Goal: Information Seeking & Learning: Learn about a topic

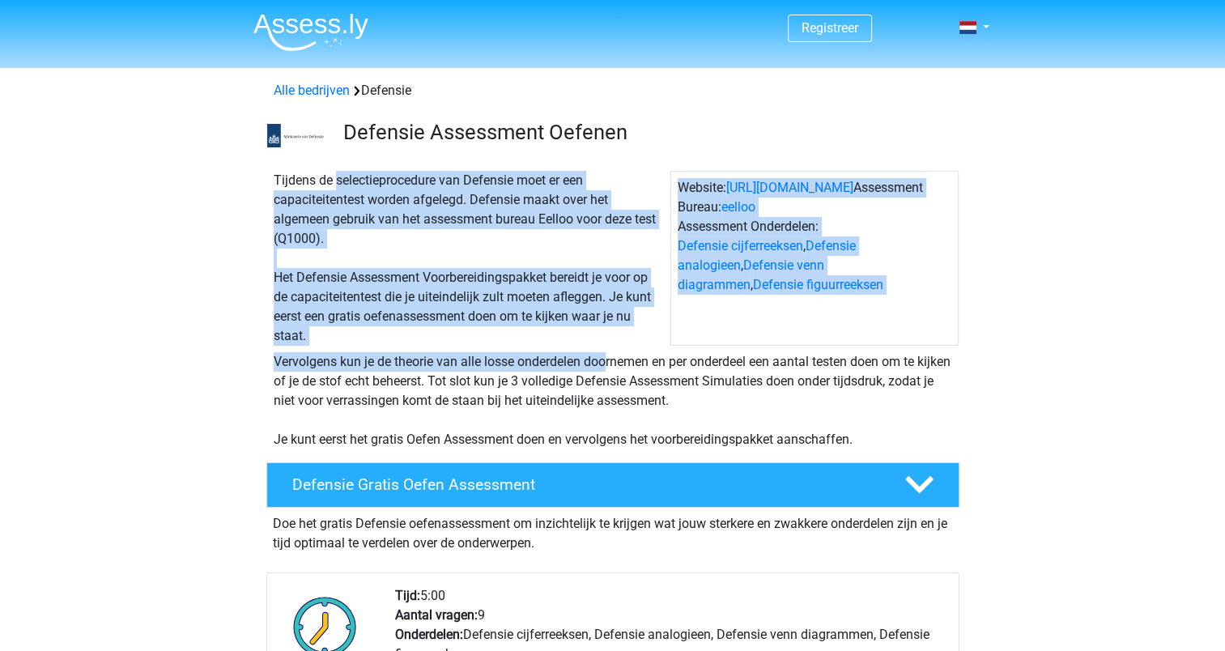
drag, startPoint x: 376, startPoint y: 185, endPoint x: 340, endPoint y: 367, distance: 185.7
click at [340, 367] on div "Tijdens de selectieprocedure van Defensie moet er een capaciteitentest worden a…" at bounding box center [612, 307] width 769 height 298
drag, startPoint x: 340, startPoint y: 367, endPoint x: 279, endPoint y: 367, distance: 60.7
click at [279, 367] on div "Vervolgens kun je de theorie van alle losse onderdelen doornemen en per onderde…" at bounding box center [613, 400] width 692 height 97
click at [267, 367] on div "Vervolgens kun je de theorie van alle losse onderdelen doornemen en per onderde…" at bounding box center [613, 400] width 692 height 97
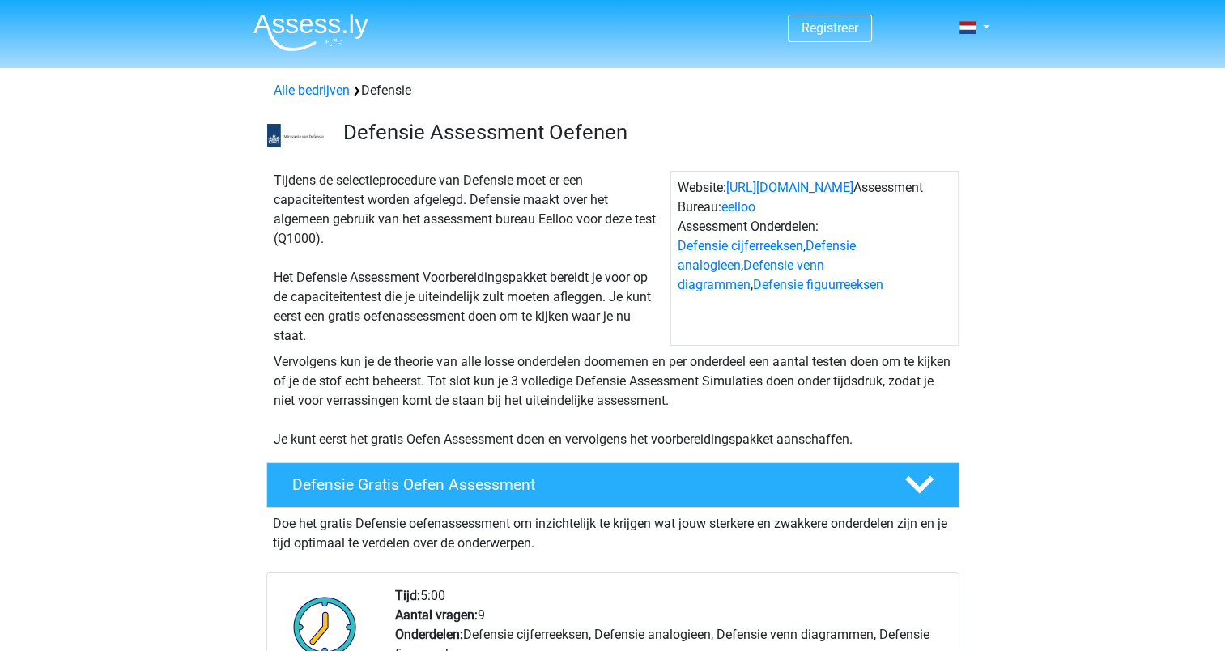
drag, startPoint x: 279, startPoint y: 360, endPoint x: 797, endPoint y: 398, distance: 519.8
click at [797, 398] on div "Vervolgens kun je de theorie van alle losse onderdelen doornemen en per onderde…" at bounding box center [613, 400] width 692 height 97
drag, startPoint x: 797, startPoint y: 398, endPoint x: 682, endPoint y: 394, distance: 115.1
click at [682, 394] on div "Vervolgens kun je de theorie van alle losse onderdelen doornemen en per onderde…" at bounding box center [613, 400] width 692 height 97
click at [504, 390] on div "Vervolgens kun je de theorie van alle losse onderdelen doornemen en per onderde…" at bounding box center [613, 400] width 692 height 97
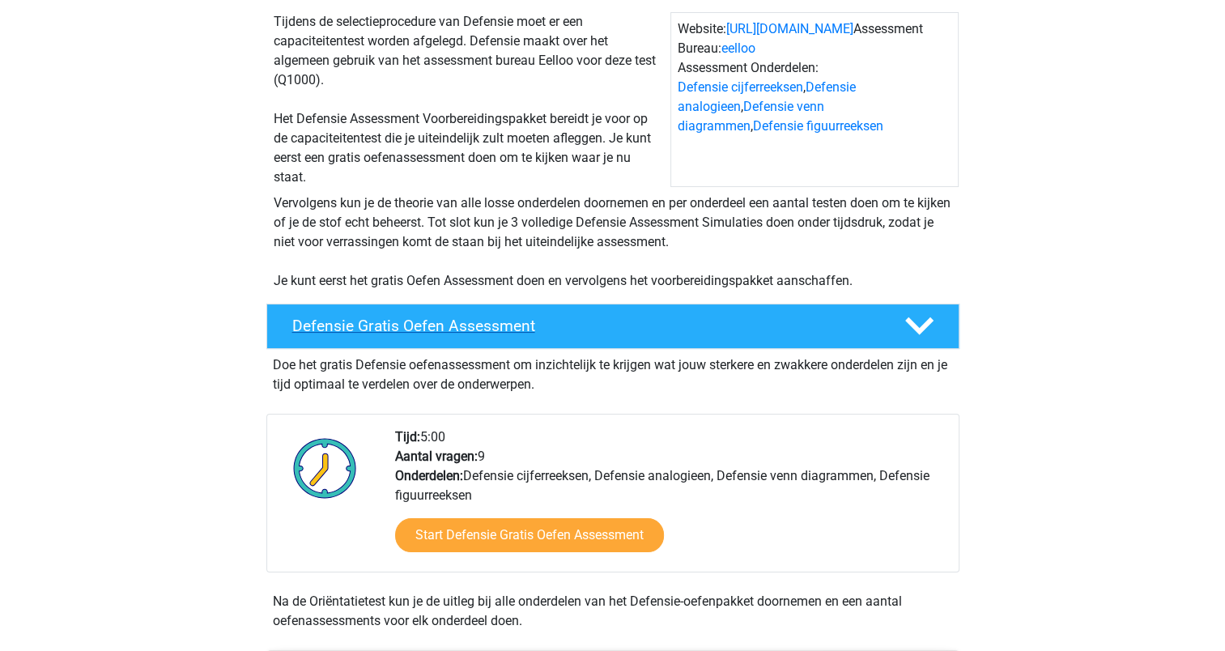
scroll to position [162, 0]
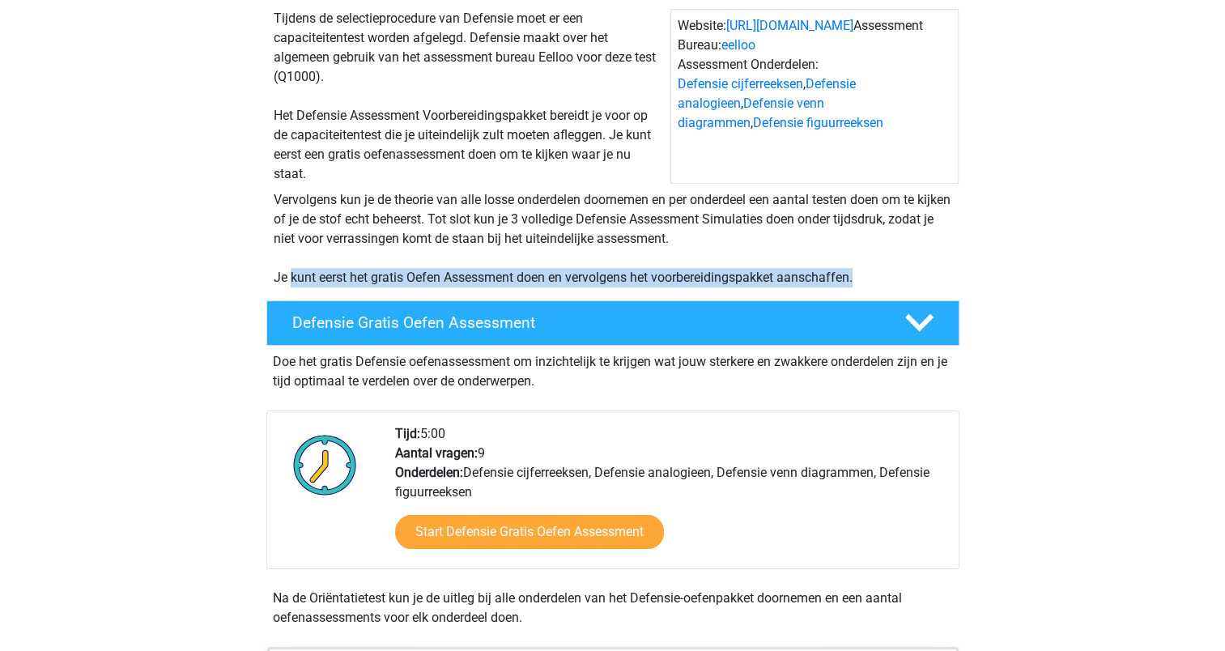
drag, startPoint x: 293, startPoint y: 280, endPoint x: 1012, endPoint y: 283, distance: 719.2
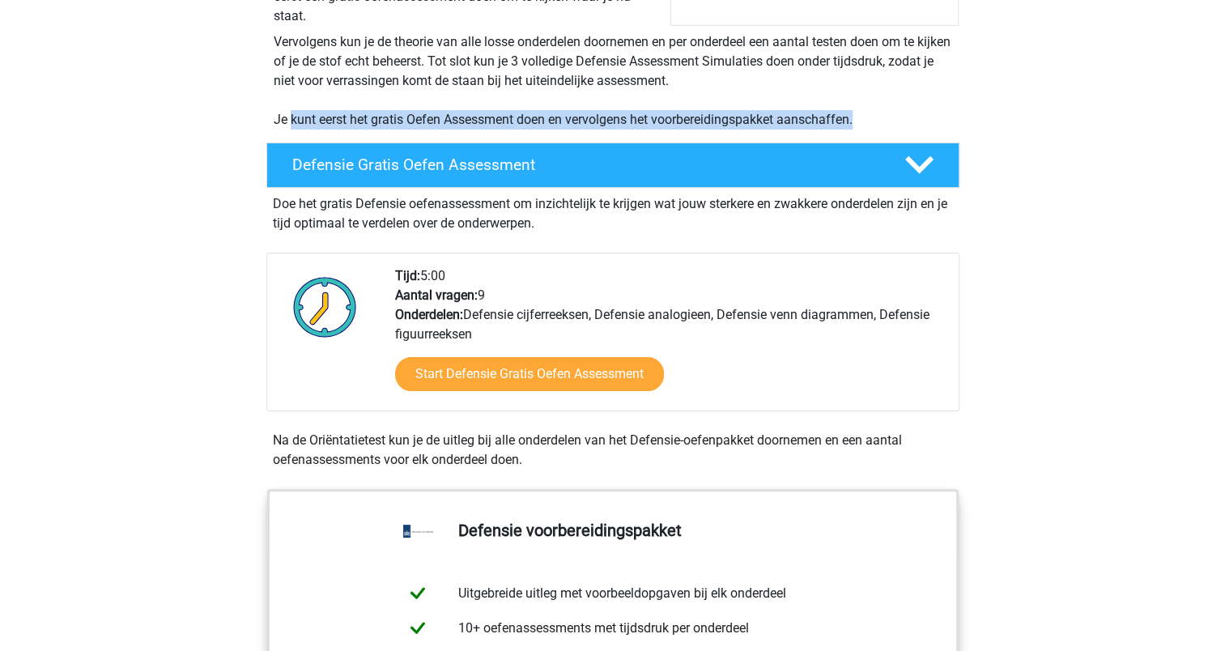
scroll to position [324, 0]
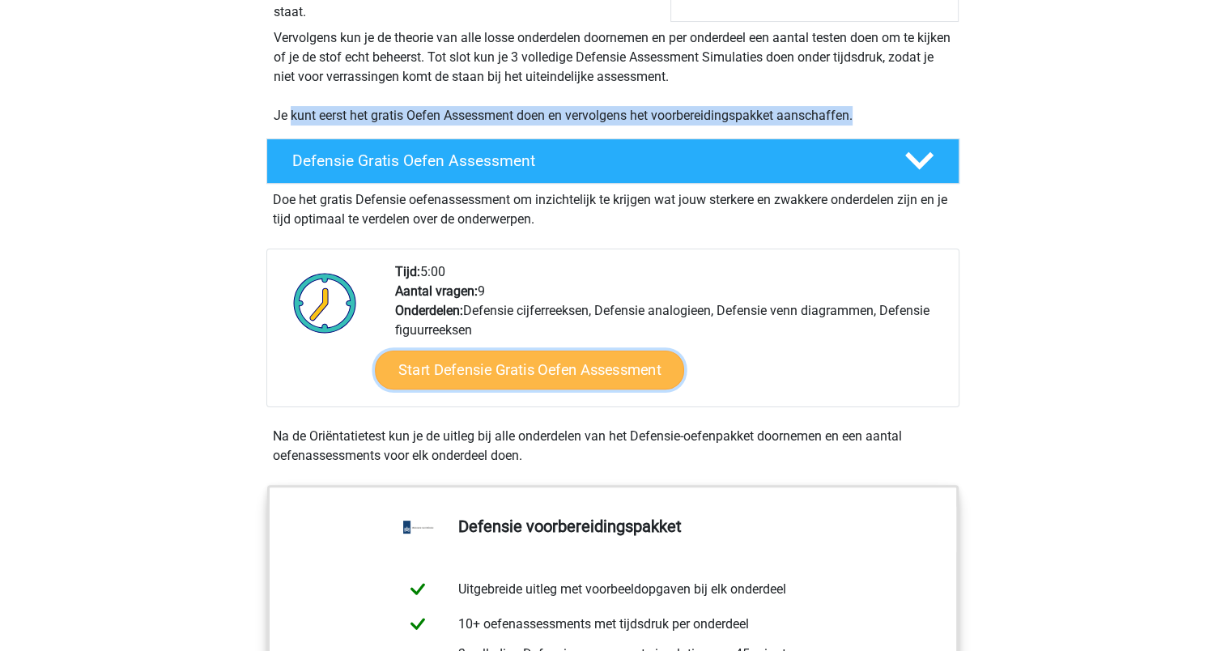
click at [447, 363] on link "Start Defensie Gratis Oefen Assessment" at bounding box center [529, 370] width 309 height 39
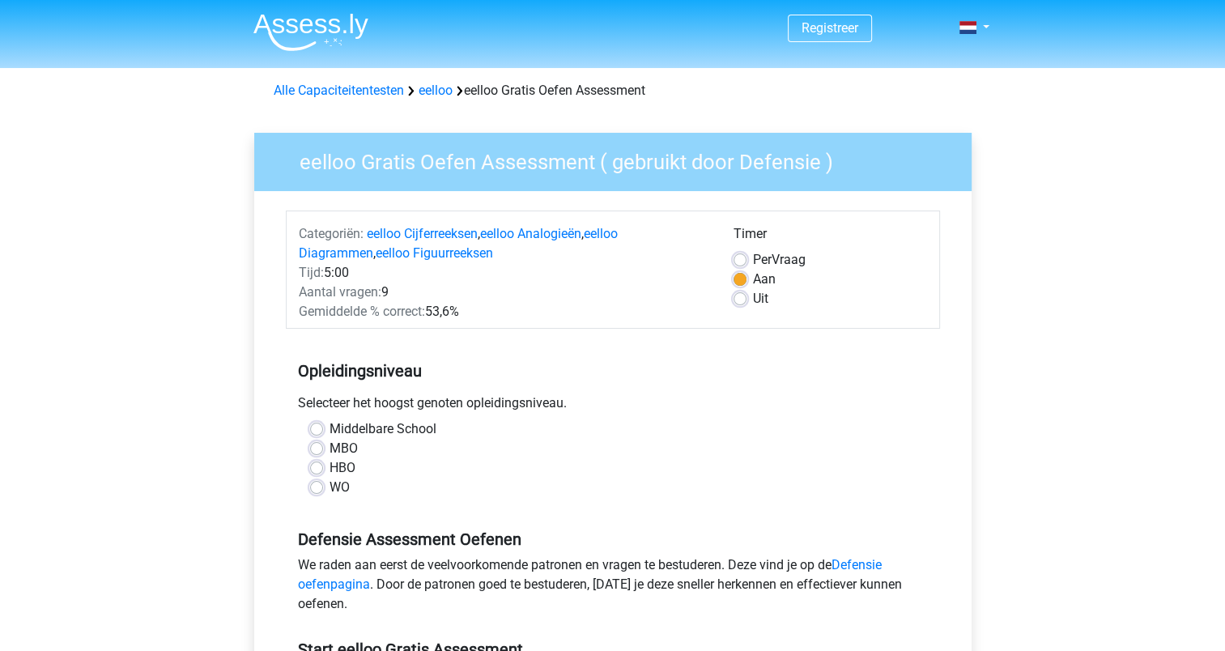
click at [330, 443] on label "MBO" at bounding box center [344, 448] width 28 height 19
click at [312, 443] on input "MBO" at bounding box center [316, 447] width 13 height 16
radio input "true"
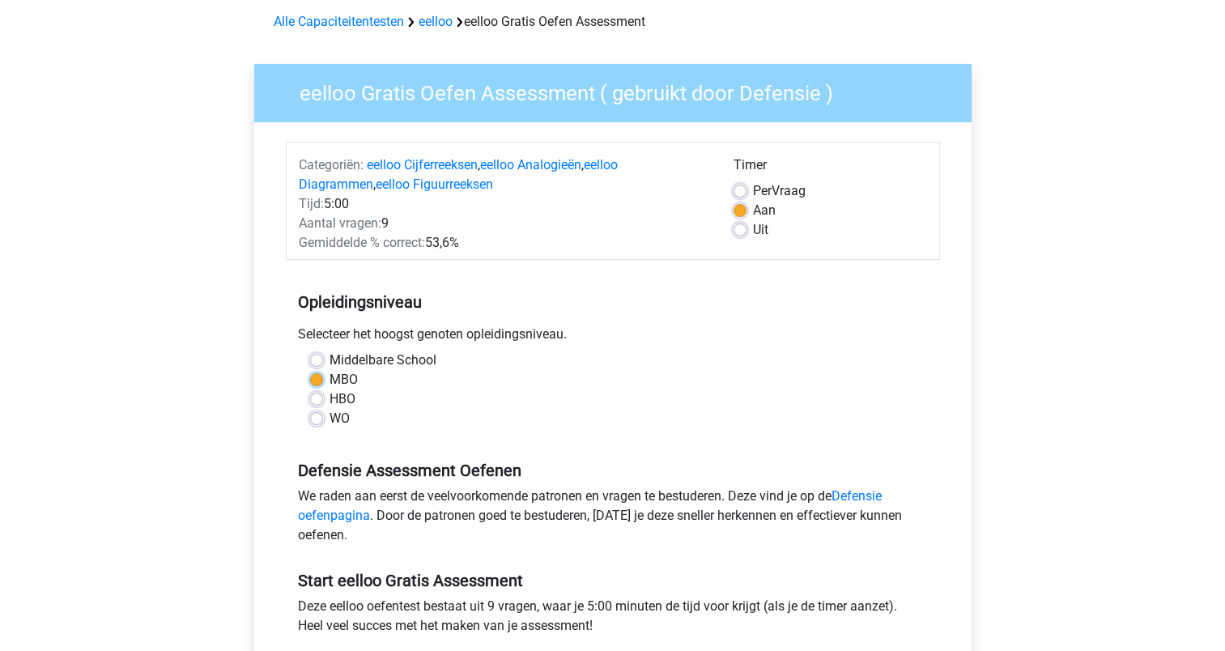
scroll to position [162, 0]
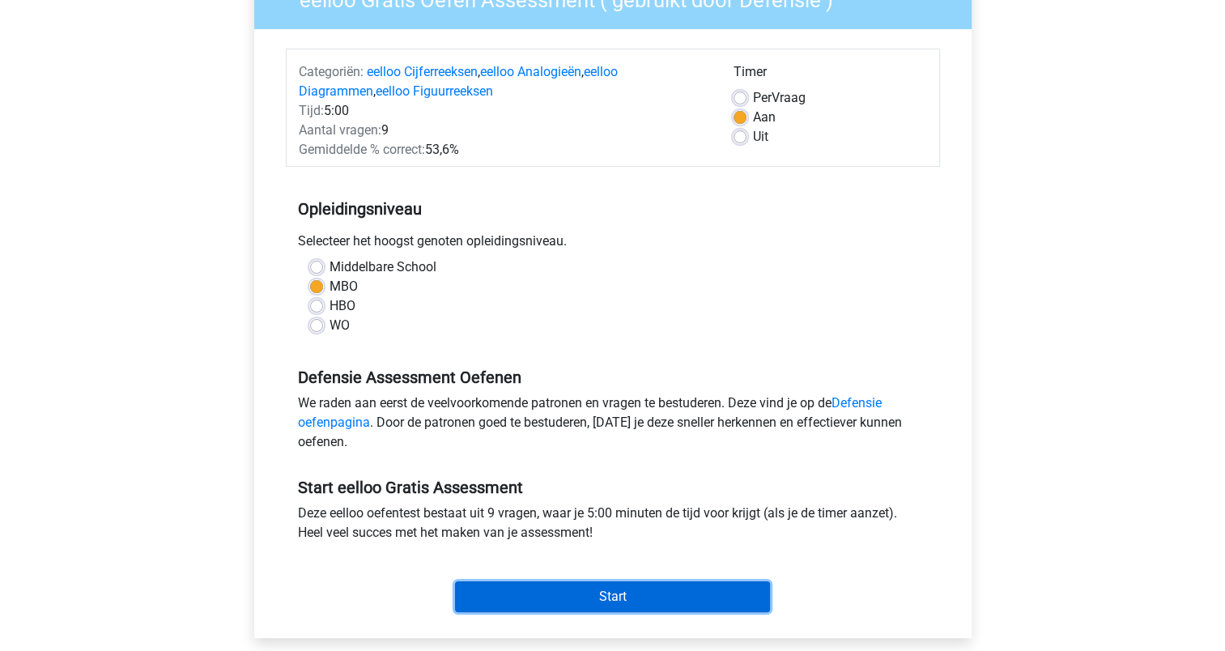
click at [623, 603] on input "Start" at bounding box center [612, 597] width 315 height 31
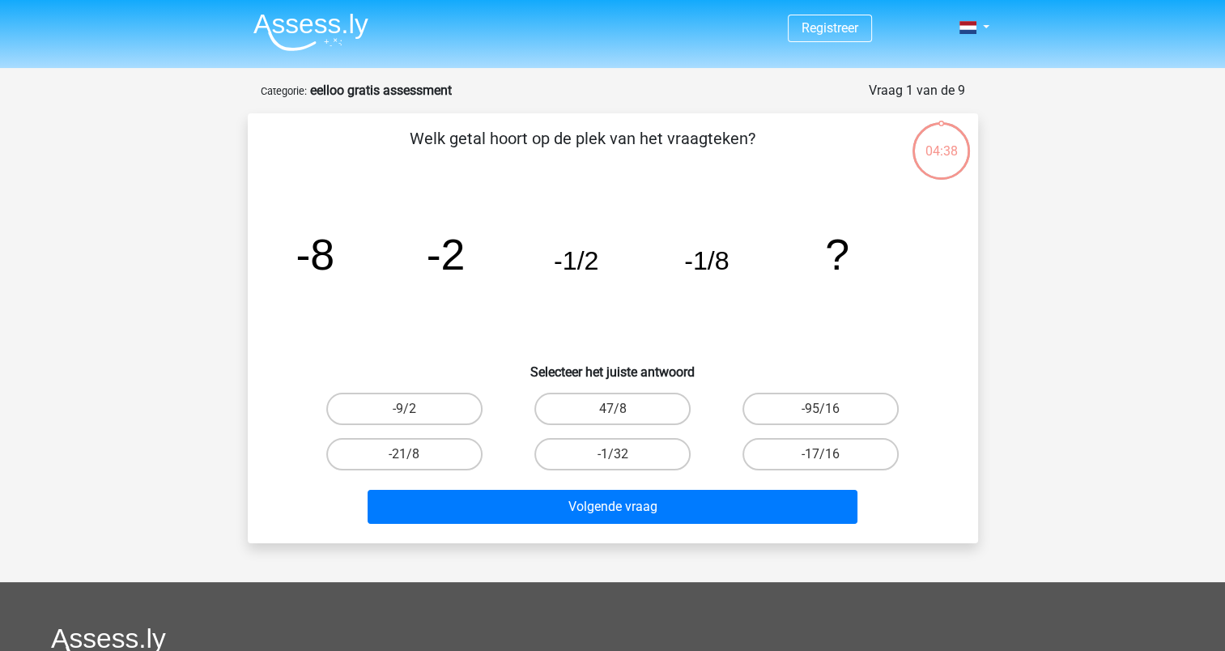
click at [614, 454] on input "-1/32" at bounding box center [617, 459] width 11 height 11
radio input "true"
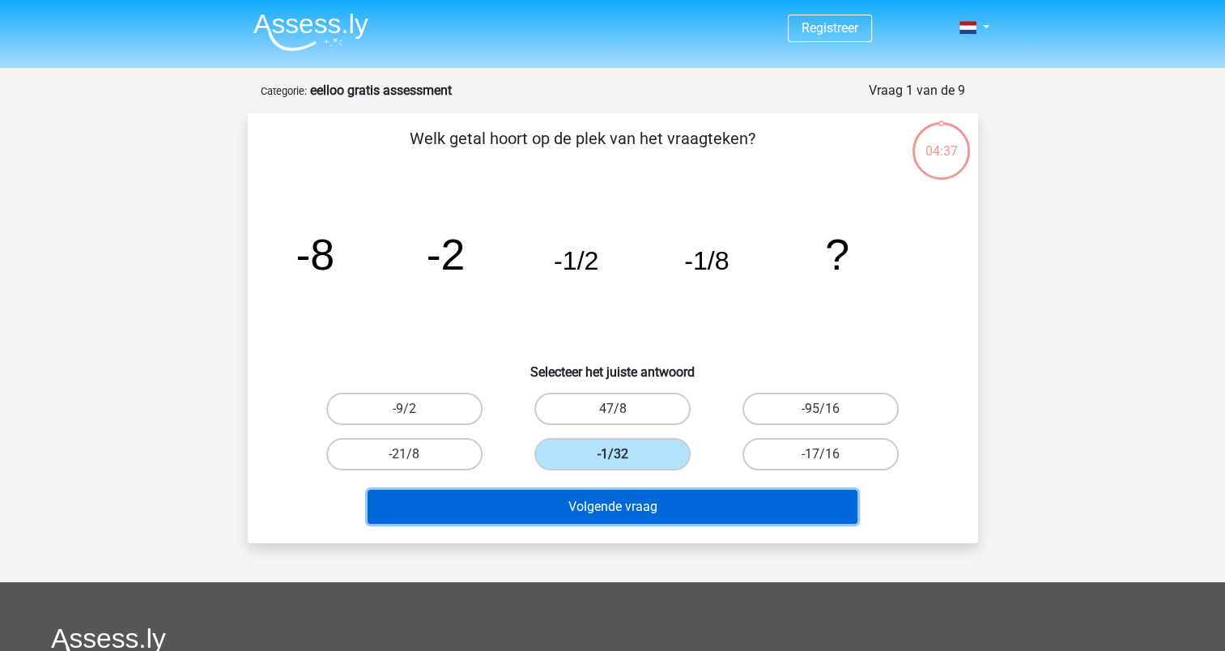
click at [621, 496] on button "Volgende vraag" at bounding box center [613, 507] width 490 height 34
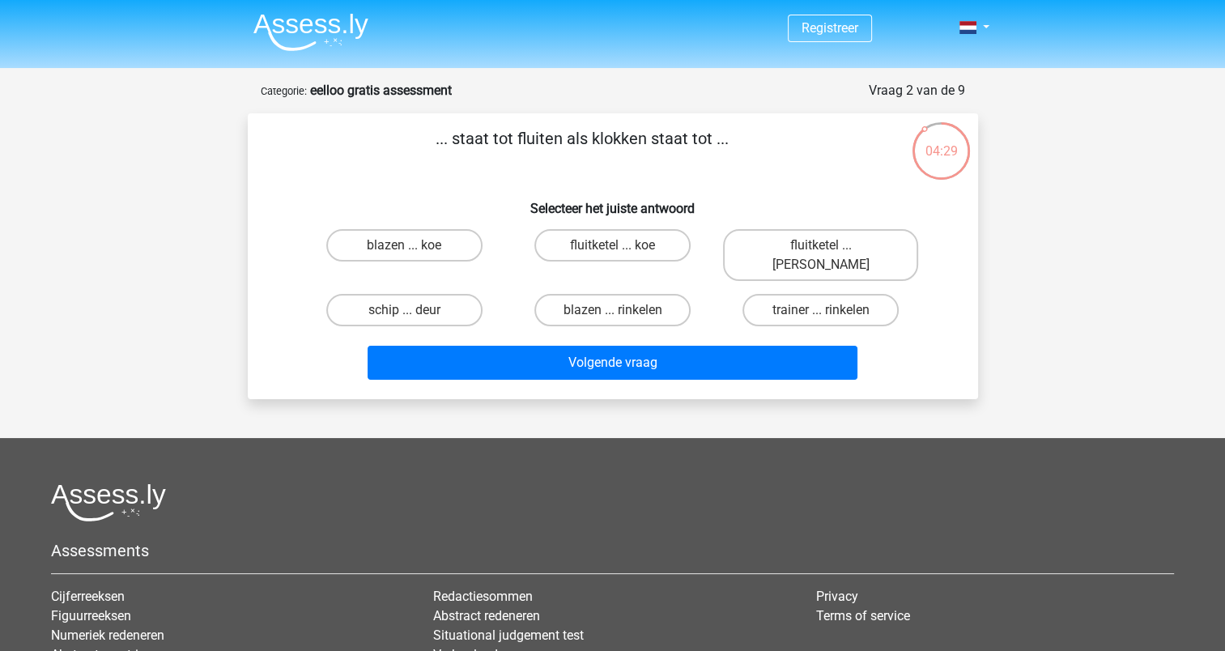
drag, startPoint x: 431, startPoint y: 138, endPoint x: 774, endPoint y: 128, distance: 343.5
click at [774, 128] on p "... staat tot fluiten als klokken staat tot ..." at bounding box center [583, 150] width 618 height 49
drag, startPoint x: 774, startPoint y: 128, endPoint x: 703, endPoint y: 166, distance: 80.8
click at [703, 166] on p "... staat tot fluiten als klokken staat tot ..." at bounding box center [583, 150] width 618 height 49
click at [485, 149] on p "... staat tot fluiten als klokken staat tot ..." at bounding box center [583, 150] width 618 height 49
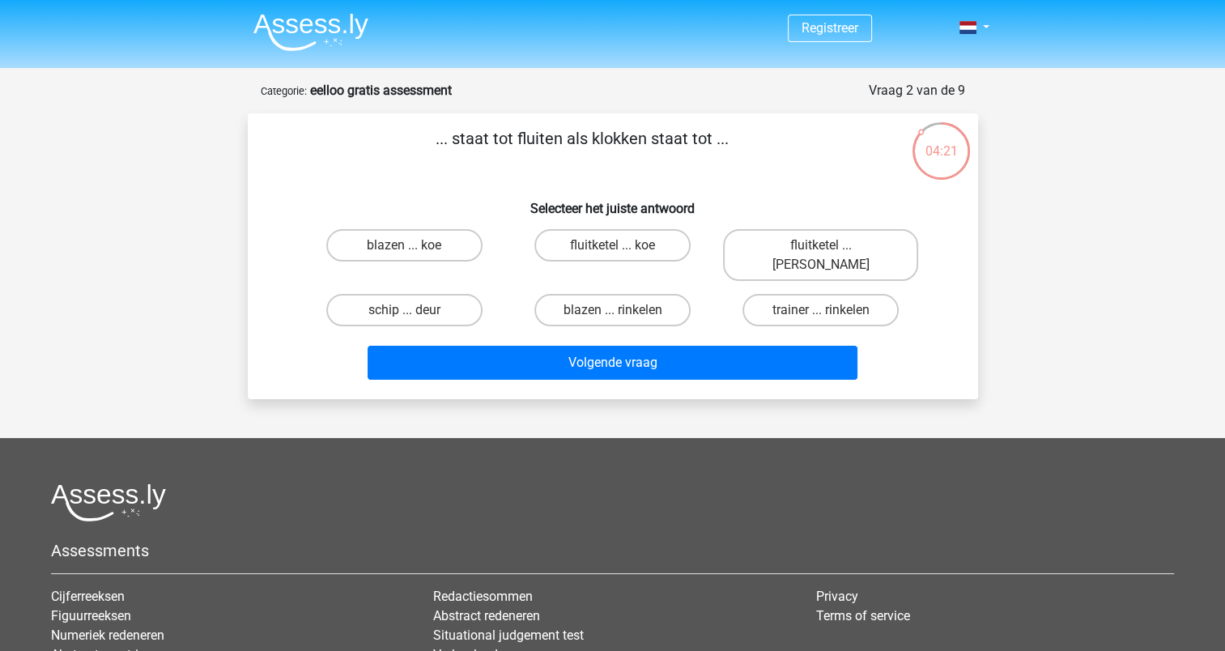
drag, startPoint x: 505, startPoint y: 133, endPoint x: 793, endPoint y: 134, distance: 288.3
click at [793, 134] on p "... staat tot fluiten als klokken staat tot ..." at bounding box center [583, 150] width 618 height 49
drag, startPoint x: 793, startPoint y: 134, endPoint x: 654, endPoint y: 172, distance: 143.4
click at [654, 172] on p "... staat tot fluiten als klokken staat tot ..." at bounding box center [583, 150] width 618 height 49
drag, startPoint x: 455, startPoint y: 136, endPoint x: 709, endPoint y: 126, distance: 254.5
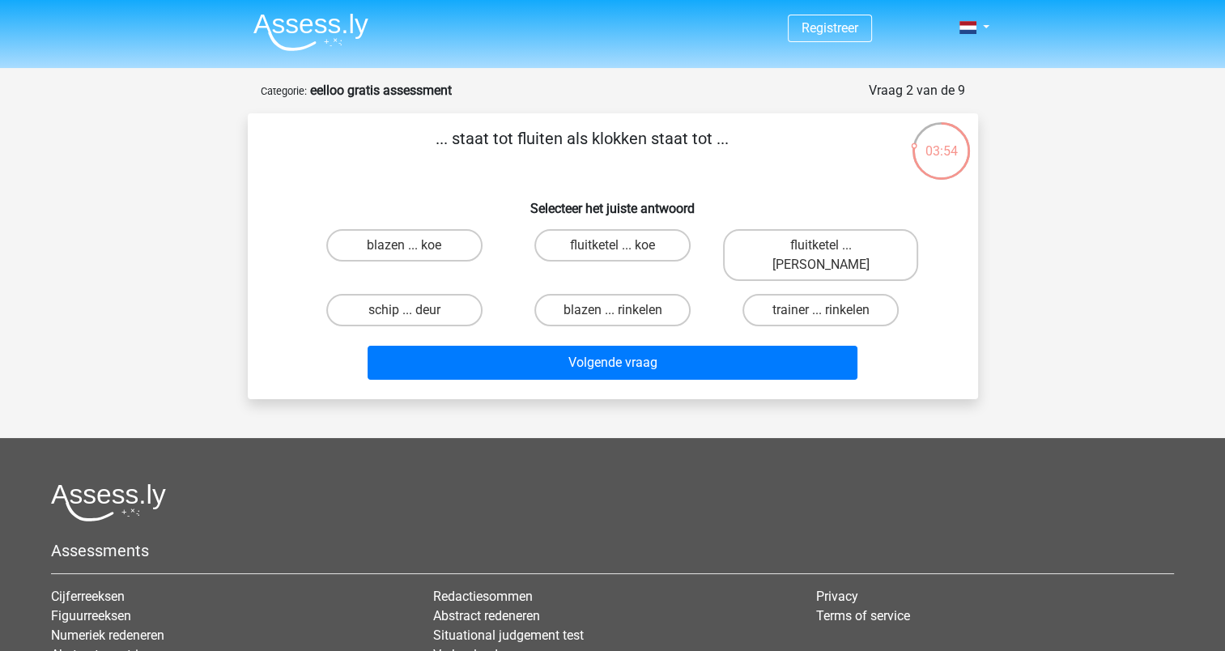
click at [709, 126] on div "... staat tot fluiten als klokken staat tot ... Selecteer het juiste antwoord b…" at bounding box center [613, 256] width 731 height 286
copy p "staat tot fluiten als klokken staat tot"
click at [574, 295] on label "blazen ... rinkelen" at bounding box center [613, 310] width 156 height 32
click at [612, 310] on input "blazen ... rinkelen" at bounding box center [617, 315] width 11 height 11
radio input "true"
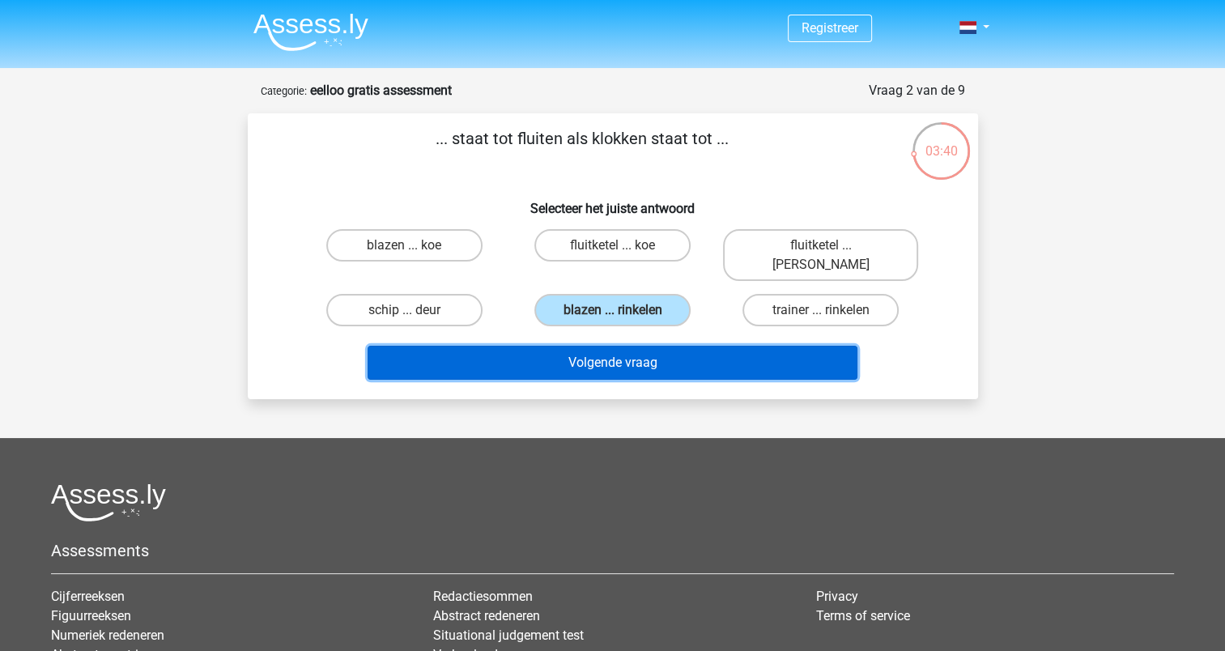
click at [599, 346] on button "Volgende vraag" at bounding box center [613, 363] width 490 height 34
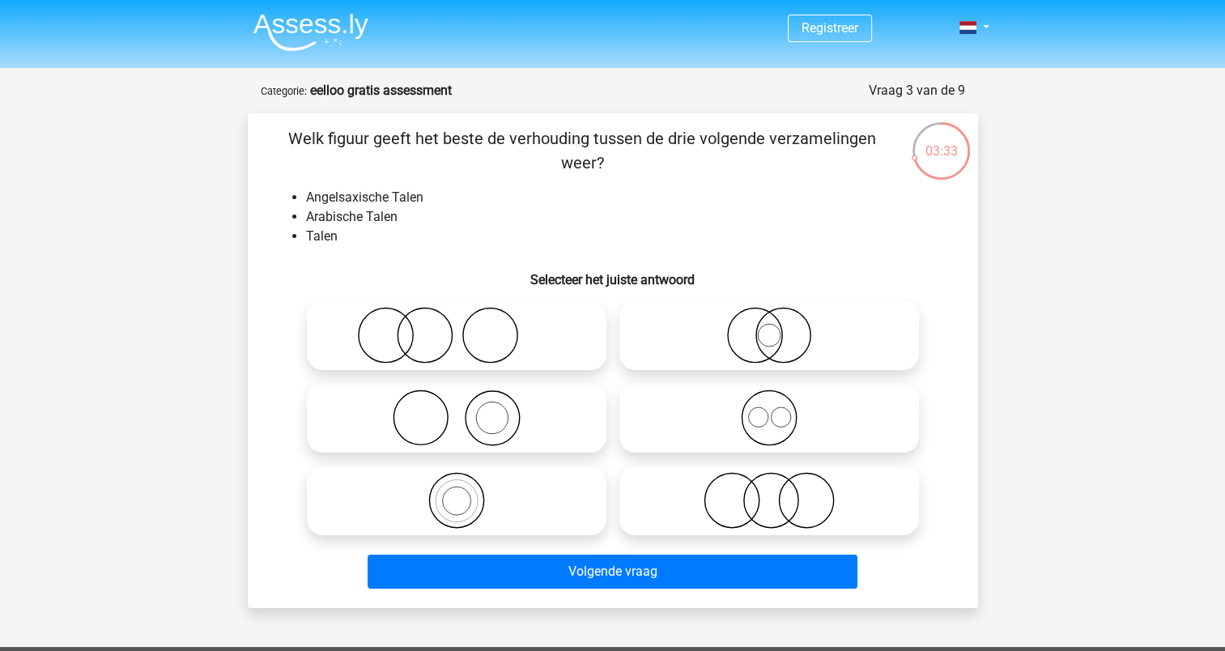
drag, startPoint x: 330, startPoint y: 136, endPoint x: 662, endPoint y: 165, distance: 334.1
click at [662, 165] on p "Welk figuur geeft het beste de verhouding tussen de drie volgende verzamelingen…" at bounding box center [583, 150] width 618 height 49
drag, startPoint x: 662, startPoint y: 165, endPoint x: 473, endPoint y: 179, distance: 190.0
click at [473, 179] on div "Welk figuur geeft het beste de verhouding tussen de drie volgende verzamelingen…" at bounding box center [613, 360] width 718 height 469
drag, startPoint x: 338, startPoint y: 136, endPoint x: 620, endPoint y: 168, distance: 283.6
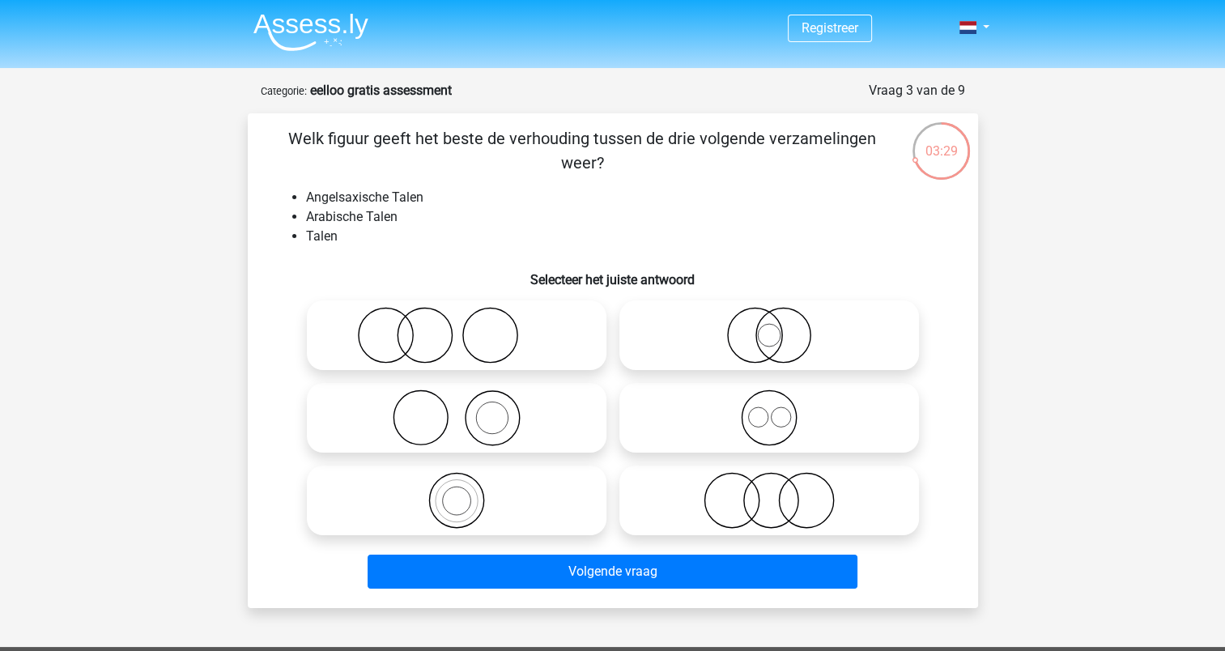
click at [620, 168] on p "Welk figuur geeft het beste de verhouding tussen de drie volgende verzamelingen…" at bounding box center [583, 150] width 618 height 49
click at [498, 350] on icon at bounding box center [456, 335] width 287 height 57
click at [467, 327] on input "radio" at bounding box center [462, 322] width 11 height 11
radio input "true"
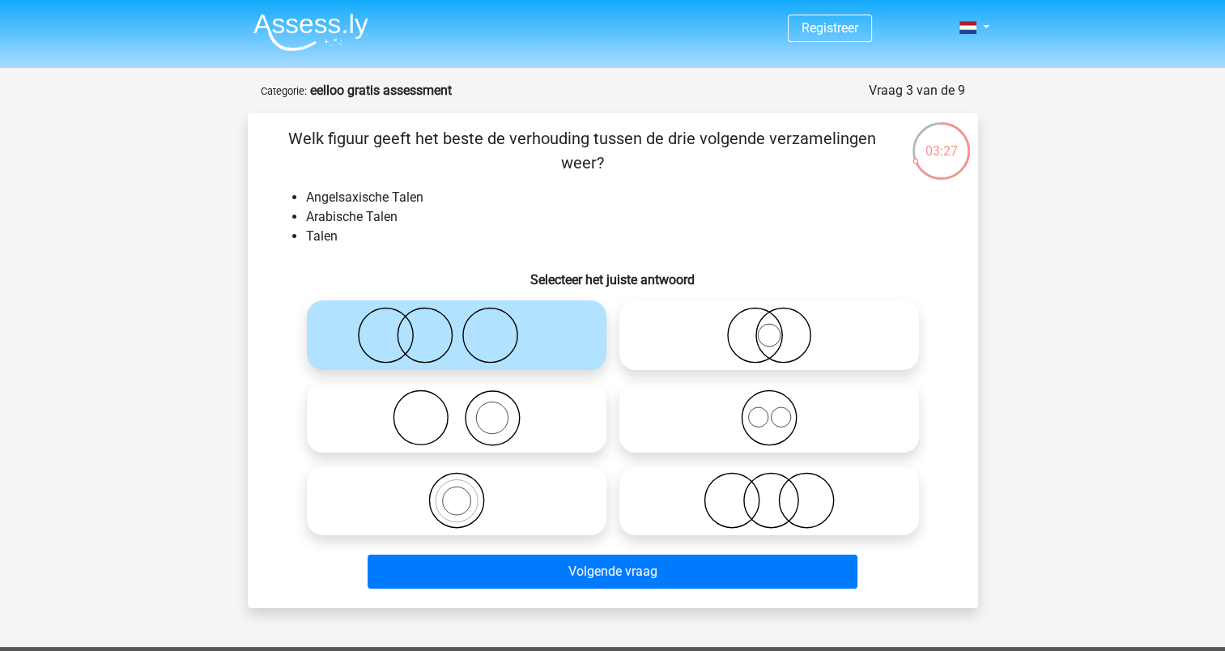
click at [709, 333] on icon at bounding box center [769, 335] width 287 height 57
click at [769, 327] on input "radio" at bounding box center [774, 322] width 11 height 11
radio input "true"
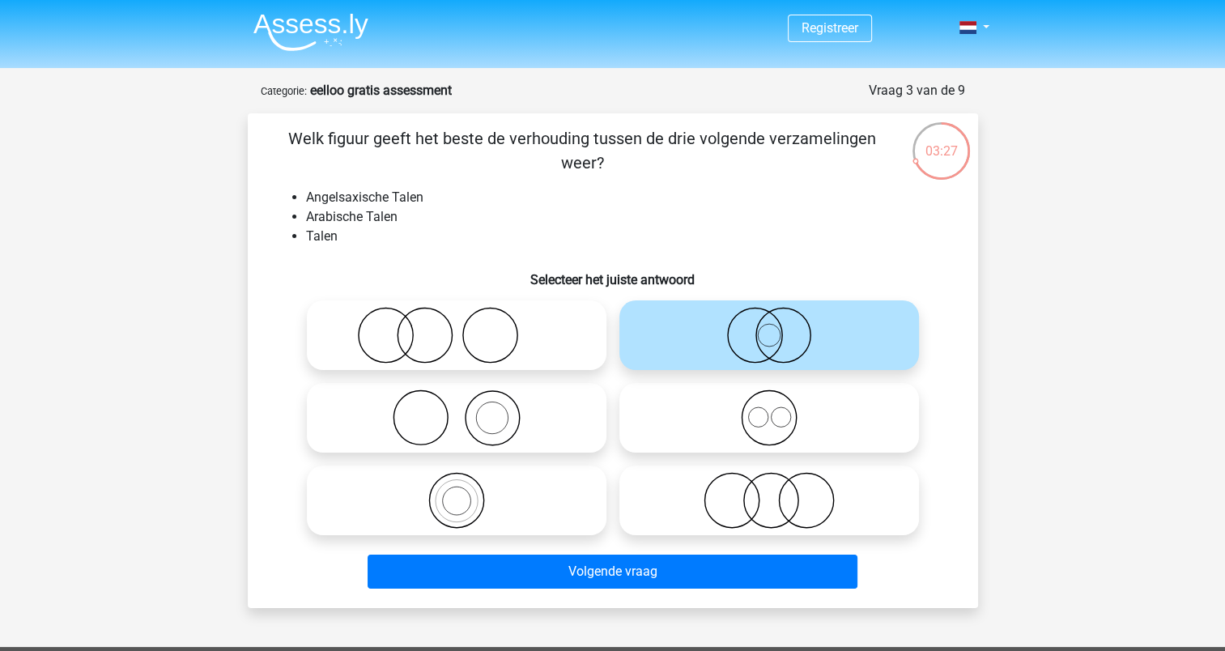
click at [516, 419] on icon at bounding box center [456, 418] width 287 height 57
click at [467, 410] on input "radio" at bounding box center [462, 404] width 11 height 11
radio input "true"
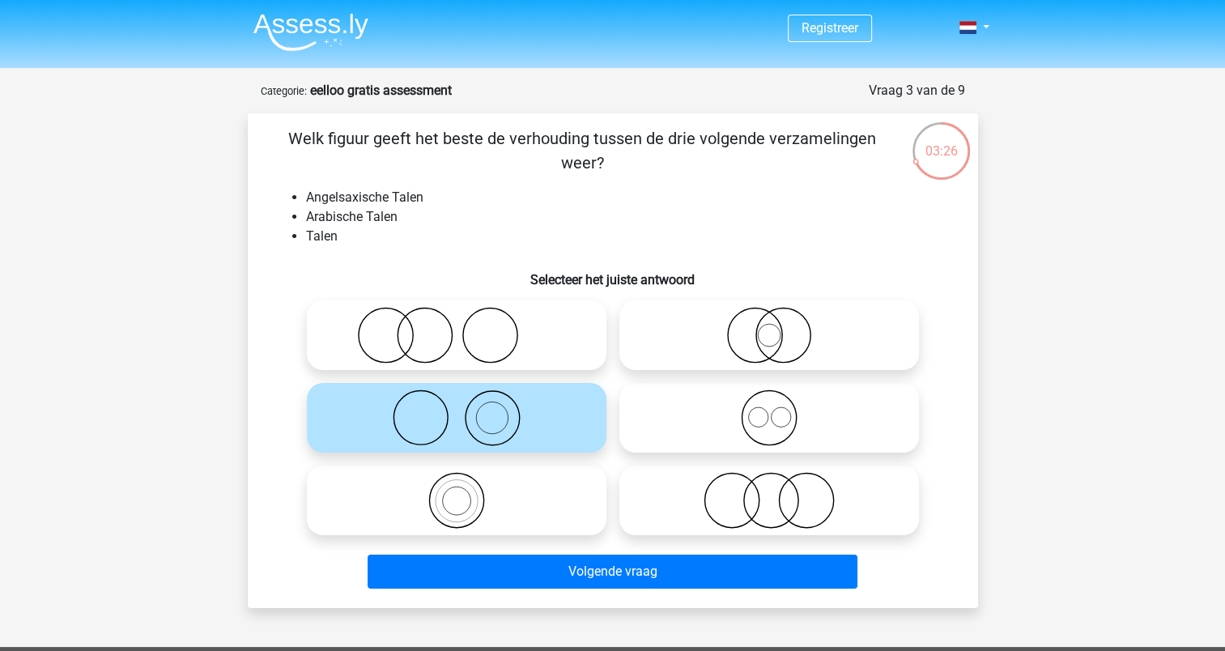
click at [771, 408] on input "radio" at bounding box center [774, 404] width 11 height 11
radio input "true"
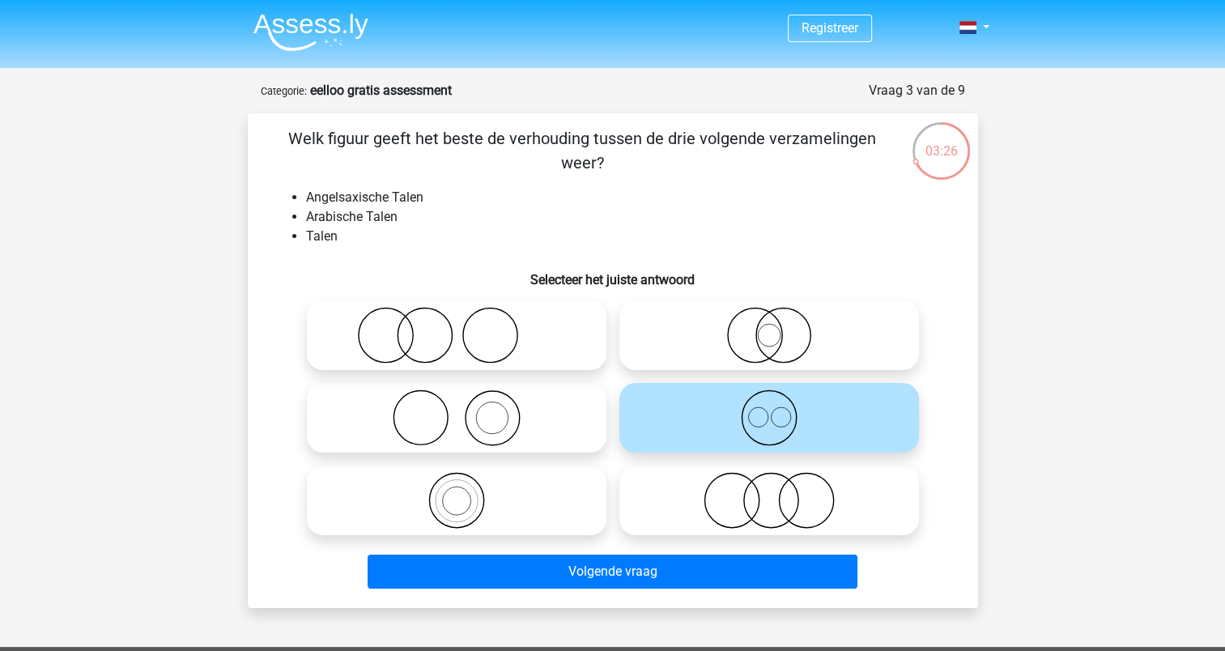
click at [526, 509] on icon at bounding box center [456, 500] width 287 height 57
click at [467, 492] on input "radio" at bounding box center [462, 487] width 11 height 11
radio input "true"
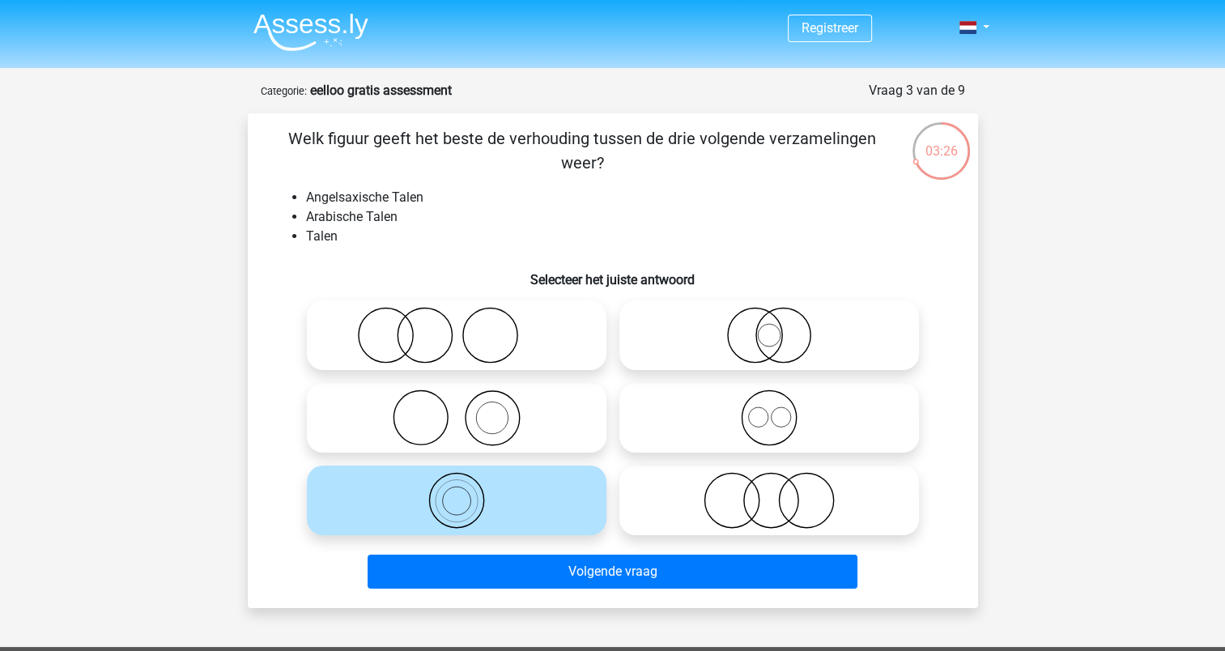
click at [734, 509] on icon at bounding box center [769, 500] width 287 height 57
click at [769, 492] on input "radio" at bounding box center [774, 487] width 11 height 11
radio input "true"
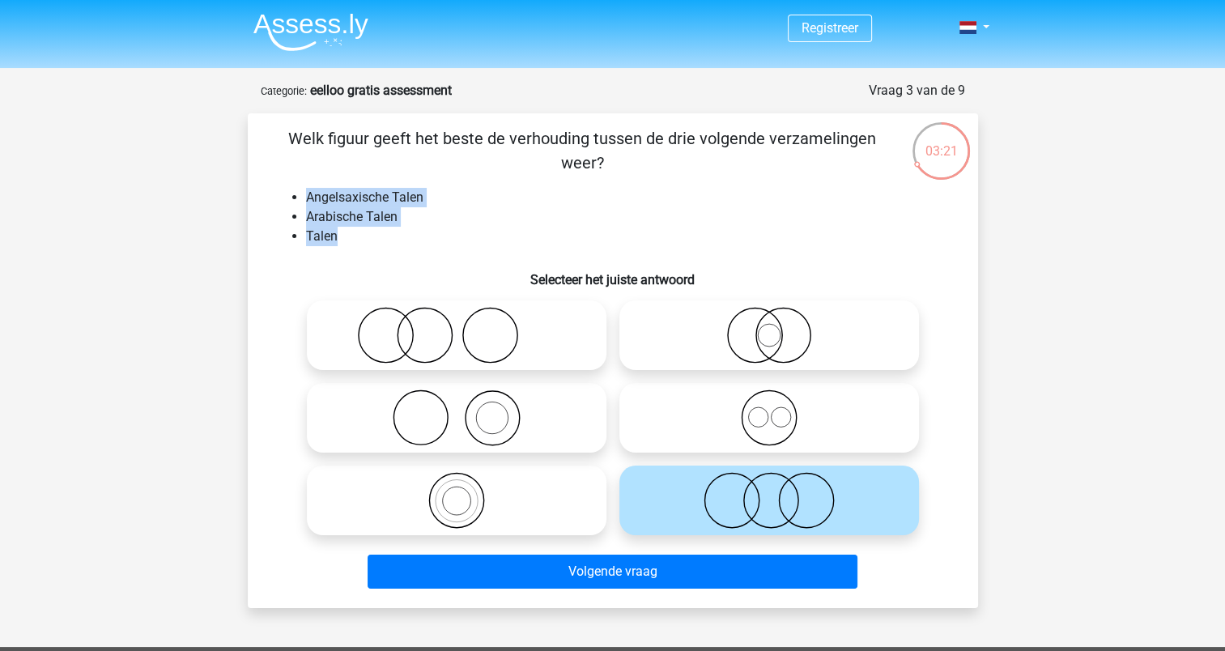
drag, startPoint x: 303, startPoint y: 201, endPoint x: 437, endPoint y: 240, distance: 139.2
click at [437, 240] on ul "Angelsaxische Talen Arabische Talen Talen" at bounding box center [613, 217] width 679 height 58
drag, startPoint x: 437, startPoint y: 240, endPoint x: 369, endPoint y: 246, distance: 67.5
click at [369, 246] on div "Welk figuur geeft het beste de verhouding tussen de drie volgende verzamelingen…" at bounding box center [613, 360] width 718 height 469
click at [296, 152] on p "Welk figuur geeft het beste de verhouding tussen de drie volgende verzamelingen…" at bounding box center [583, 150] width 618 height 49
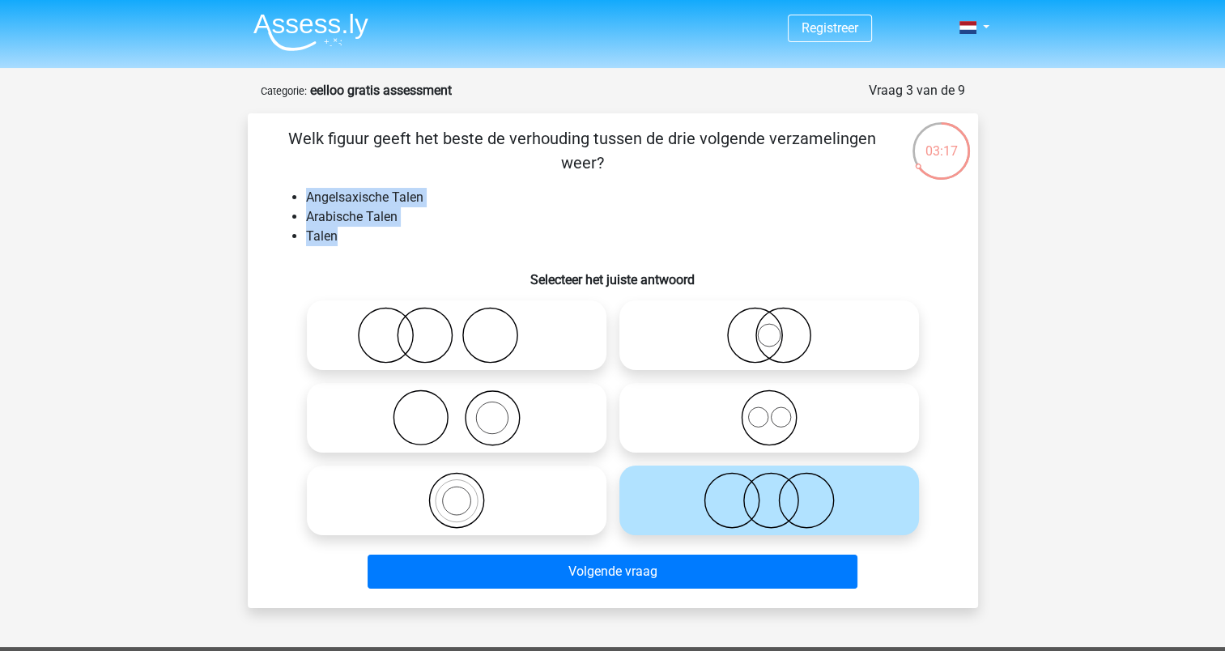
drag, startPoint x: 344, startPoint y: 235, endPoint x: 298, endPoint y: 195, distance: 60.9
click at [298, 195] on ul "Angelsaxische Talen Arabische Talen Talen" at bounding box center [613, 217] width 679 height 58
drag, startPoint x: 298, startPoint y: 195, endPoint x: 420, endPoint y: 222, distance: 125.2
click at [420, 222] on li "Arabische Talen" at bounding box center [629, 216] width 646 height 19
click at [428, 208] on li "Arabische Talen" at bounding box center [629, 216] width 646 height 19
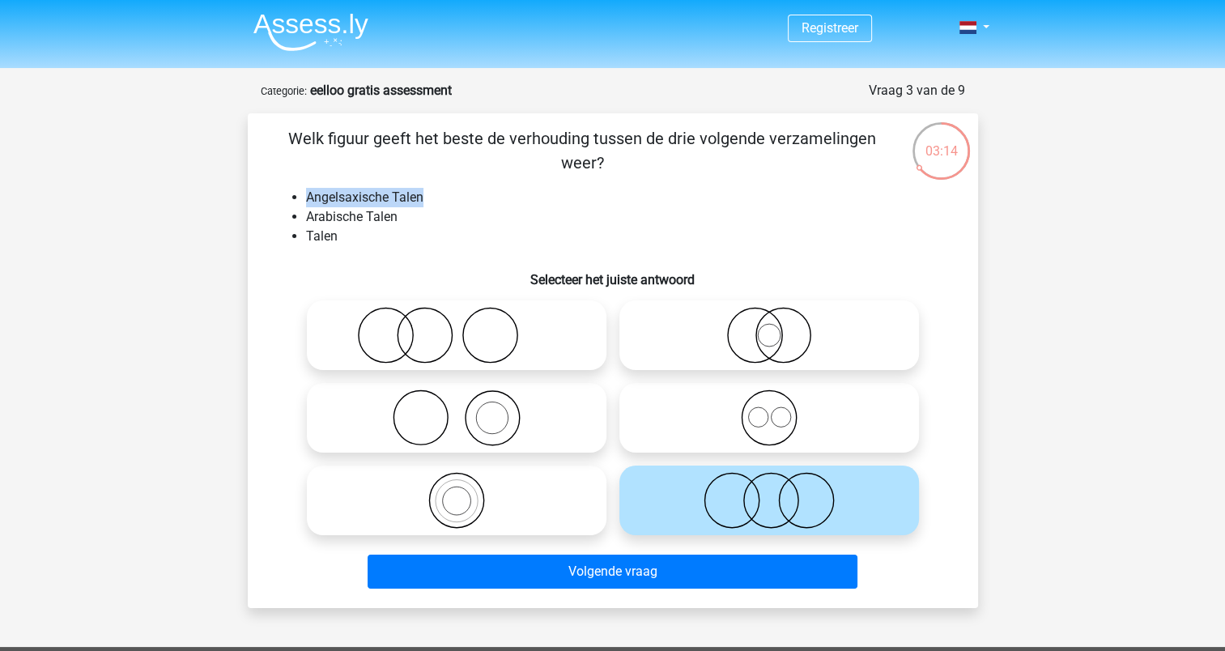
drag, startPoint x: 441, startPoint y: 200, endPoint x: 301, endPoint y: 199, distance: 139.3
click at [301, 199] on ul "Angelsaxische Talen Arabische Talen Talen" at bounding box center [613, 217] width 679 height 58
copy li "Angelsaxische Talen"
drag, startPoint x: 420, startPoint y: 215, endPoint x: 281, endPoint y: 193, distance: 140.3
click at [281, 193] on ul "Angelsaxische Talen Arabische Talen Talen" at bounding box center [613, 217] width 679 height 58
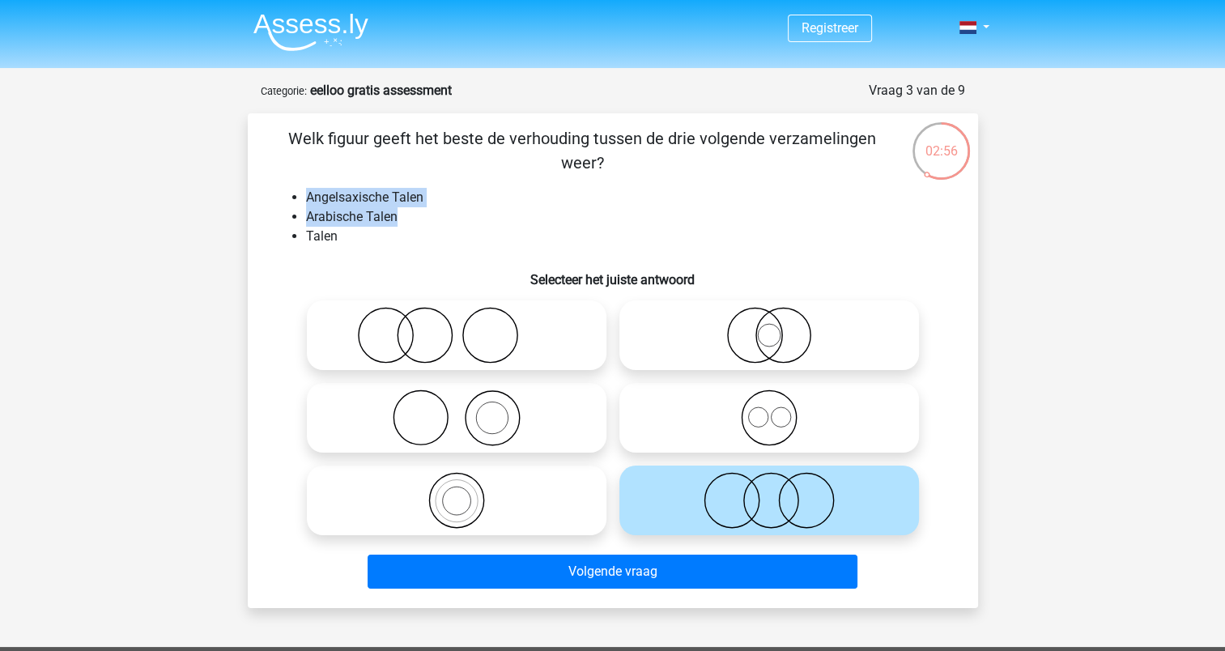
click at [426, 220] on li "Arabische Talen" at bounding box center [629, 216] width 646 height 19
drag, startPoint x: 422, startPoint y: 219, endPoint x: 308, endPoint y: 194, distance: 117.1
click at [308, 194] on ul "Angelsaxische Talen Arabische Talen Talen" at bounding box center [613, 217] width 679 height 58
drag, startPoint x: 308, startPoint y: 194, endPoint x: 526, endPoint y: 245, distance: 223.9
click at [526, 245] on li "Talen" at bounding box center [629, 236] width 646 height 19
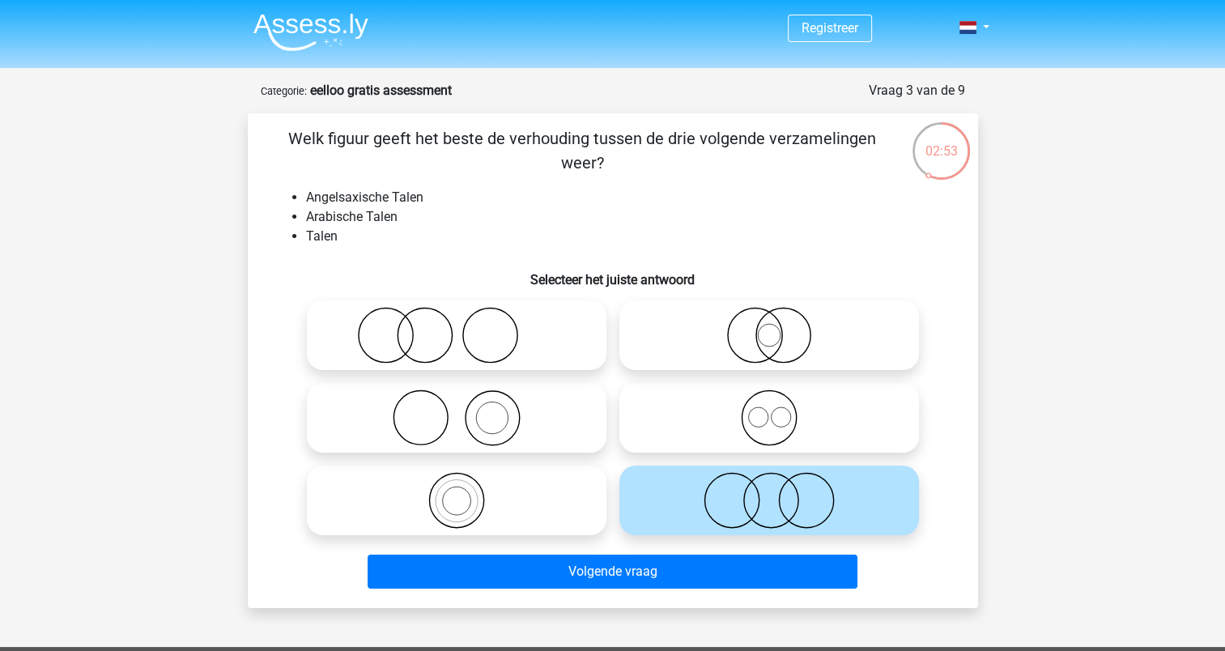
click at [854, 420] on icon at bounding box center [769, 418] width 287 height 57
click at [780, 410] on input "radio" at bounding box center [774, 404] width 11 height 11
radio input "true"
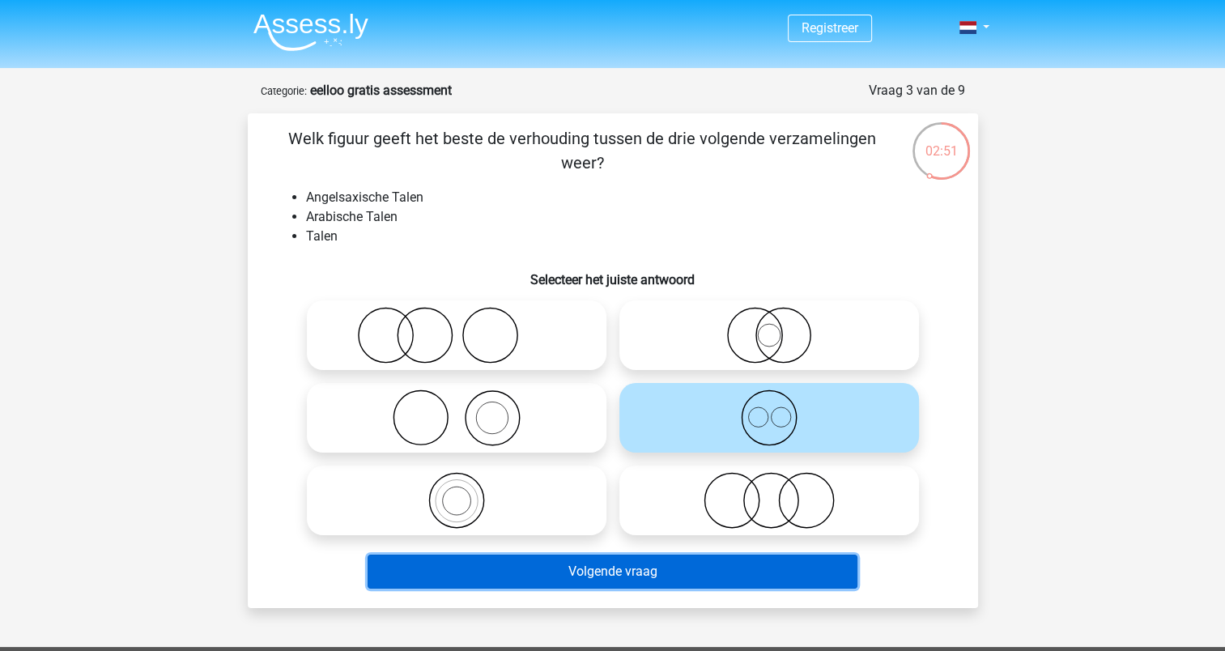
click at [701, 571] on button "Volgende vraag" at bounding box center [613, 572] width 490 height 34
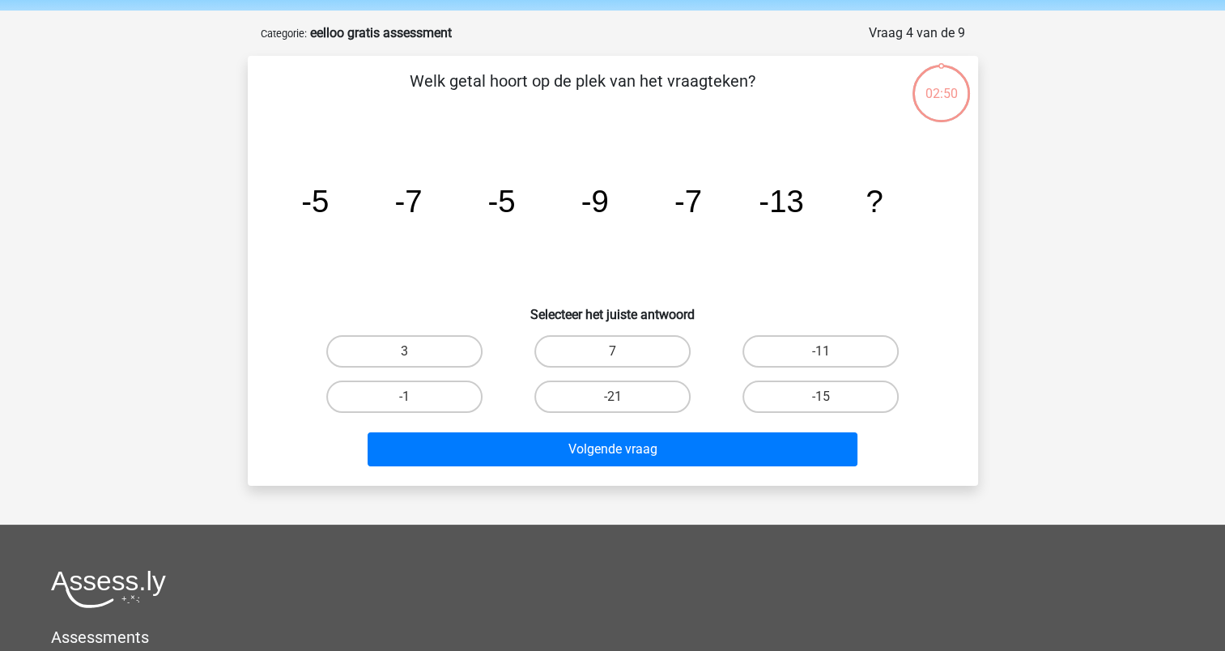
scroll to position [81, 0]
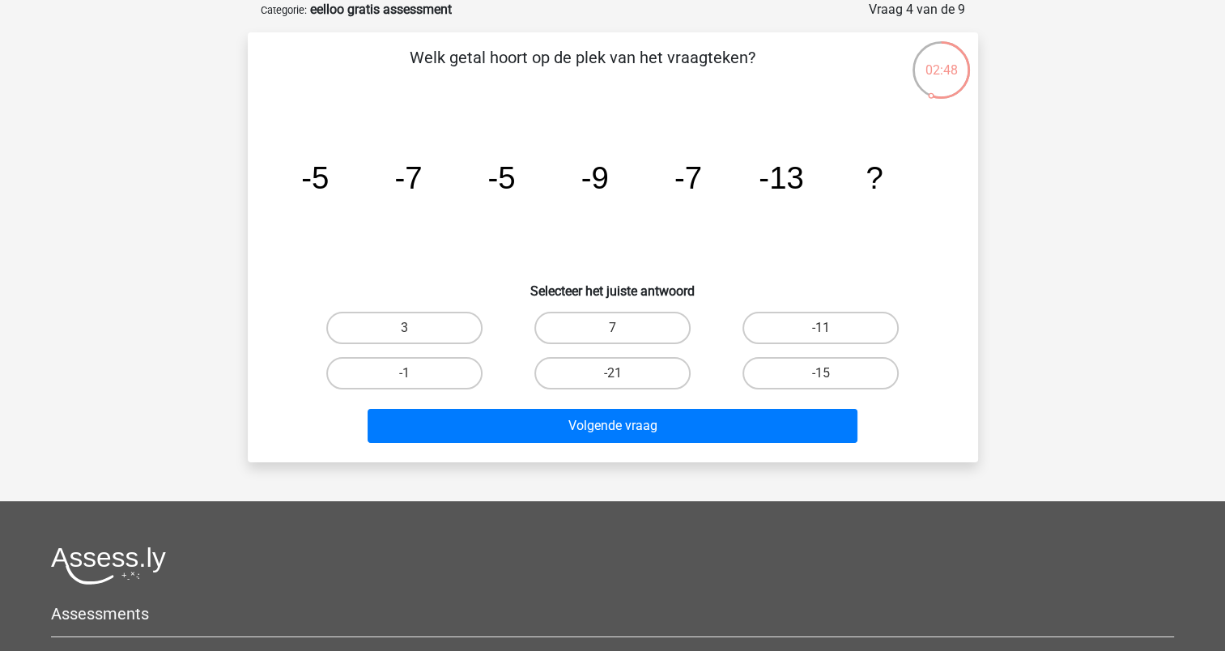
drag, startPoint x: 393, startPoint y: 58, endPoint x: 817, endPoint y: 55, distance: 424.4
click at [817, 55] on p "Welk getal hoort op de plek van het vraagteken?" at bounding box center [583, 69] width 618 height 49
drag, startPoint x: 817, startPoint y: 55, endPoint x: 725, endPoint y: 107, distance: 105.9
click at [725, 107] on icon "image/svg+xml -5 -7 -5 -9 -7 -13 ?" at bounding box center [613, 189] width 653 height 164
drag, startPoint x: 302, startPoint y: 182, endPoint x: 515, endPoint y: 180, distance: 213.0
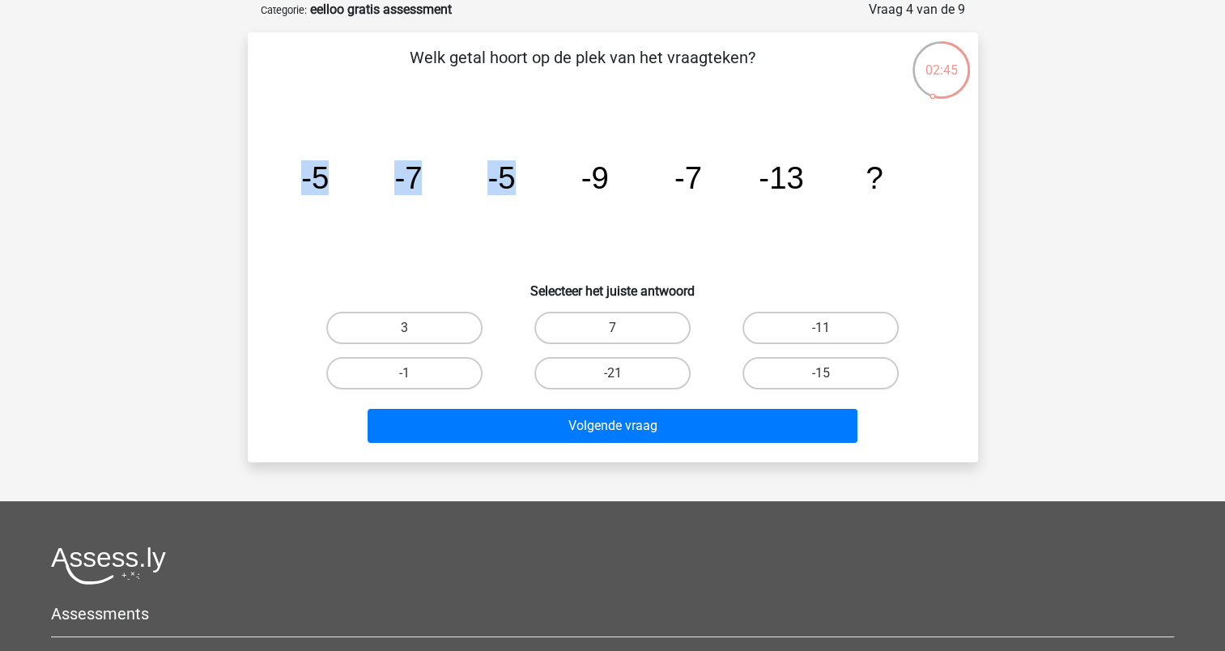
click at [515, 180] on icon "image/svg+xml -5 -7 -5 -9 -7 -13 ?" at bounding box center [613, 189] width 653 height 164
drag, startPoint x: 515, startPoint y: 180, endPoint x: 447, endPoint y: 234, distance: 87.0
click at [447, 234] on icon "image/svg+xml -5 -7 -5 -9 -7 -13 ?" at bounding box center [613, 189] width 653 height 164
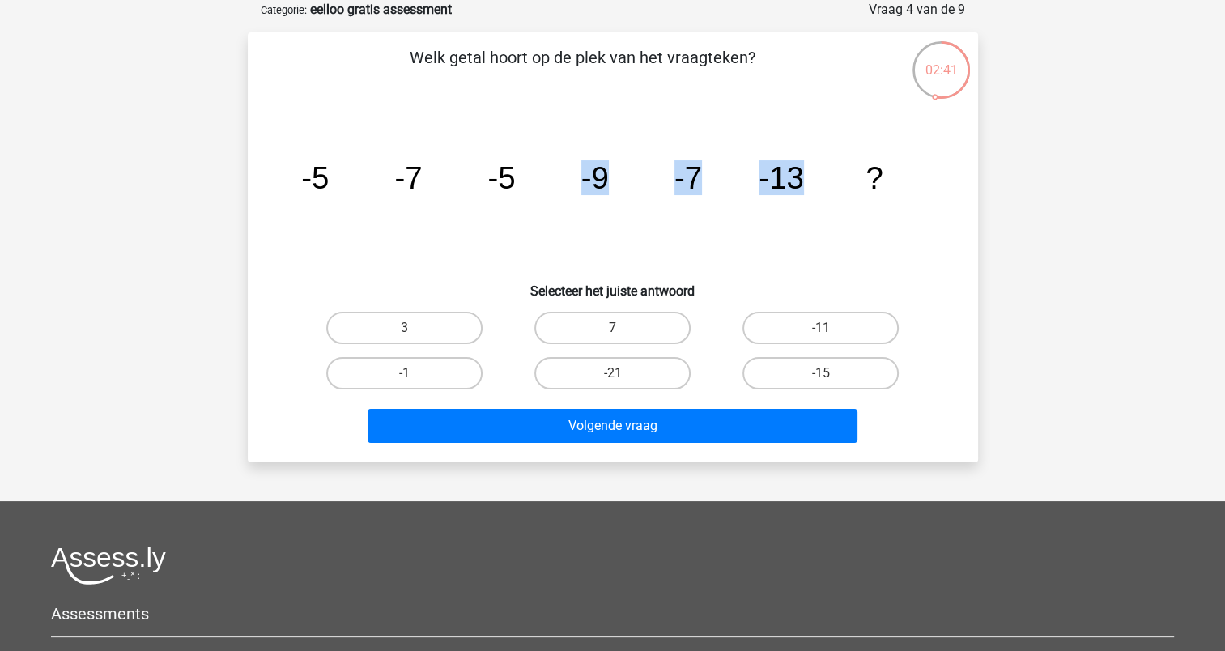
drag, startPoint x: 557, startPoint y: 178, endPoint x: 793, endPoint y: 174, distance: 235.7
click at [793, 174] on icon "image/svg+xml -5 -7 -5 -9 -7 -13 ?" at bounding box center [613, 189] width 653 height 164
drag, startPoint x: 793, startPoint y: 174, endPoint x: 671, endPoint y: 175, distance: 122.3
click at [671, 175] on icon "image/svg+xml -5 -7 -5 -9 -7 -13 ?" at bounding box center [613, 189] width 653 height 164
click at [608, 197] on icon "image/svg+xml -5 -7 -5 -9 -7 -13 ?" at bounding box center [613, 189] width 653 height 164
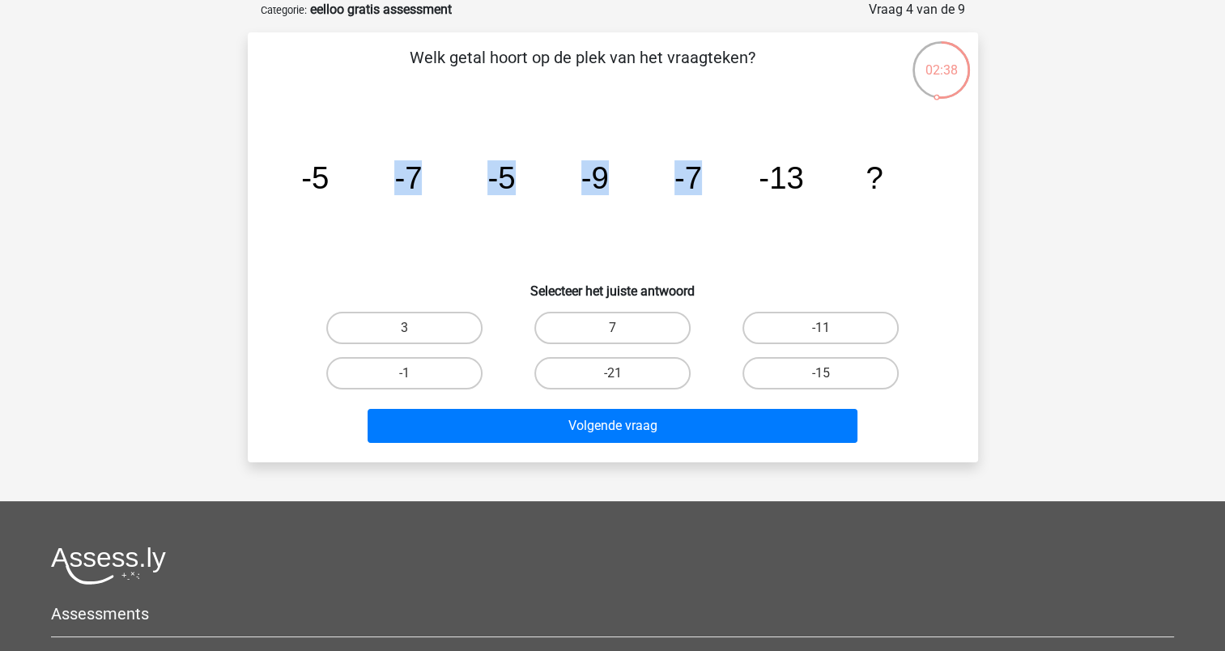
drag, startPoint x: 398, startPoint y: 181, endPoint x: 701, endPoint y: 160, distance: 304.4
click at [701, 160] on icon "image/svg+xml -5 -7 -5 -9 -7 -13 ?" at bounding box center [613, 189] width 653 height 164
drag, startPoint x: 701, startPoint y: 160, endPoint x: 262, endPoint y: 186, distance: 439.7
click at [225, 211] on div "Registreer" at bounding box center [612, 424] width 1225 height 1010
drag, startPoint x: 293, startPoint y: 166, endPoint x: 428, endPoint y: 159, distance: 134.6
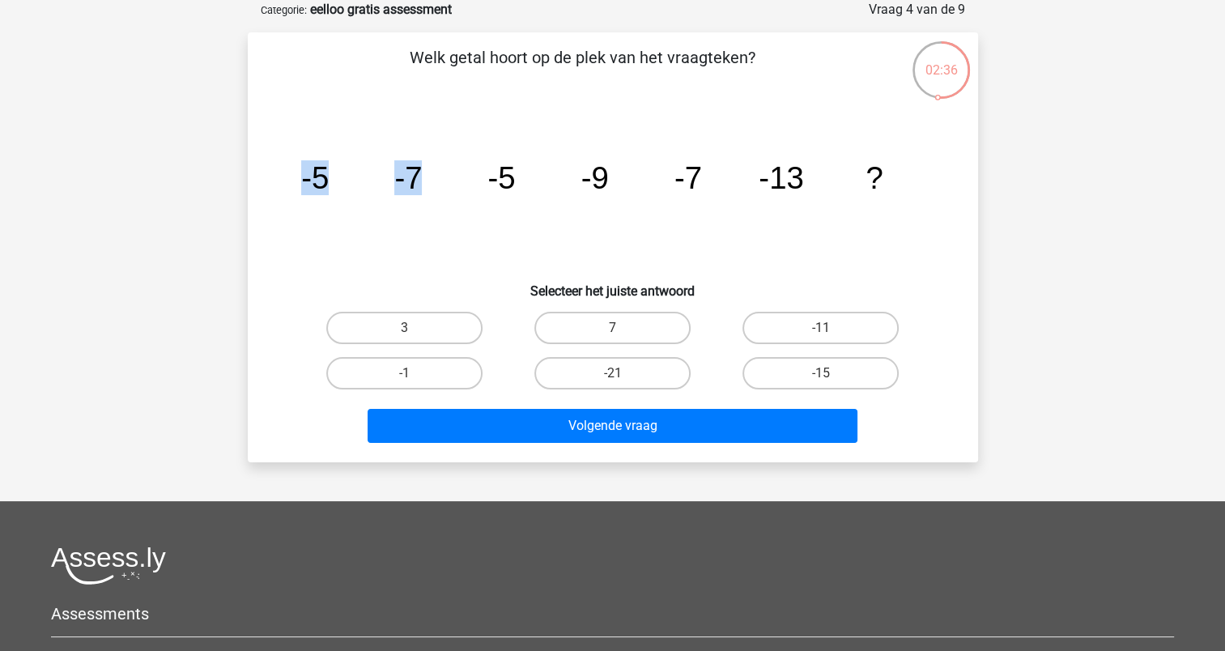
click at [428, 159] on icon "image/svg+xml -5 -7 -5 -9 -7 -13 ?" at bounding box center [613, 189] width 653 height 164
drag, startPoint x: 428, startPoint y: 159, endPoint x: 407, endPoint y: 186, distance: 34.7
click at [407, 186] on tspan "-7" at bounding box center [408, 177] width 28 height 35
click at [402, 181] on tspan "-7" at bounding box center [408, 177] width 28 height 35
drag, startPoint x: 406, startPoint y: 176, endPoint x: 529, endPoint y: 176, distance: 123.1
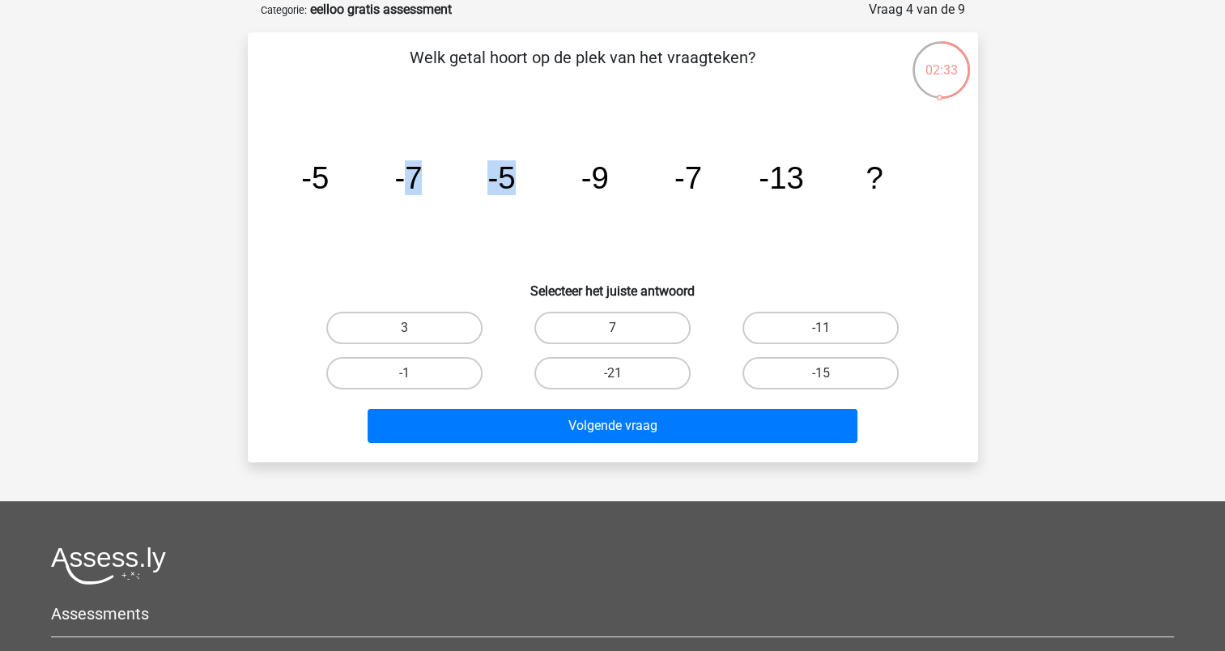
click at [529, 176] on icon "image/svg+xml -5 -7 -5 -9 -7 -13 ?" at bounding box center [613, 189] width 653 height 164
drag, startPoint x: 529, startPoint y: 176, endPoint x: 400, endPoint y: 184, distance: 129.0
click at [400, 184] on tspan "-7" at bounding box center [408, 177] width 28 height 35
click at [413, 178] on tspan "-7" at bounding box center [408, 177] width 28 height 35
drag, startPoint x: 489, startPoint y: 178, endPoint x: 613, endPoint y: 173, distance: 124.0
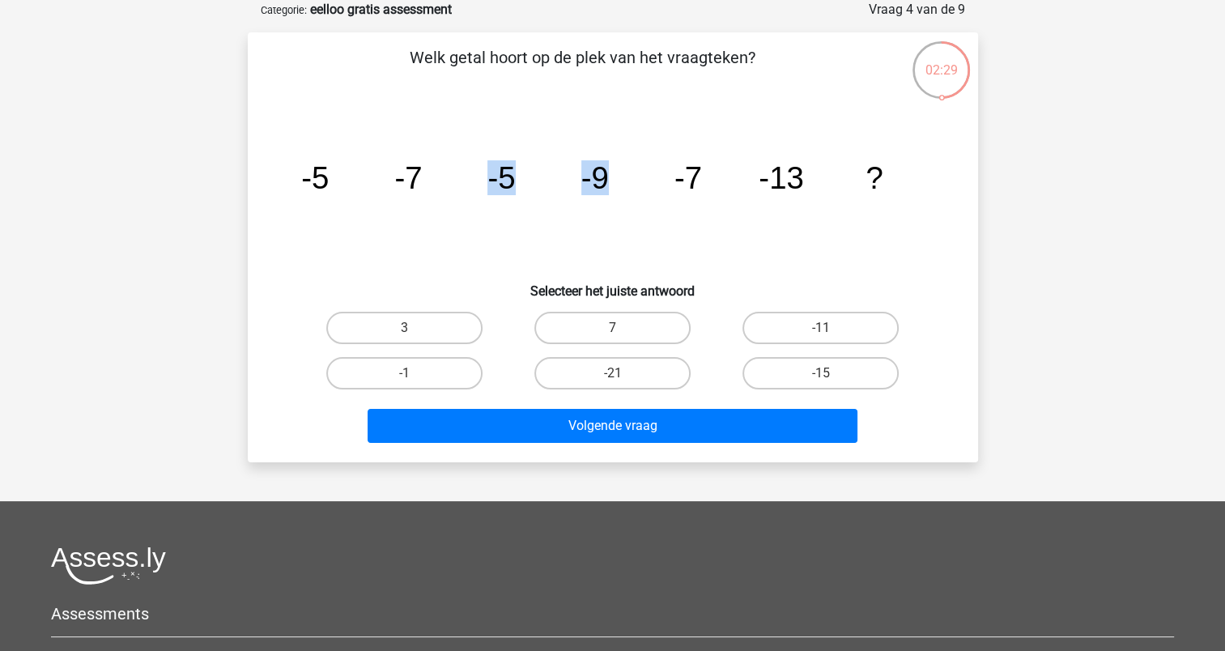
click at [613, 173] on icon "image/svg+xml -5 -7 -5 -9 -7 -13 ?" at bounding box center [613, 189] width 653 height 164
drag, startPoint x: 613, startPoint y: 173, endPoint x: 664, endPoint y: 173, distance: 51.0
click at [664, 173] on icon "image/svg+xml -5 -7 -5 -9 -7 -13 ?" at bounding box center [613, 189] width 653 height 164
drag, startPoint x: 411, startPoint y: 185, endPoint x: 292, endPoint y: 175, distance: 119.5
click at [292, 175] on icon "image/svg+xml -5 -7 -5 -9 -7 -13 ?" at bounding box center [613, 189] width 653 height 164
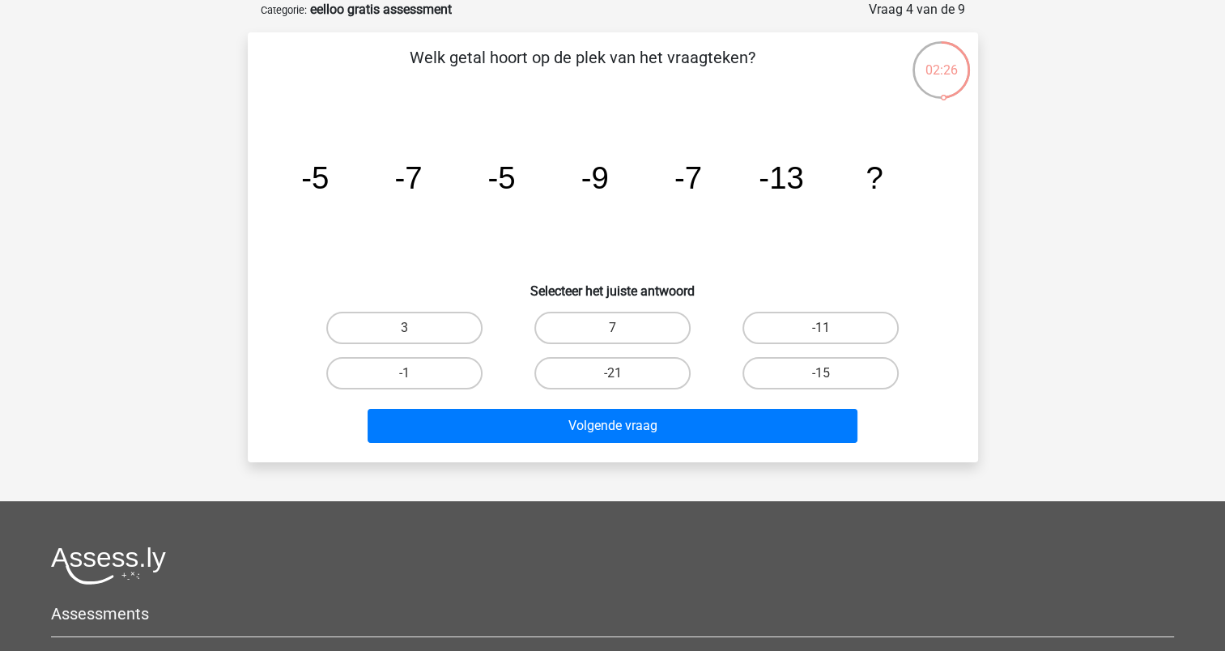
drag, startPoint x: 292, startPoint y: 175, endPoint x: 745, endPoint y: 236, distance: 456.8
click at [745, 236] on icon "image/svg+xml -5 -7 -5 -9 -7 -13 ?" at bounding box center [613, 189] width 653 height 164
drag, startPoint x: 580, startPoint y: 179, endPoint x: 633, endPoint y: 171, distance: 54.1
click at [633, 171] on icon "image/svg+xml -5 -7 -5 -9 -7 -13 ?" at bounding box center [613, 189] width 653 height 164
drag, startPoint x: 633, startPoint y: 171, endPoint x: 405, endPoint y: 208, distance: 231.4
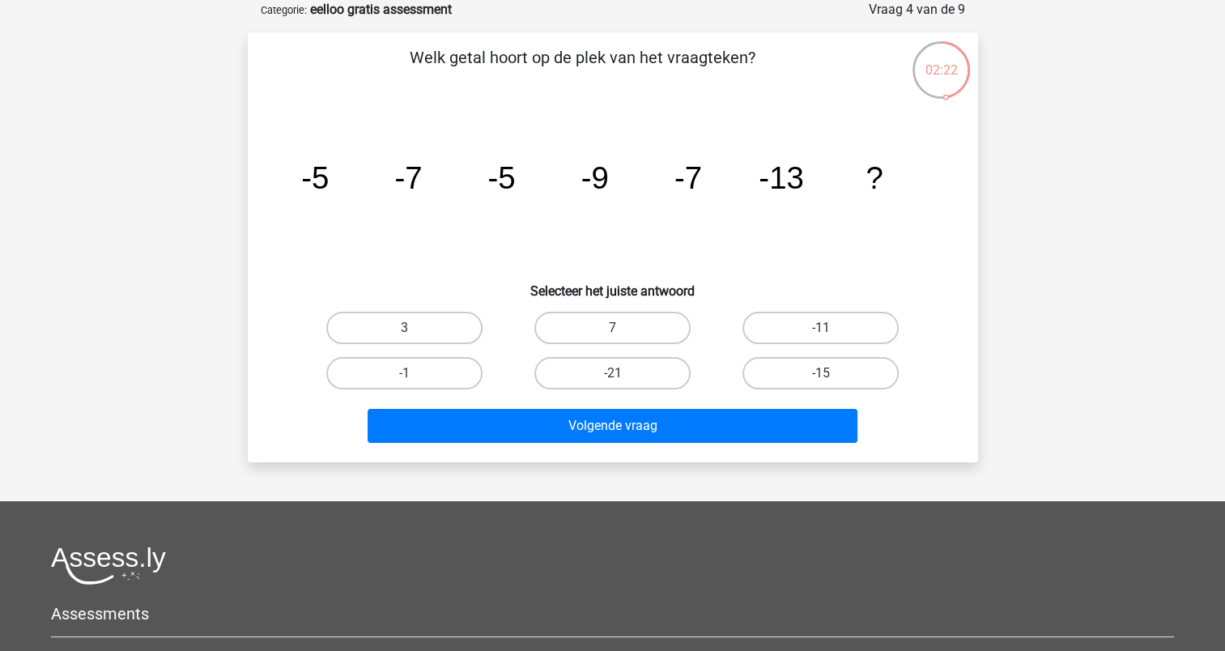
click at [414, 208] on icon "image/svg+xml -5 -7 -5 -9 -7 -13 ?" at bounding box center [613, 189] width 653 height 164
drag, startPoint x: 311, startPoint y: 172, endPoint x: 381, endPoint y: 170, distance: 70.5
click at [381, 170] on icon "image/svg+xml -5 -7 -5 -9 -7 -13 ?" at bounding box center [613, 189] width 653 height 164
click at [803, 369] on label "-15" at bounding box center [821, 373] width 156 height 32
click at [821, 373] on input "-15" at bounding box center [826, 378] width 11 height 11
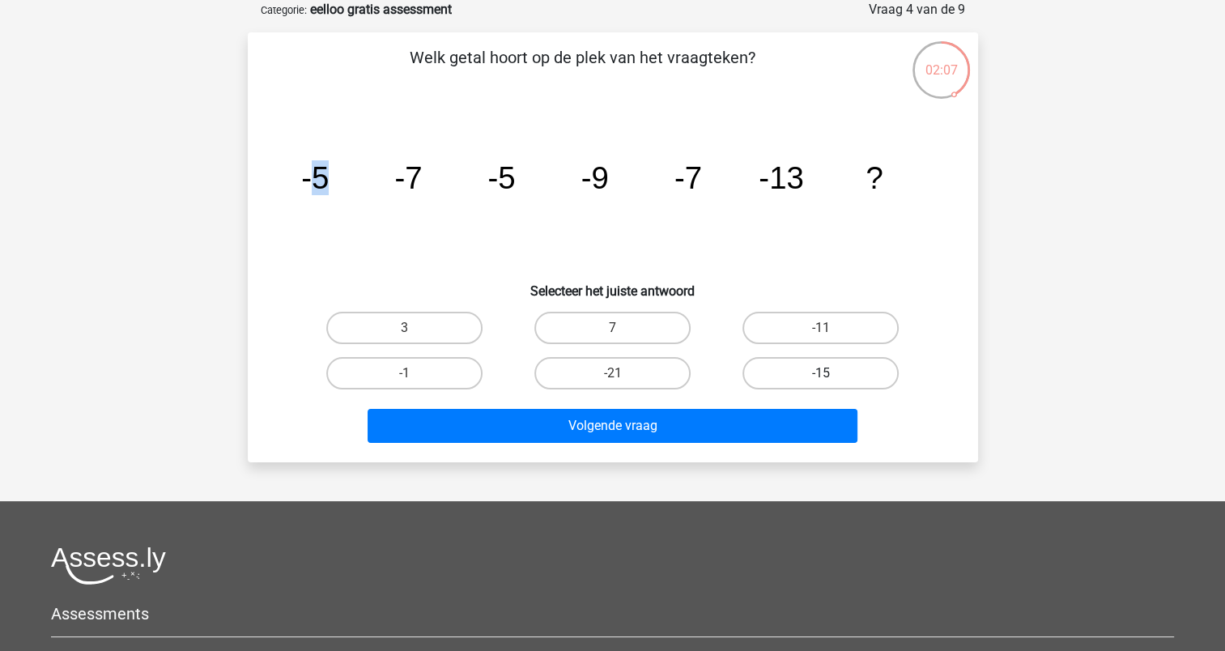
radio input "true"
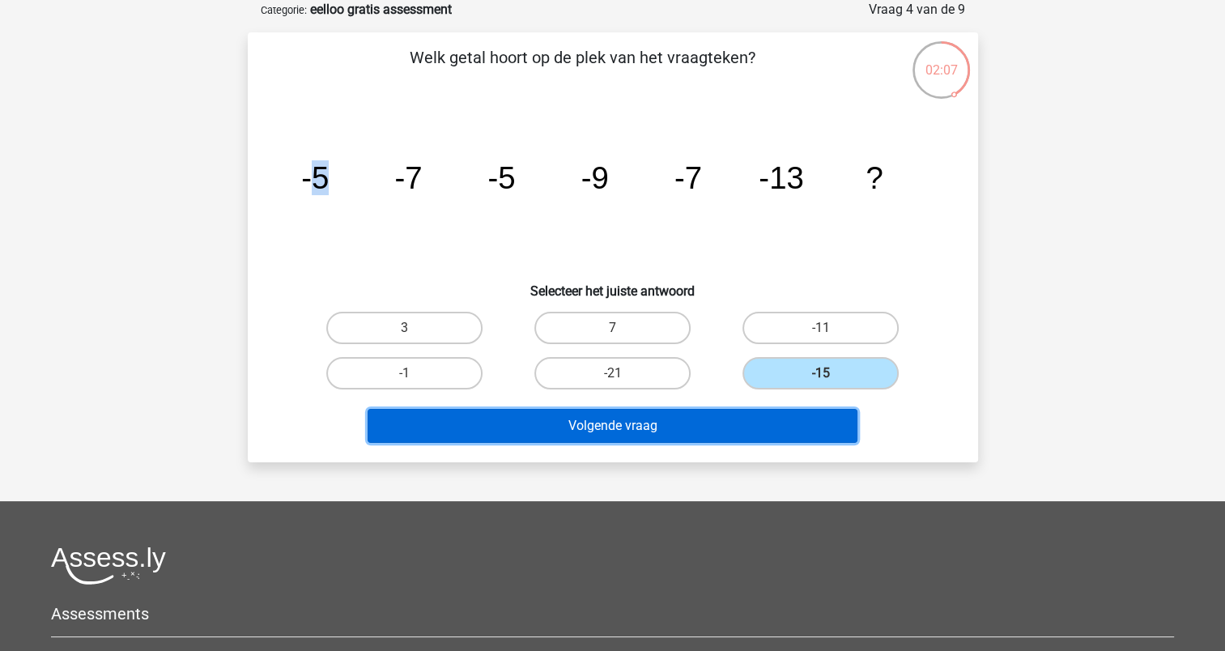
click at [757, 418] on button "Volgende vraag" at bounding box center [613, 426] width 490 height 34
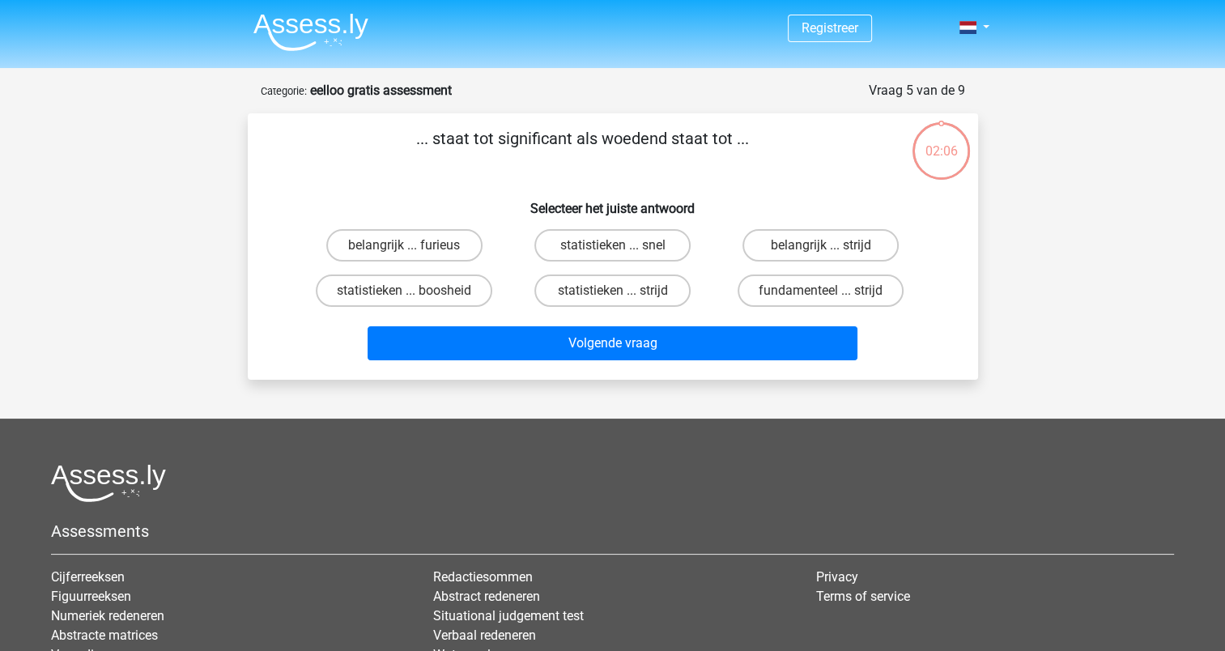
scroll to position [0, 0]
drag, startPoint x: 448, startPoint y: 130, endPoint x: 863, endPoint y: 139, distance: 415.6
click at [863, 139] on p "... staat tot significant als woedend staat tot ..." at bounding box center [583, 150] width 618 height 49
drag, startPoint x: 863, startPoint y: 139, endPoint x: 834, endPoint y: 170, distance: 42.4
click at [834, 170] on p "... staat tot significant als woedend staat tot ..." at bounding box center [583, 150] width 618 height 49
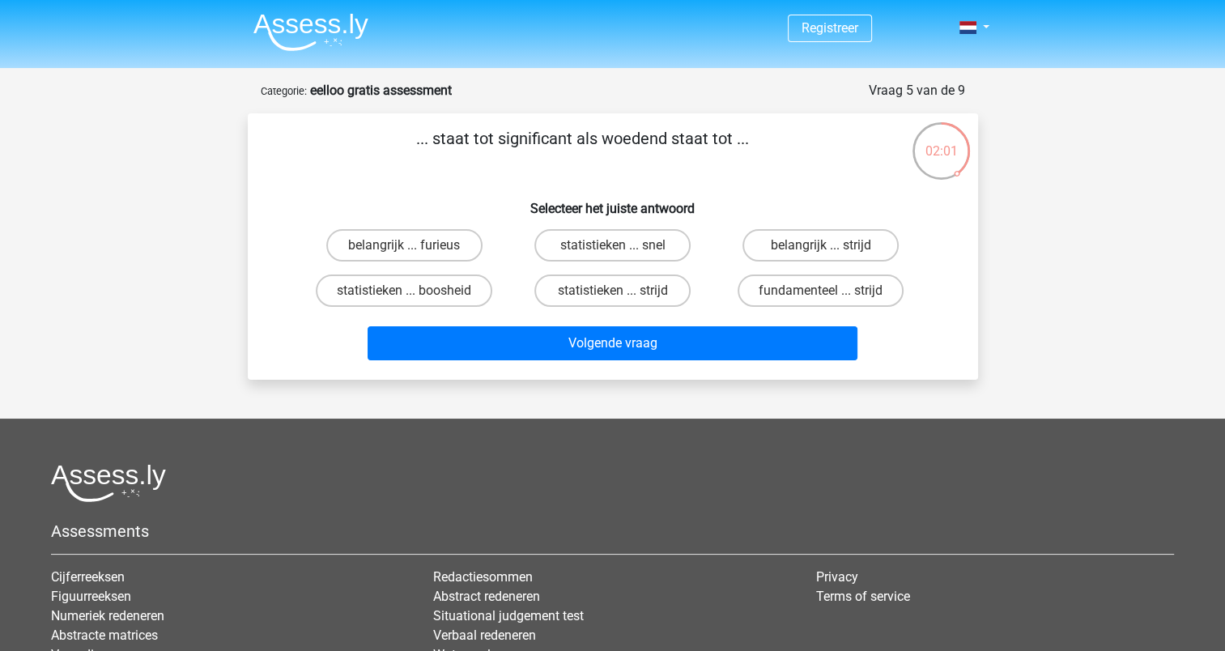
click at [831, 174] on p "... staat tot significant als woedend staat tot ..." at bounding box center [583, 150] width 618 height 49
click at [443, 295] on label "statistieken ... boosheid" at bounding box center [404, 291] width 177 height 32
click at [415, 295] on input "statistieken ... boosheid" at bounding box center [409, 296] width 11 height 11
radio input "true"
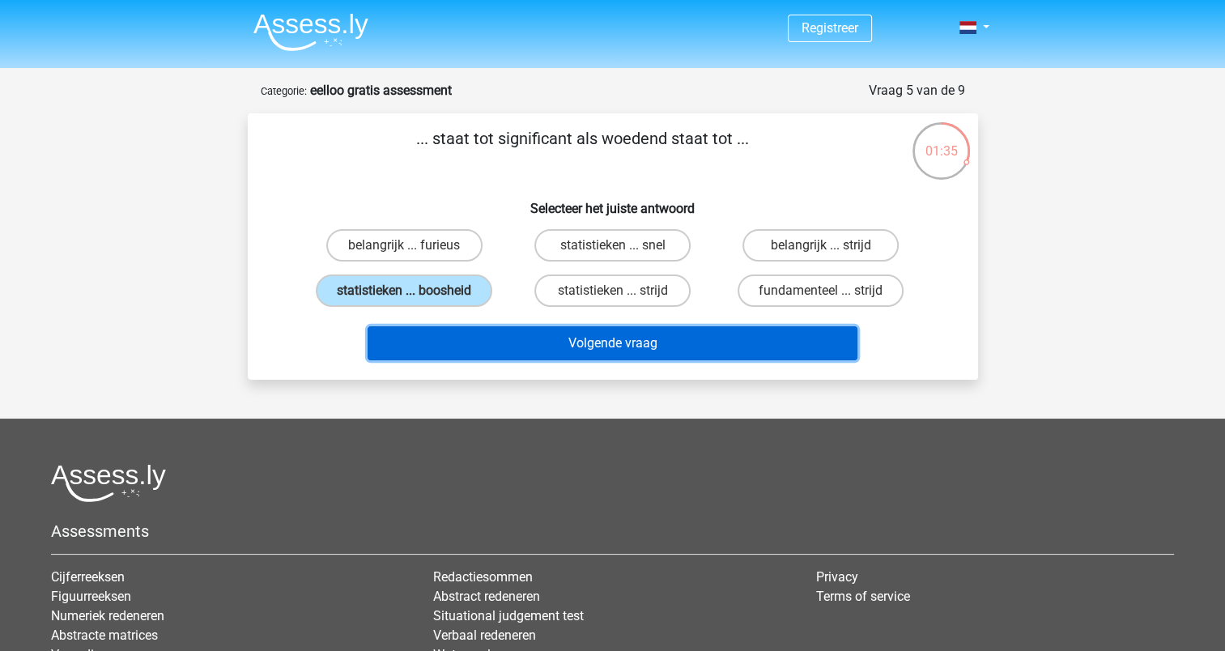
click at [593, 339] on button "Volgende vraag" at bounding box center [613, 343] width 490 height 34
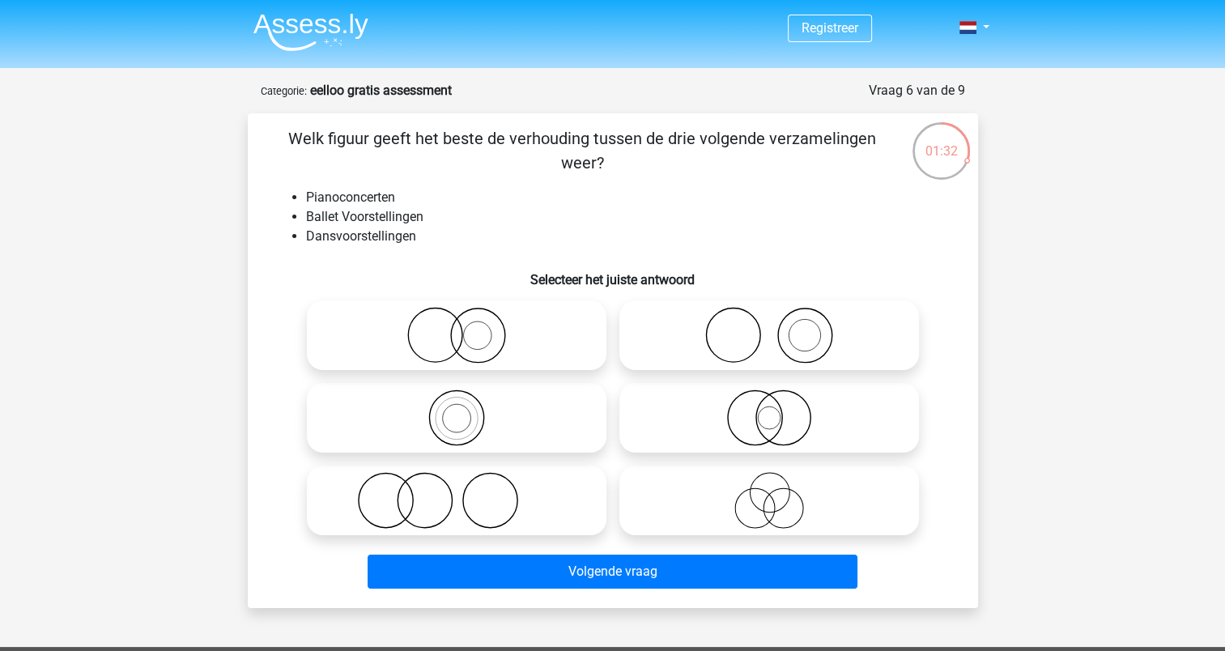
drag, startPoint x: 309, startPoint y: 138, endPoint x: 749, endPoint y: 151, distance: 440.0
click at [749, 151] on p "Welk figuur geeft het beste de verhouding tussen de drie volgende verzamelingen…" at bounding box center [583, 150] width 618 height 49
drag, startPoint x: 749, startPoint y: 151, endPoint x: 735, endPoint y: 160, distance: 17.1
click at [735, 160] on p "Welk figuur geeft het beste de verhouding tussen de drie volgende verzamelingen…" at bounding box center [583, 150] width 618 height 49
click at [351, 217] on li "Ballet Voorstellingen" at bounding box center [629, 216] width 646 height 19
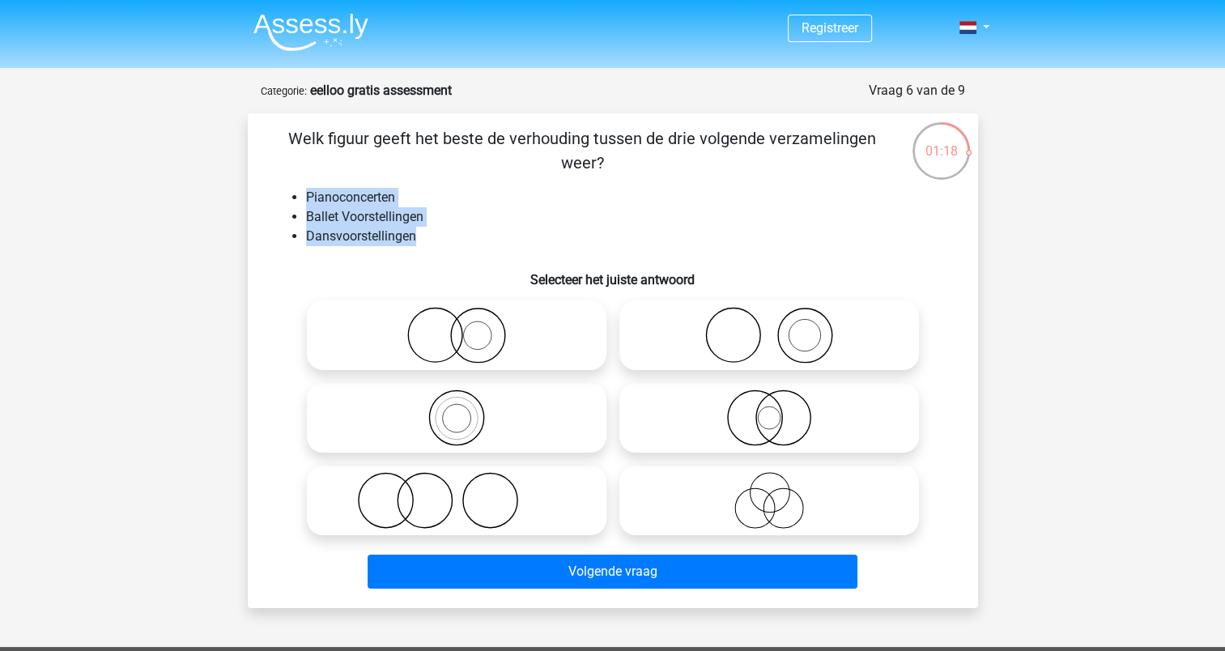
drag, startPoint x: 300, startPoint y: 201, endPoint x: 437, endPoint y: 233, distance: 139.9
click at [437, 233] on ul "Pianoconcerten Ballet Voorstellingen Dansvoorstellingen" at bounding box center [613, 217] width 679 height 58
drag, startPoint x: 437, startPoint y: 233, endPoint x: 427, endPoint y: 236, distance: 10.0
click at [427, 236] on li "Dansvoorstellingen" at bounding box center [629, 236] width 646 height 19
click at [420, 239] on li "Dansvoorstellingen" at bounding box center [629, 236] width 646 height 19
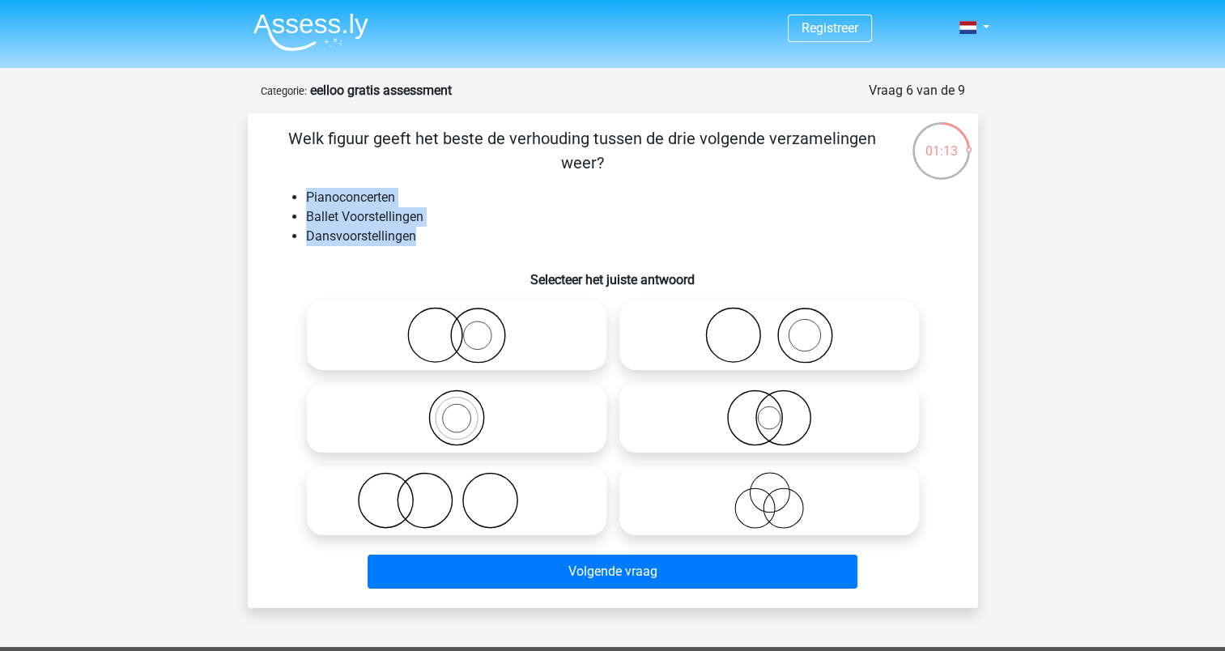
drag, startPoint x: 428, startPoint y: 238, endPoint x: 306, endPoint y: 194, distance: 129.9
click at [306, 194] on ul "Pianoconcerten Ballet Voorstellingen Dansvoorstellingen" at bounding box center [613, 217] width 679 height 58
drag, startPoint x: 306, startPoint y: 194, endPoint x: 535, endPoint y: 199, distance: 228.4
click at [535, 199] on li "Pianoconcerten" at bounding box center [629, 197] width 646 height 19
click at [463, 209] on li "Ballet Voorstellingen" at bounding box center [629, 216] width 646 height 19
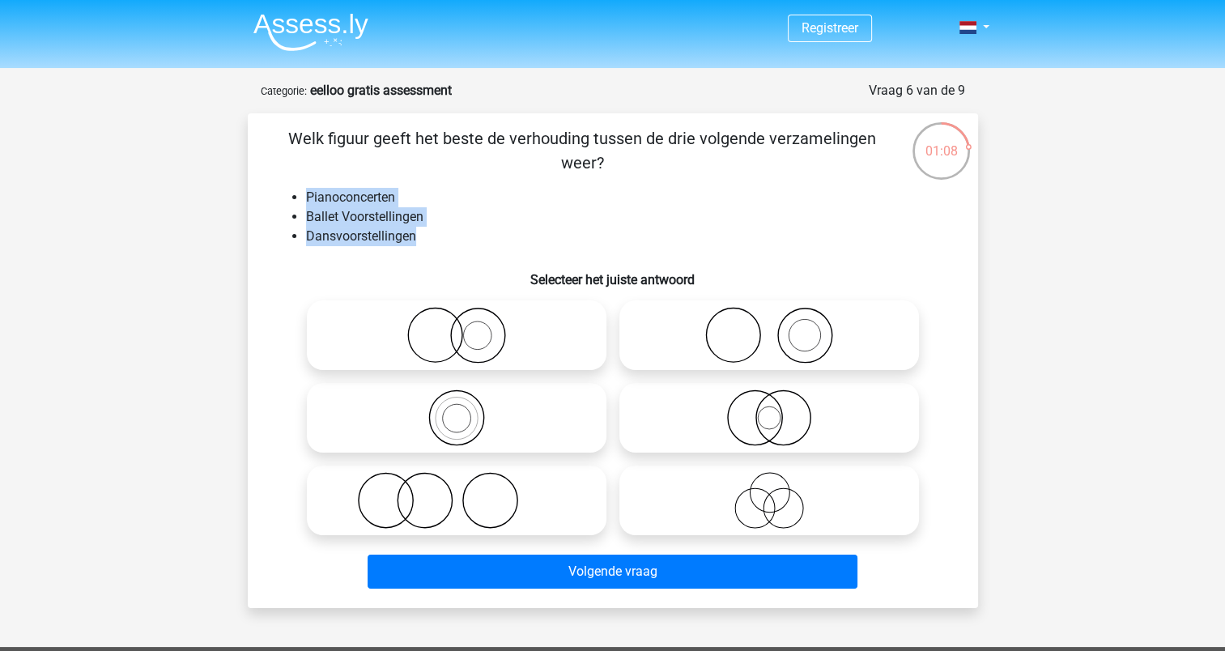
drag, startPoint x: 305, startPoint y: 193, endPoint x: 453, endPoint y: 235, distance: 154.1
click at [453, 235] on ul "Pianoconcerten Ballet Voorstellingen Dansvoorstellingen" at bounding box center [613, 217] width 679 height 58
click at [758, 512] on icon at bounding box center [769, 500] width 287 height 57
click at [769, 492] on input "radio" at bounding box center [774, 487] width 11 height 11
radio input "true"
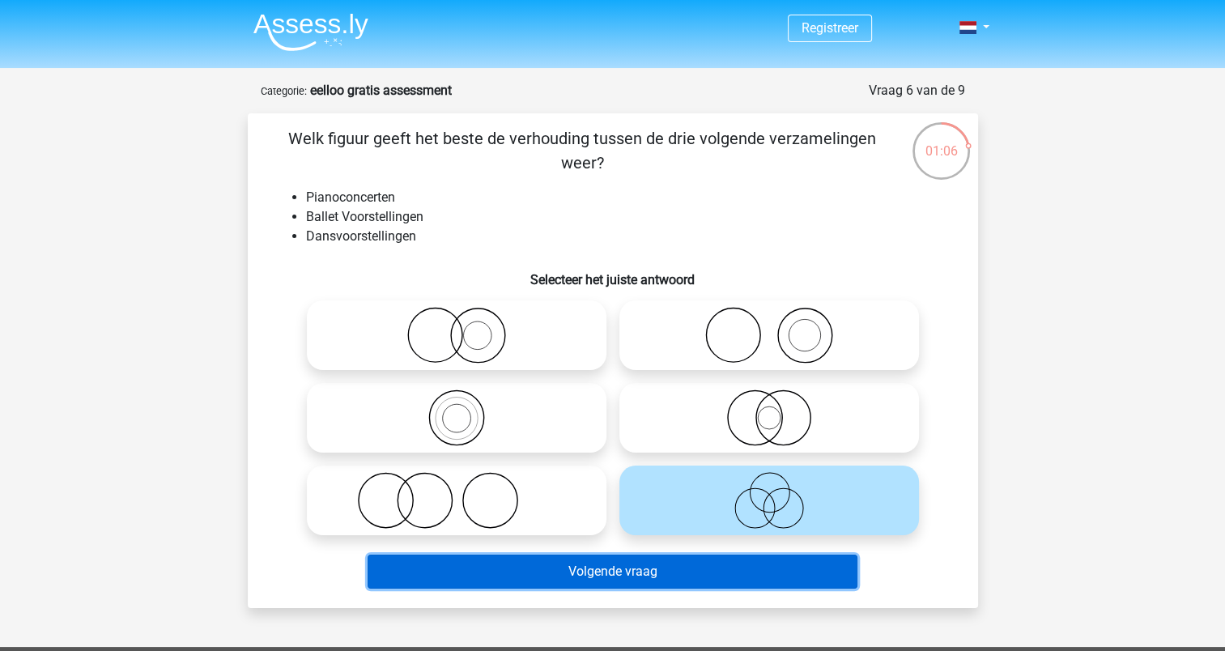
click at [755, 573] on button "Volgende vraag" at bounding box center [613, 572] width 490 height 34
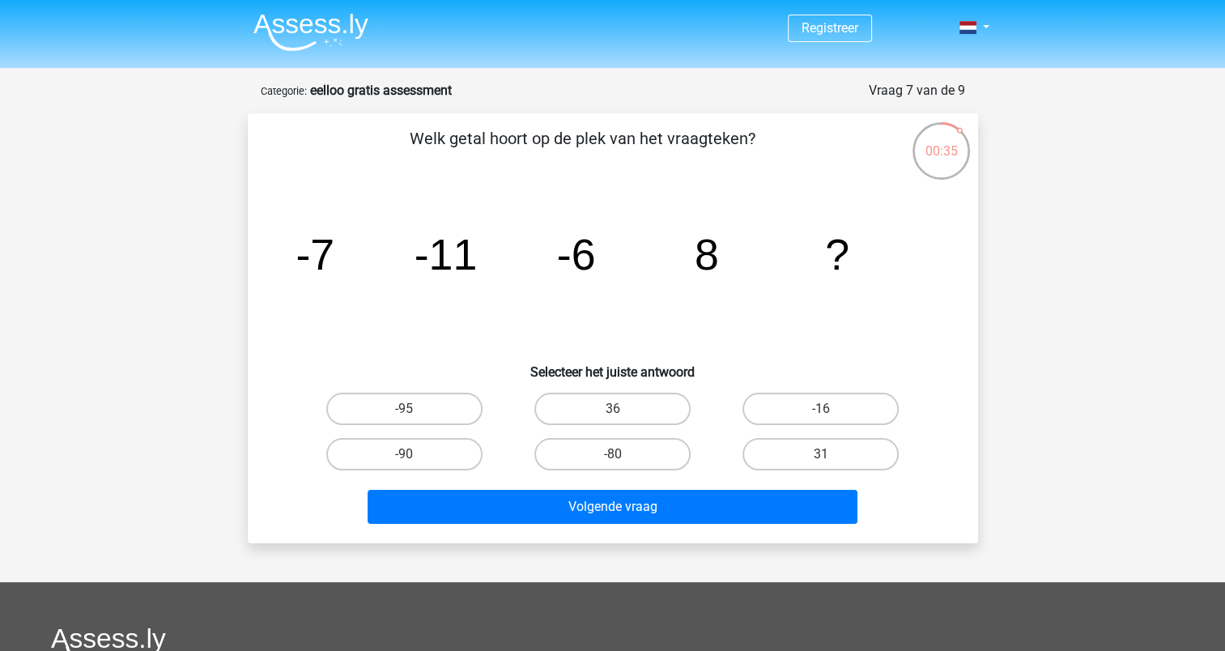
click at [619, 411] on input "36" at bounding box center [617, 414] width 11 height 11
radio input "true"
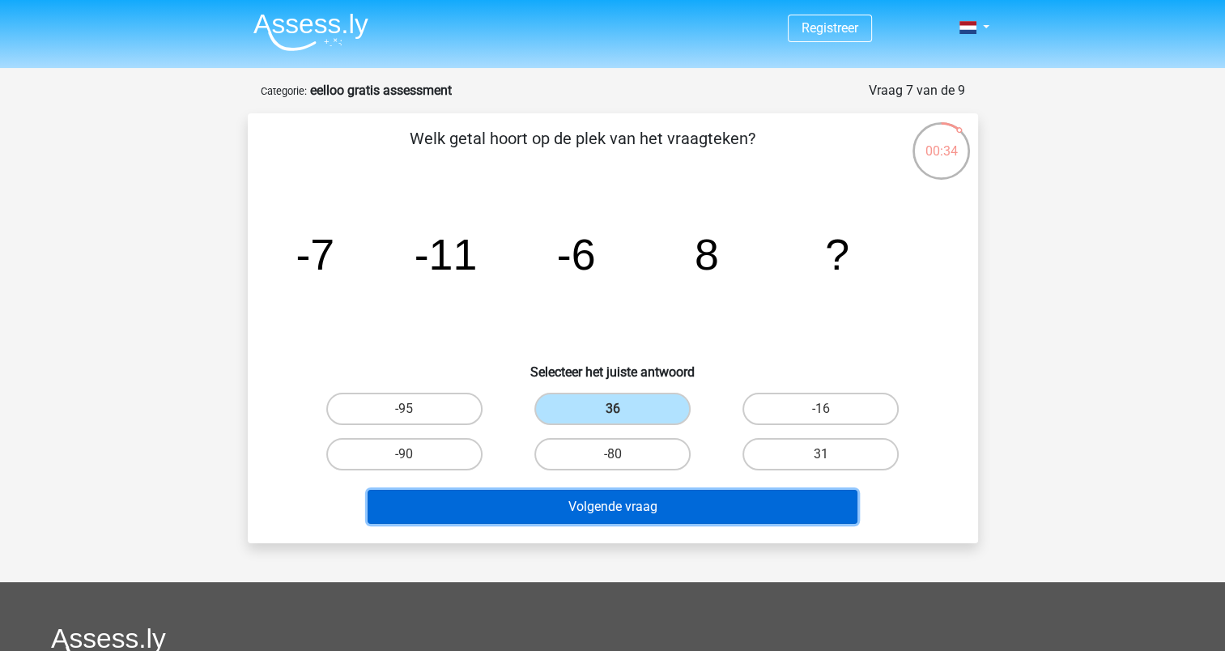
click at [637, 501] on button "Volgende vraag" at bounding box center [613, 507] width 490 height 34
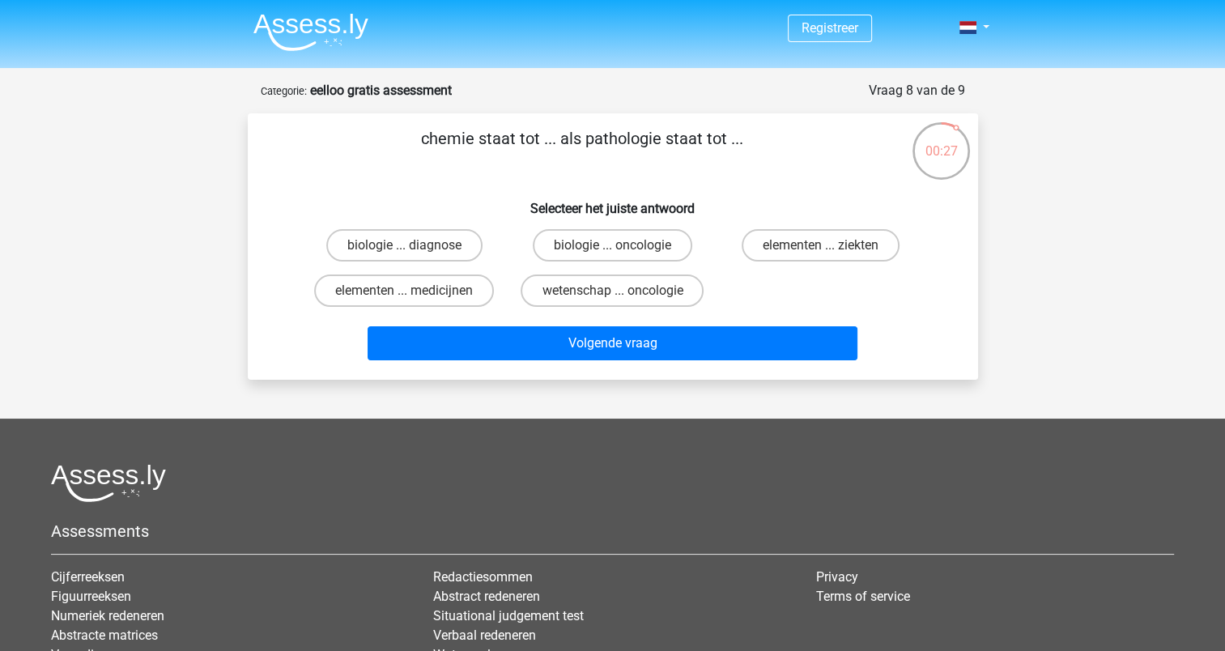
drag, startPoint x: 434, startPoint y: 139, endPoint x: 775, endPoint y: 136, distance: 341.0
click at [775, 136] on p "chemie staat tot ... als pathologie staat tot ..." at bounding box center [583, 150] width 618 height 49
drag, startPoint x: 775, startPoint y: 136, endPoint x: 743, endPoint y: 165, distance: 43.6
click at [743, 165] on p "chemie staat tot ... als pathologie staat tot ..." at bounding box center [583, 150] width 618 height 49
click at [716, 165] on p "chemie staat tot ... als pathologie staat tot ..." at bounding box center [583, 150] width 618 height 49
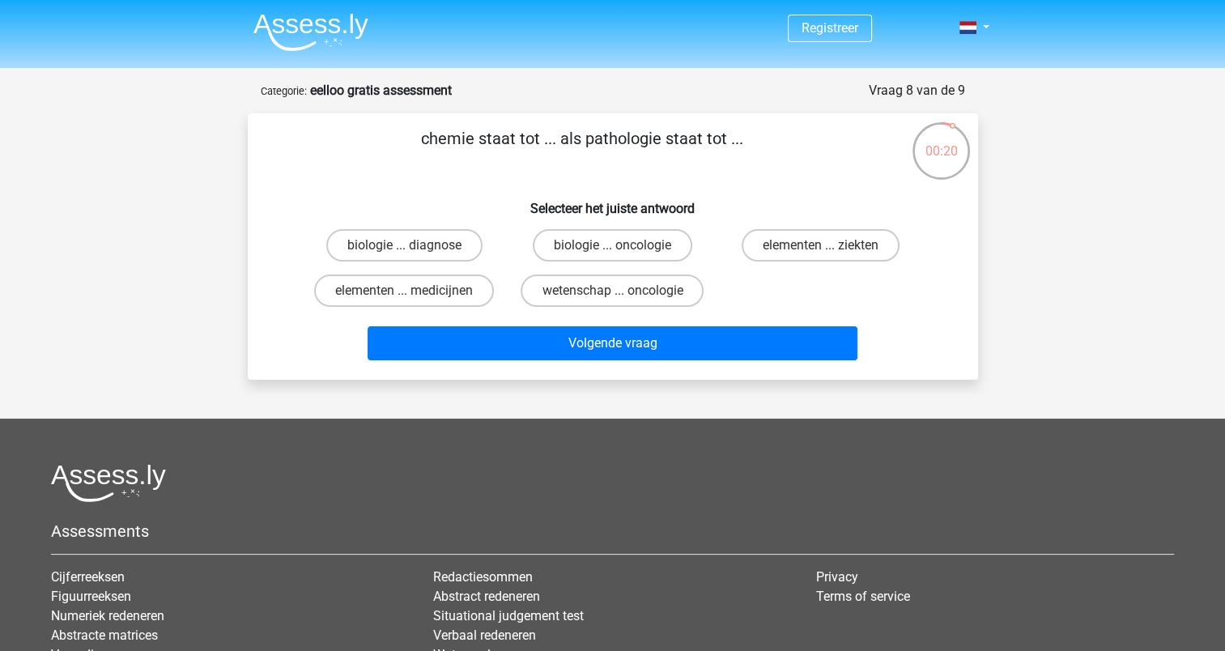
click at [611, 146] on p "chemie staat tot ... als pathologie staat tot ..." at bounding box center [583, 150] width 618 height 49
copy p "pathologie"
click at [833, 241] on label "elementen ... ziekten" at bounding box center [821, 245] width 158 height 32
click at [832, 245] on input "elementen ... ziekten" at bounding box center [826, 250] width 11 height 11
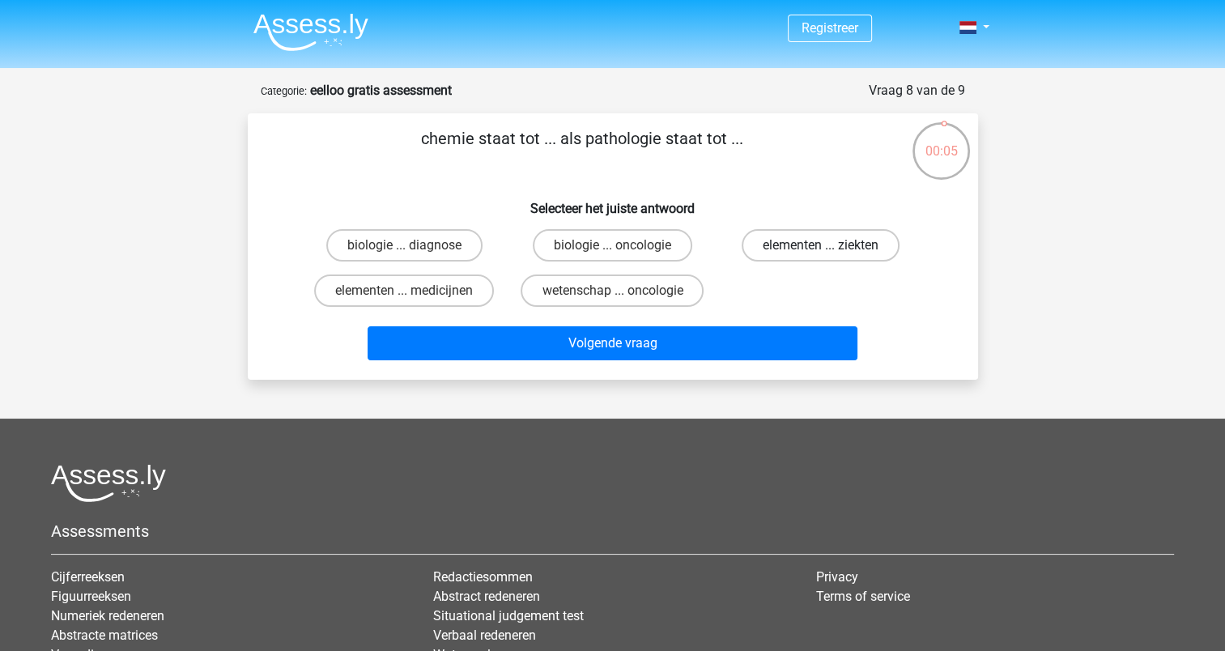
radio input "true"
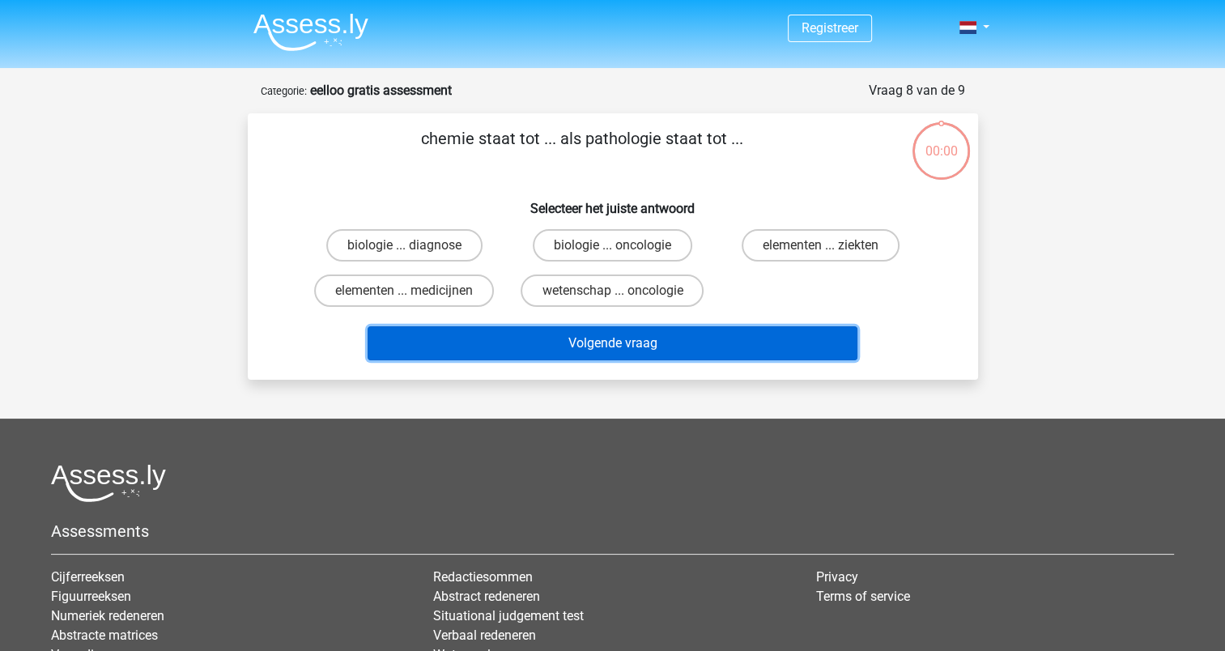
click at [697, 343] on button "Volgende vraag" at bounding box center [613, 343] width 490 height 34
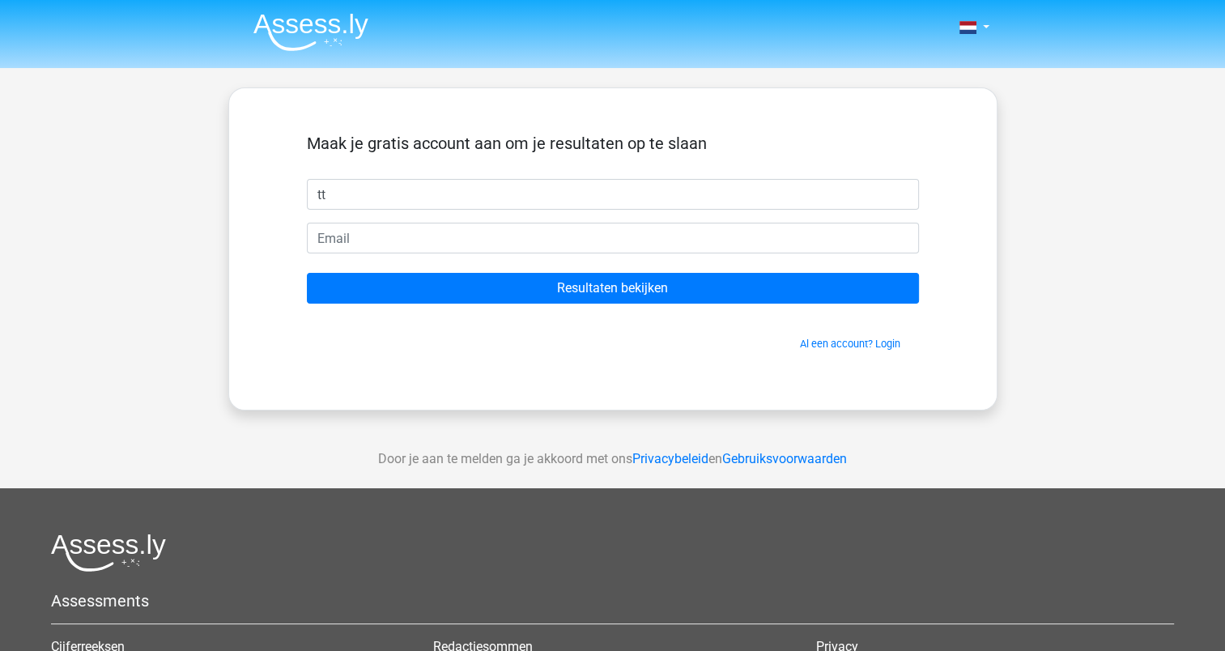
type input "t"
type input "[PERSON_NAME]"
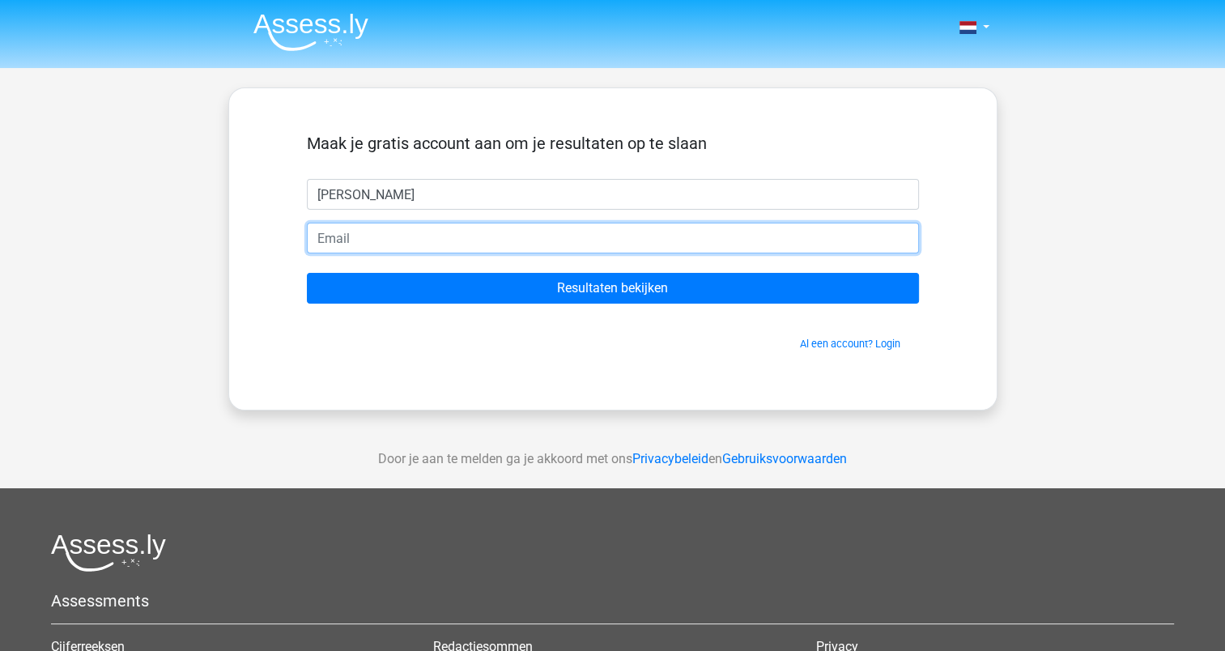
click at [469, 249] on input "email" at bounding box center [613, 238] width 612 height 31
type input "[EMAIL_ADDRESS][DOMAIN_NAME]"
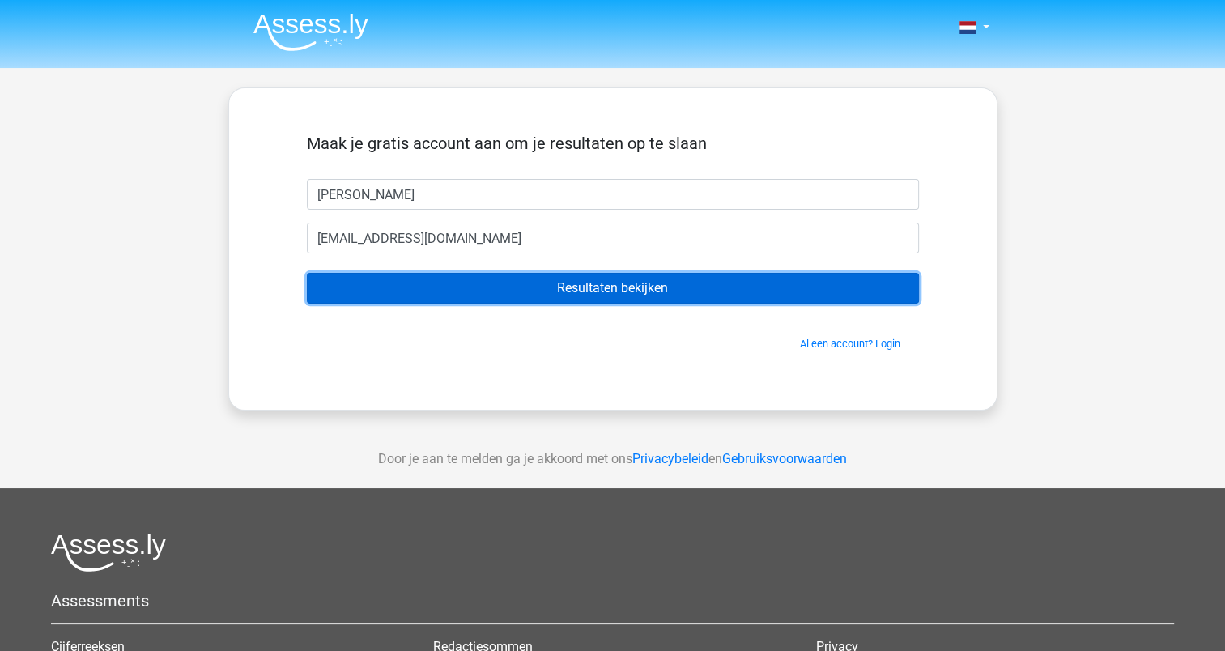
click at [559, 295] on input "Resultaten bekijken" at bounding box center [613, 288] width 612 height 31
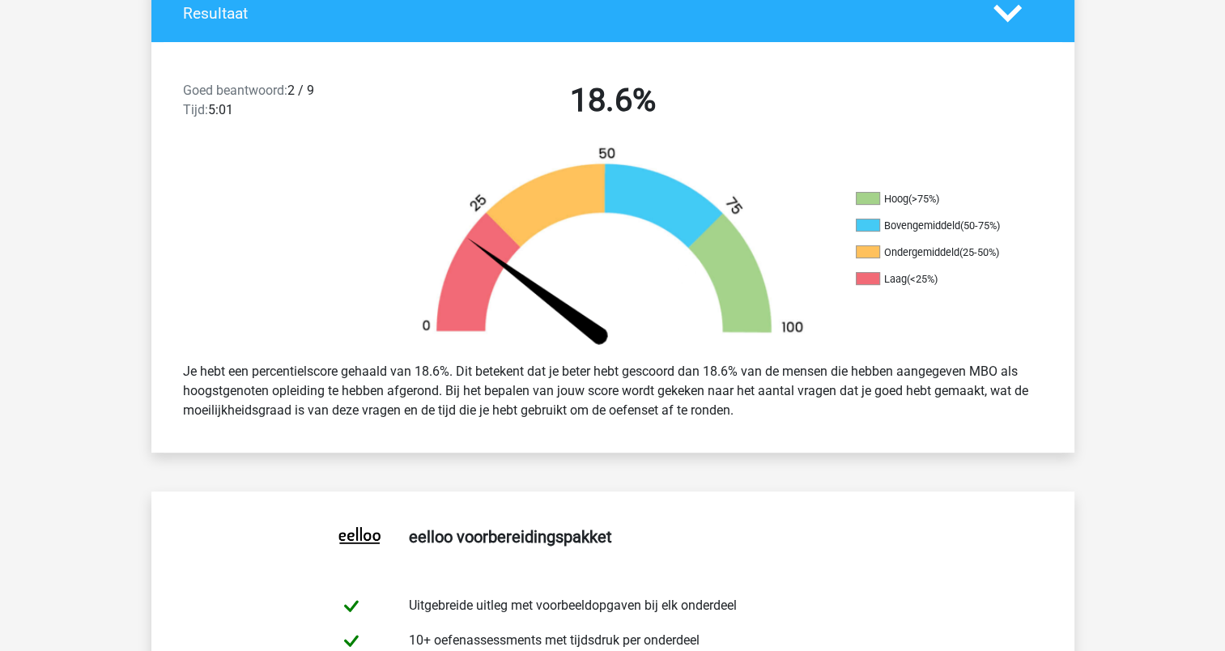
scroll to position [405, 0]
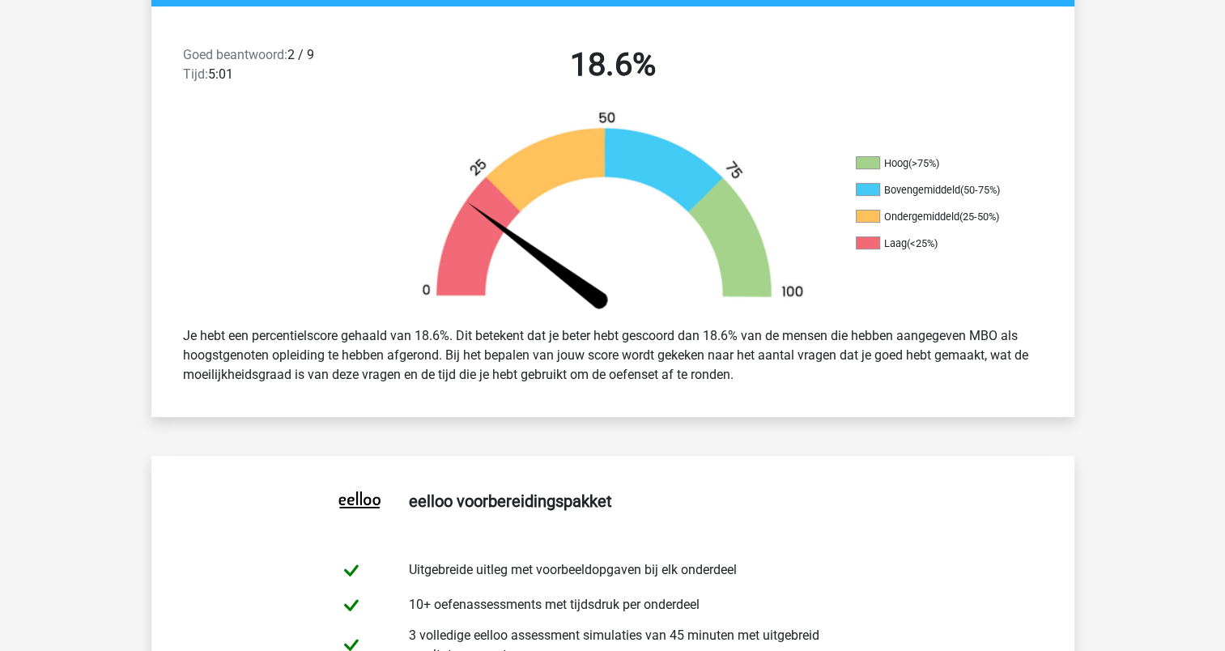
drag, startPoint x: 188, startPoint y: 334, endPoint x: 791, endPoint y: 390, distance: 606.0
click at [791, 390] on div "Je hebt een percentielscore gehaald van 18.6%. Dit betekent dat je beter hebt g…" at bounding box center [613, 355] width 884 height 71
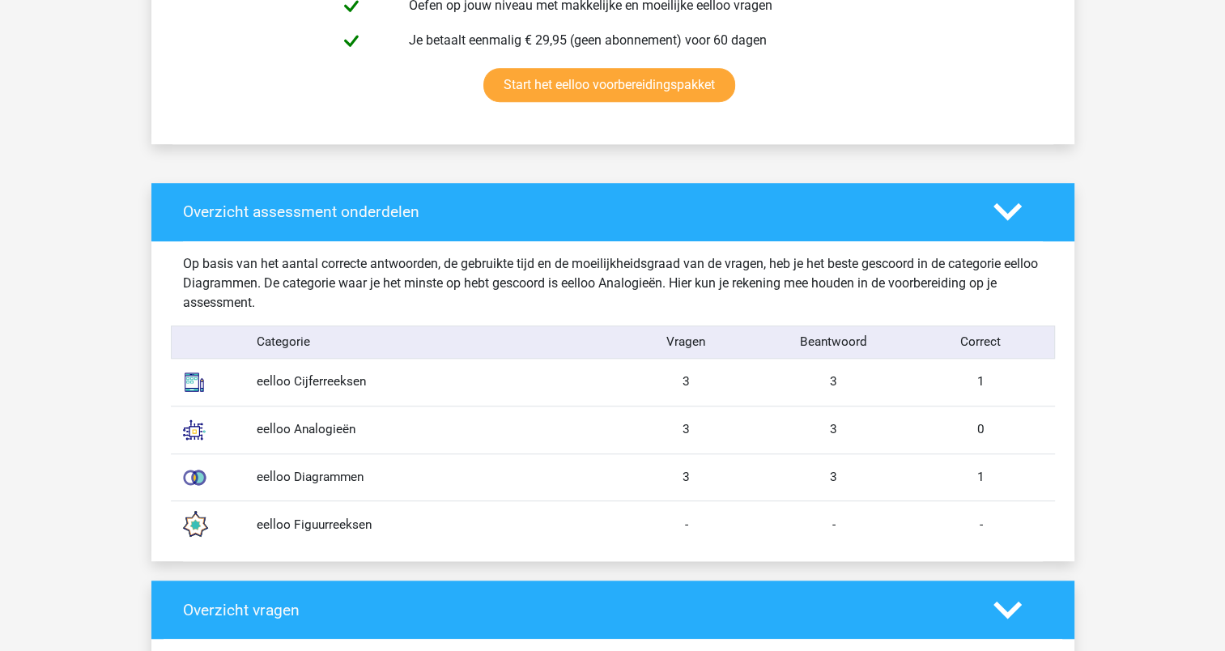
scroll to position [1134, 0]
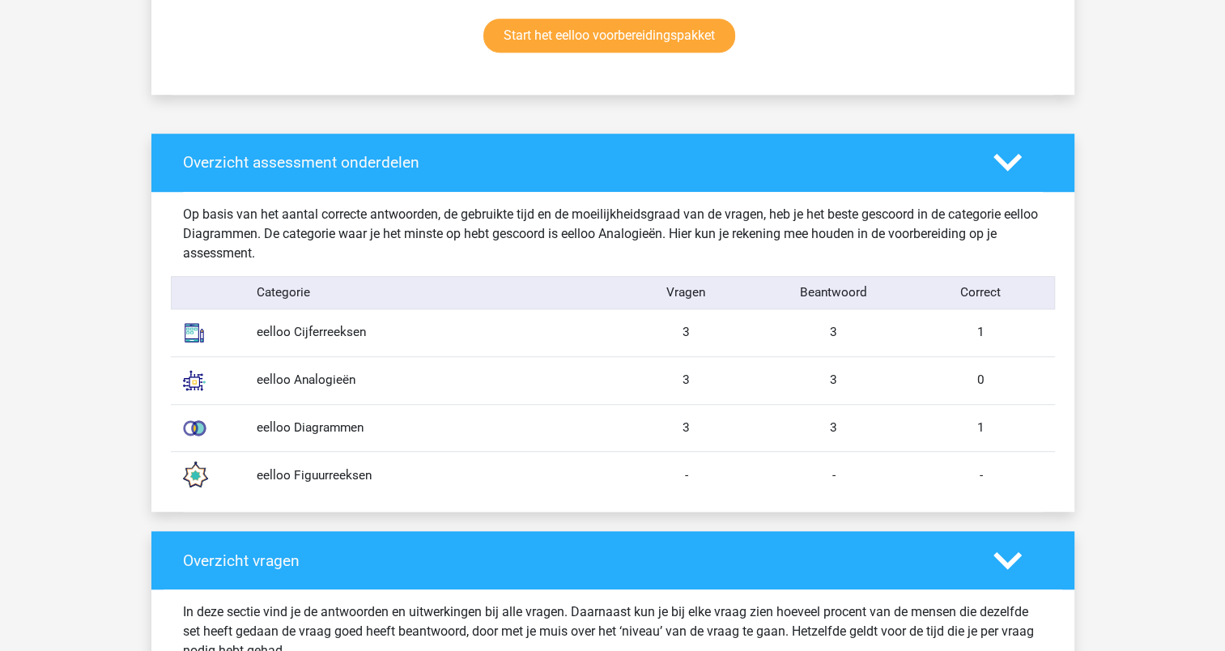
drag, startPoint x: 965, startPoint y: 328, endPoint x: 1001, endPoint y: 439, distance: 116.5
click at [1001, 439] on div "Op basis van het aantal correcte antwoorden, de gebruikte tijd en de moeilijkhe…" at bounding box center [613, 352] width 860 height 321
click at [492, 408] on div "eelloo Diagrammen 3 3 1" at bounding box center [613, 428] width 884 height 48
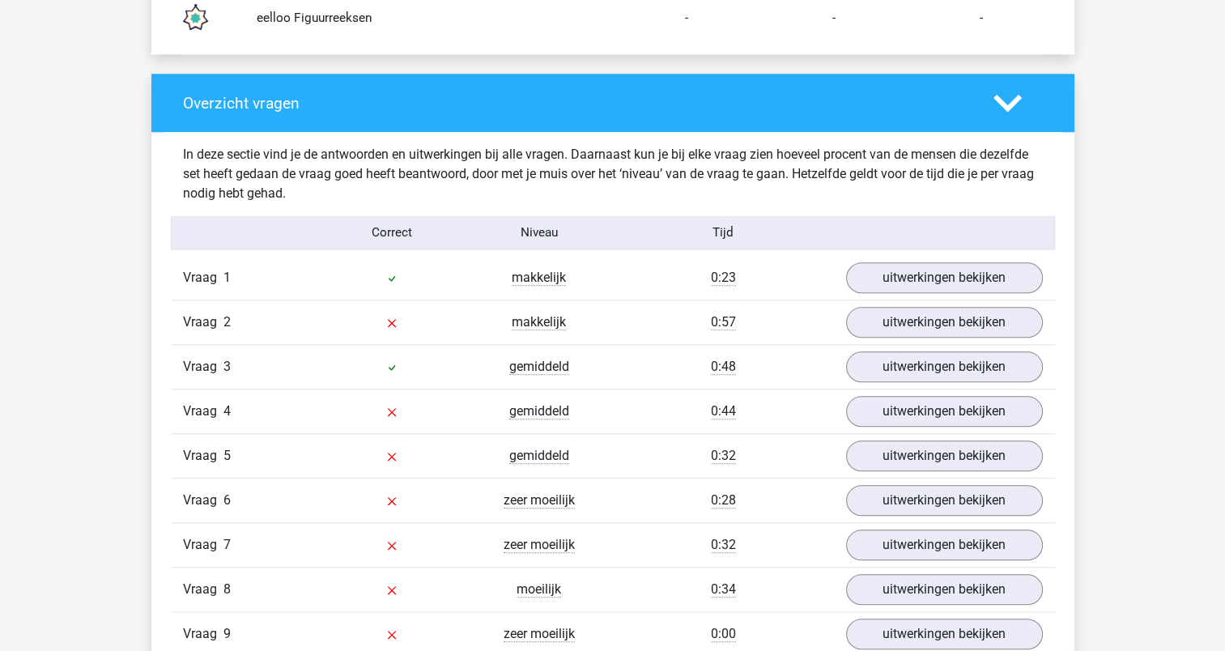
scroll to position [1620, 0]
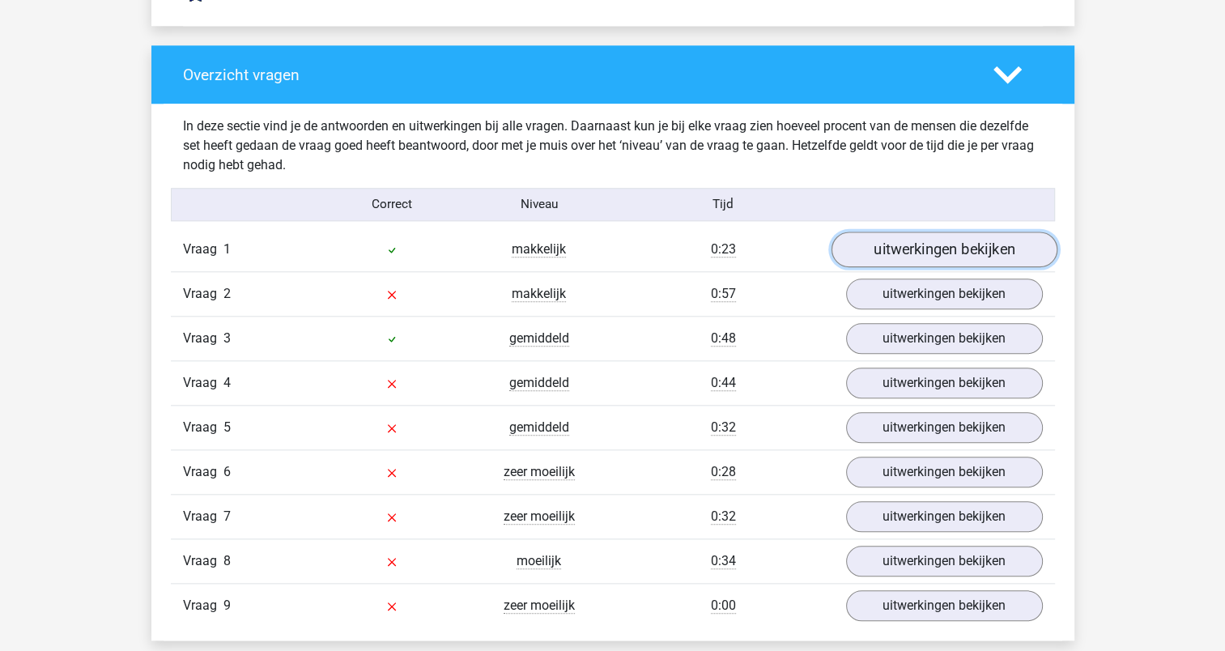
click at [986, 251] on link "uitwerkingen bekijken" at bounding box center [944, 250] width 226 height 36
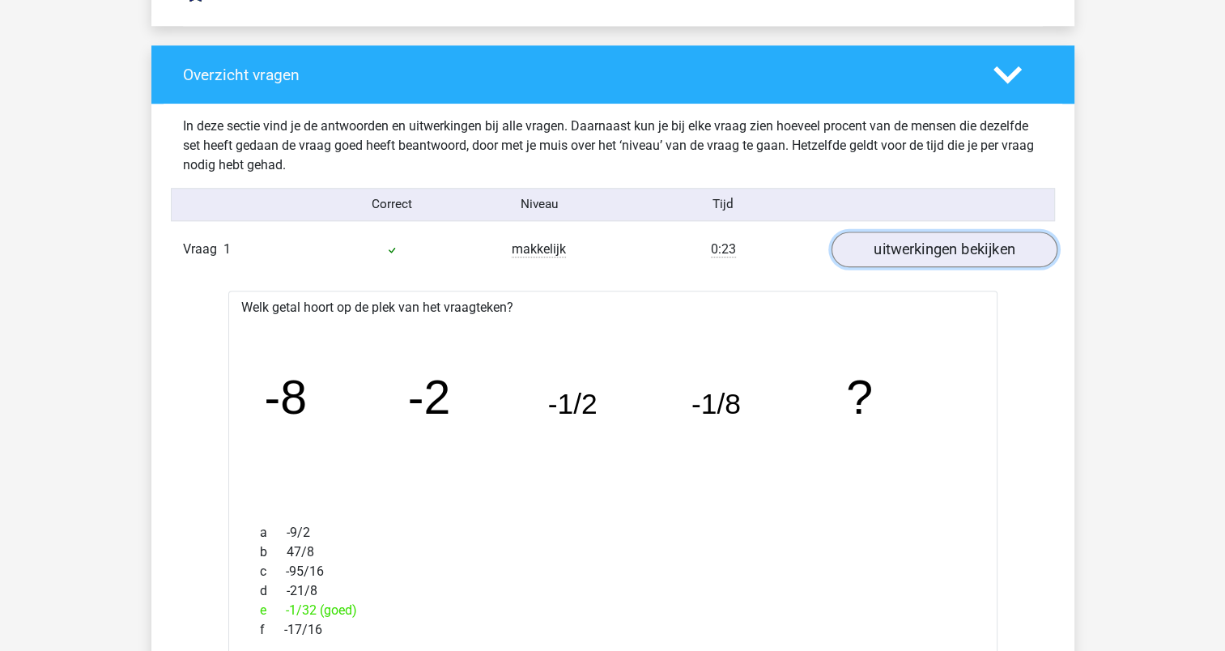
click at [986, 251] on link "uitwerkingen bekijken" at bounding box center [944, 250] width 226 height 36
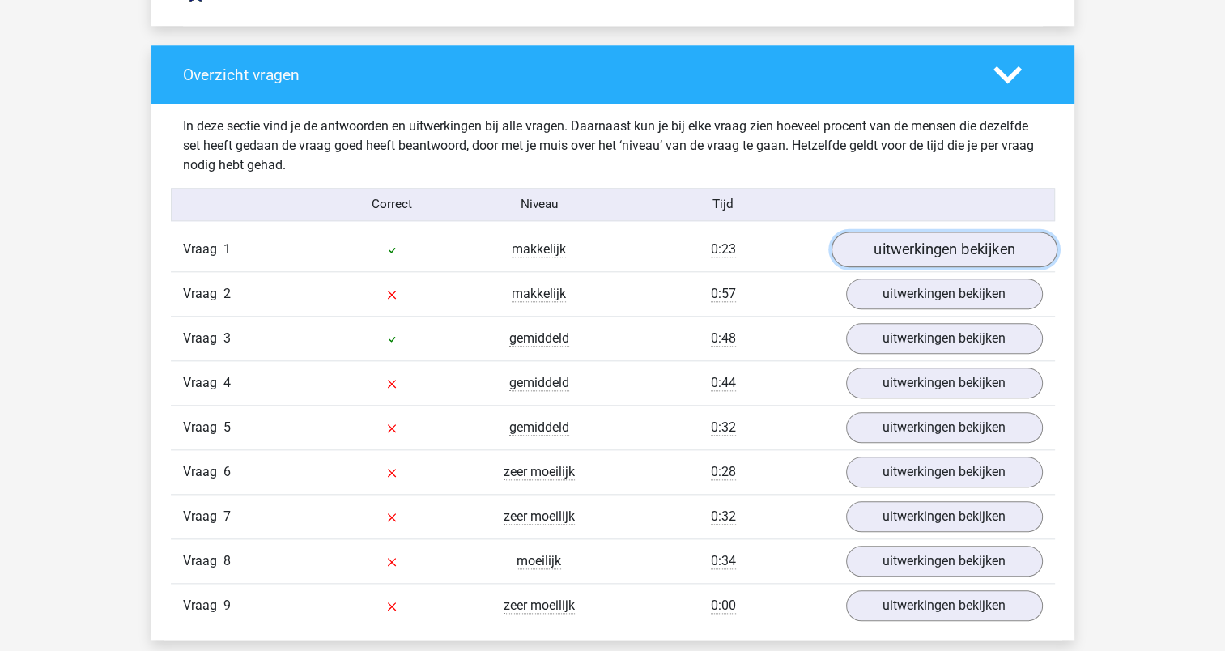
click at [986, 251] on link "uitwerkingen bekijken" at bounding box center [944, 250] width 226 height 36
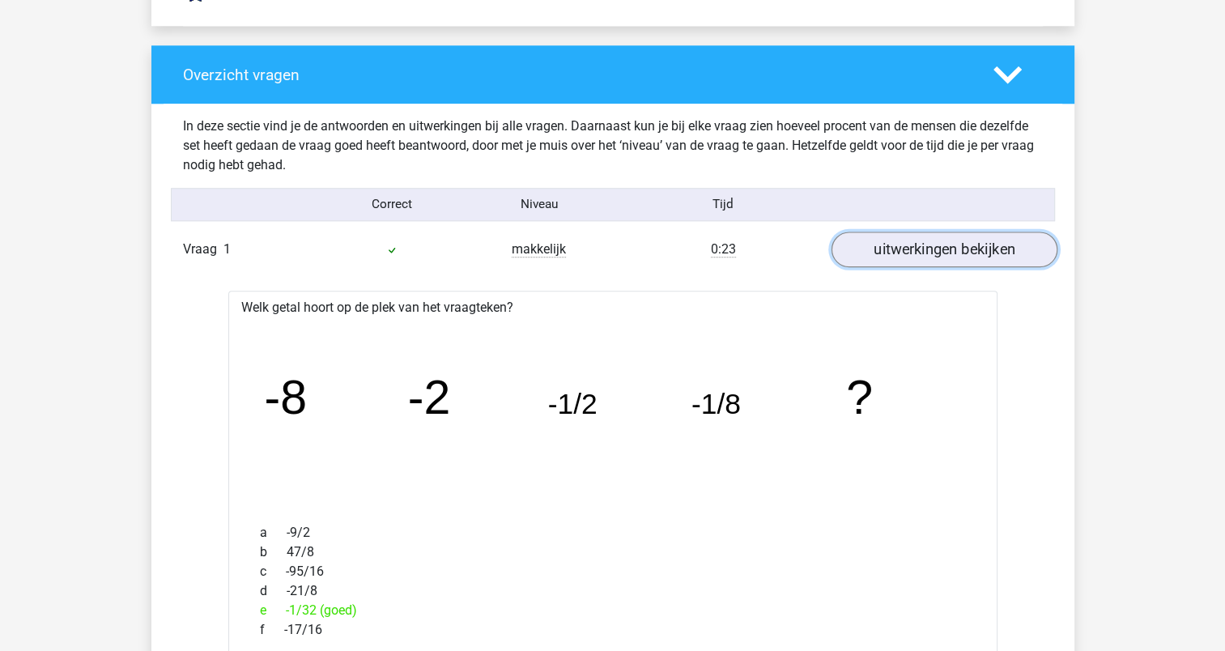
scroll to position [1701, 0]
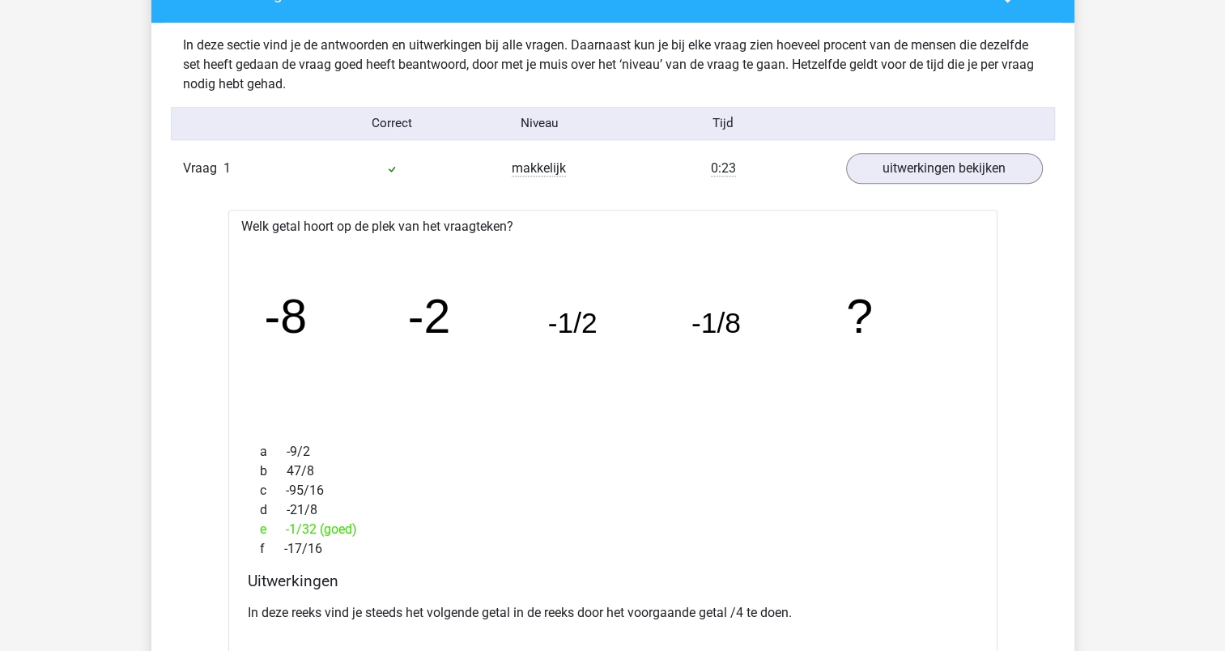
click at [976, 172] on link "uitwerkingen bekijken" at bounding box center [944, 169] width 226 height 36
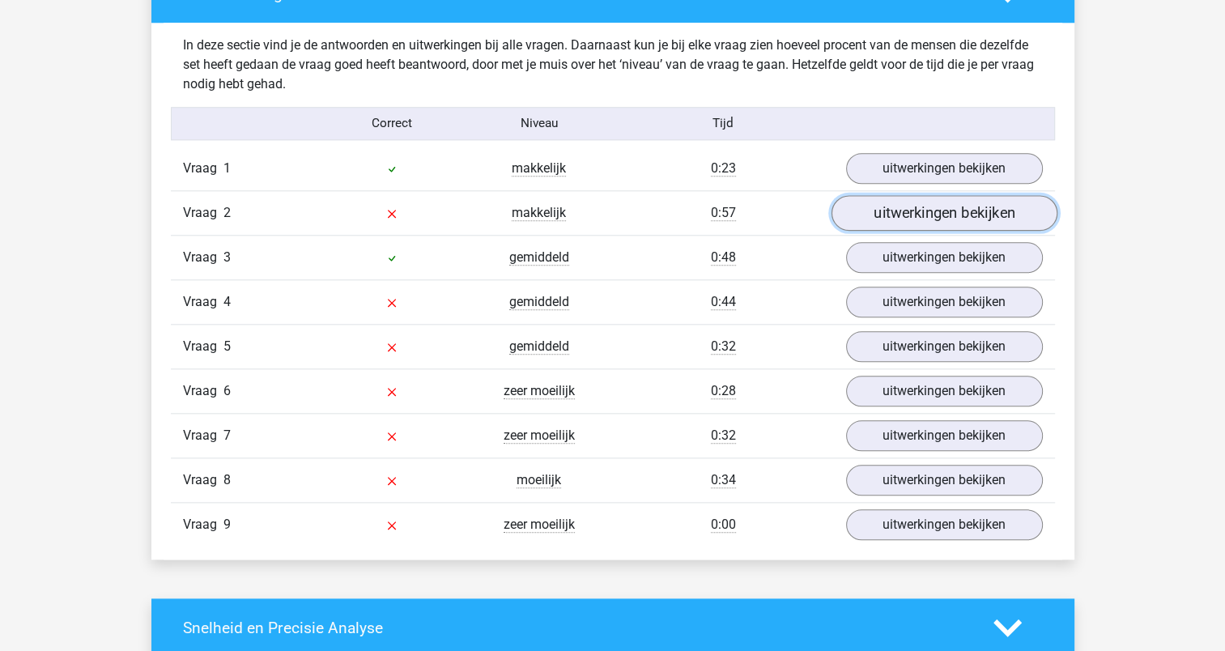
click at [949, 220] on link "uitwerkingen bekijken" at bounding box center [944, 214] width 226 height 36
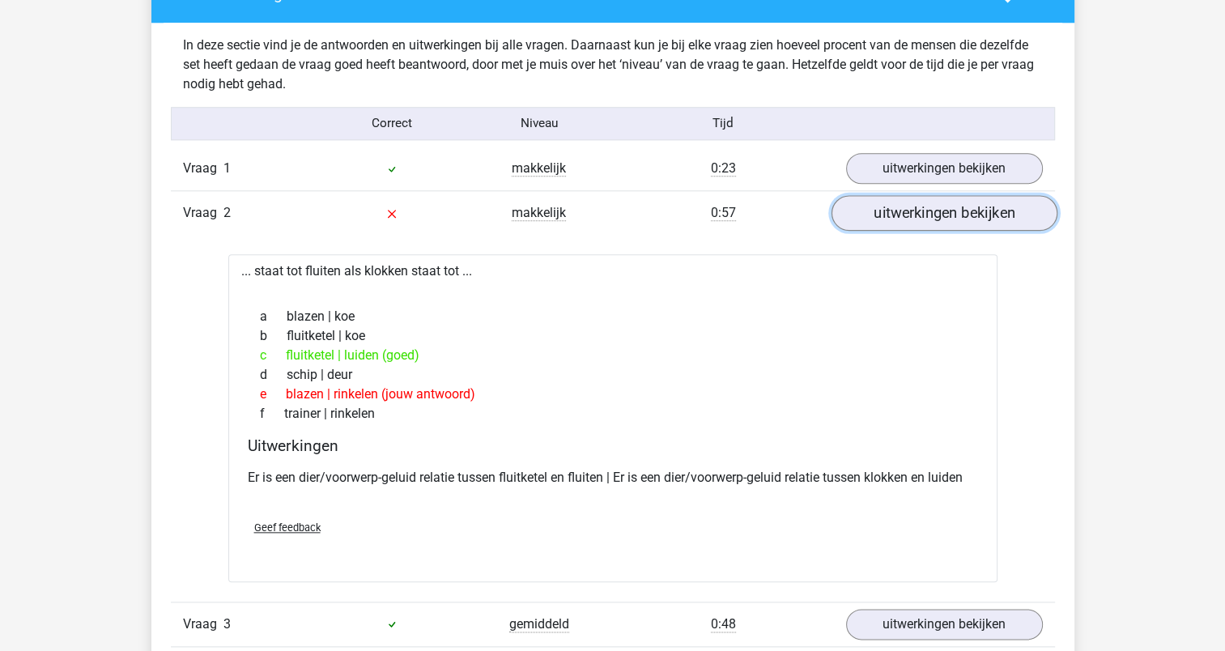
click at [949, 220] on link "uitwerkingen bekijken" at bounding box center [944, 214] width 226 height 36
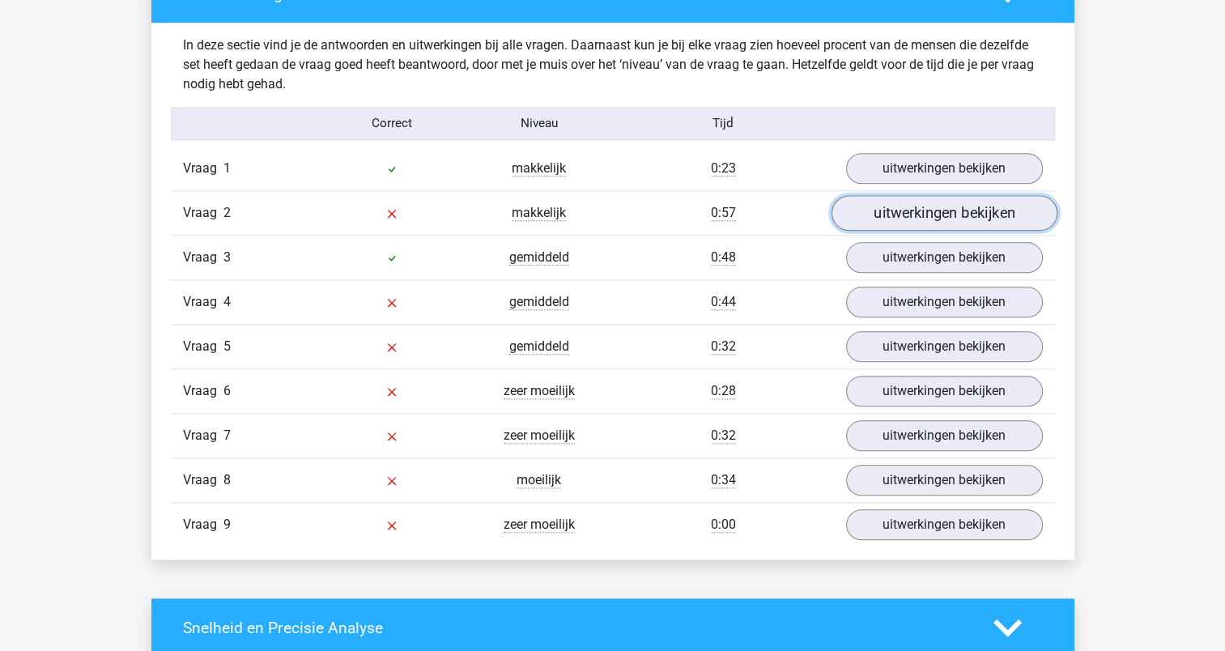
click at [945, 217] on link "uitwerkingen bekijken" at bounding box center [944, 214] width 226 height 36
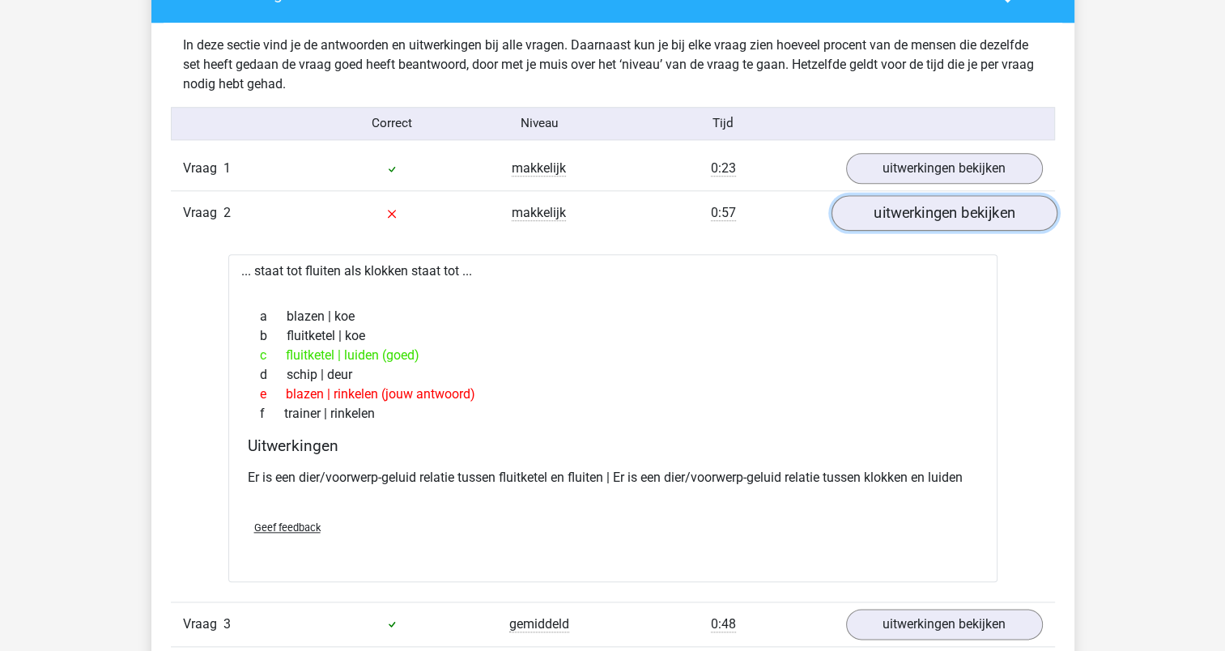
click at [945, 217] on link "uitwerkingen bekijken" at bounding box center [944, 214] width 226 height 36
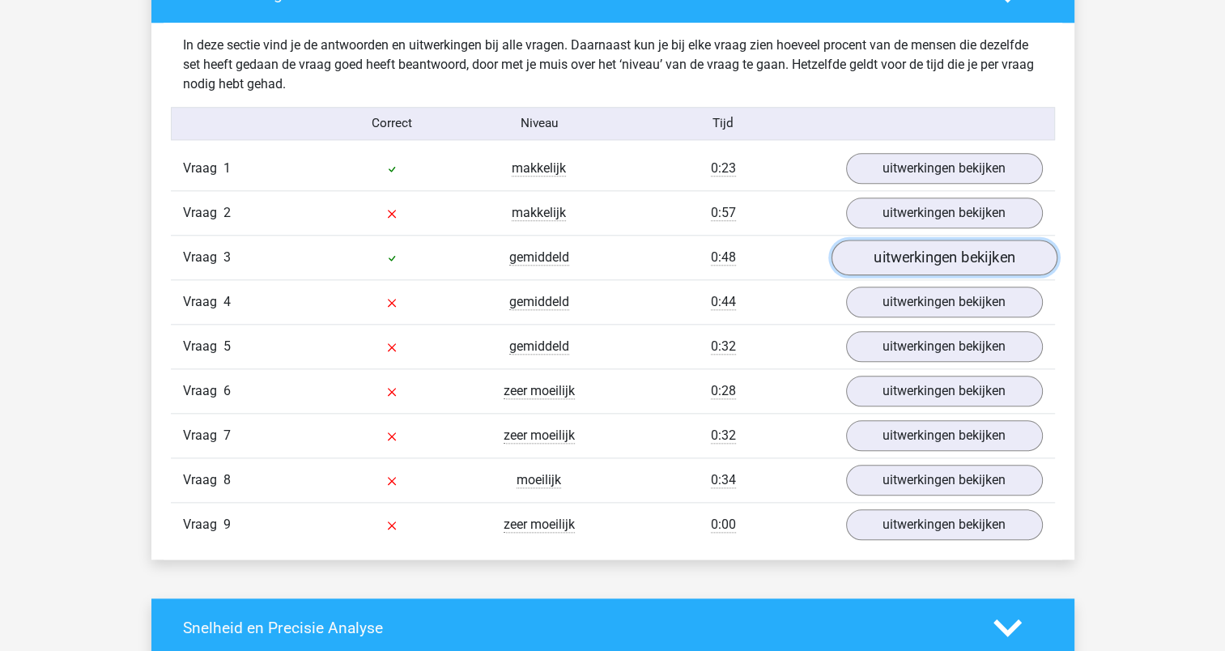
click at [936, 258] on link "uitwerkingen bekijken" at bounding box center [944, 259] width 226 height 36
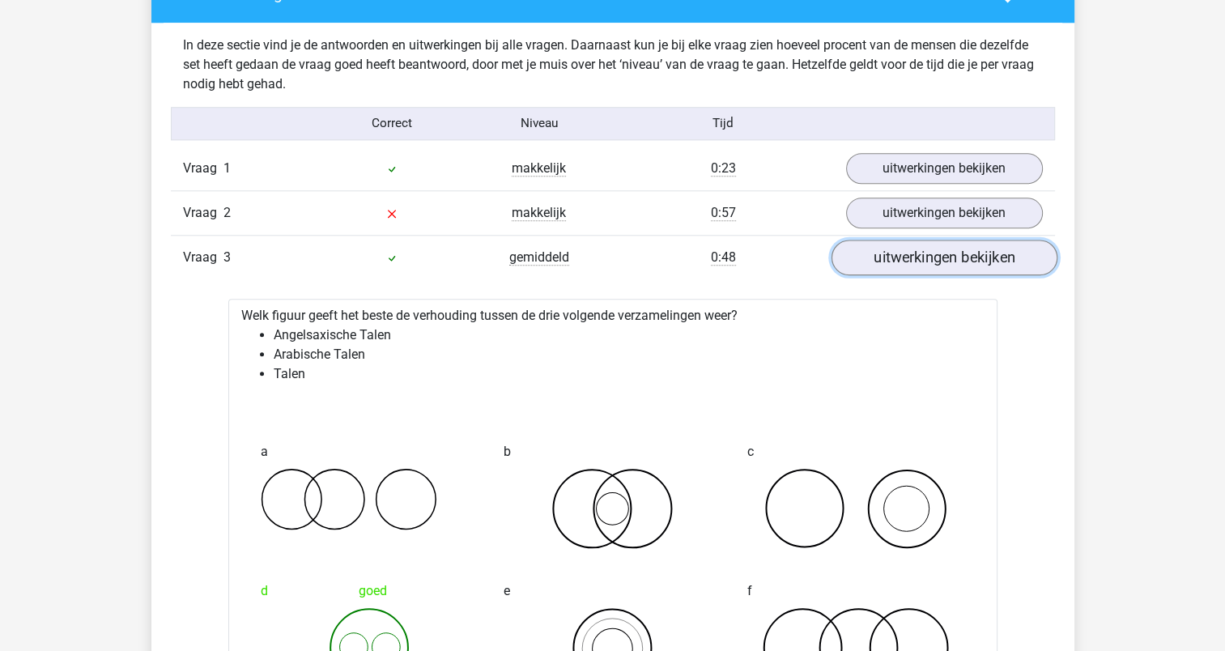
scroll to position [1782, 0]
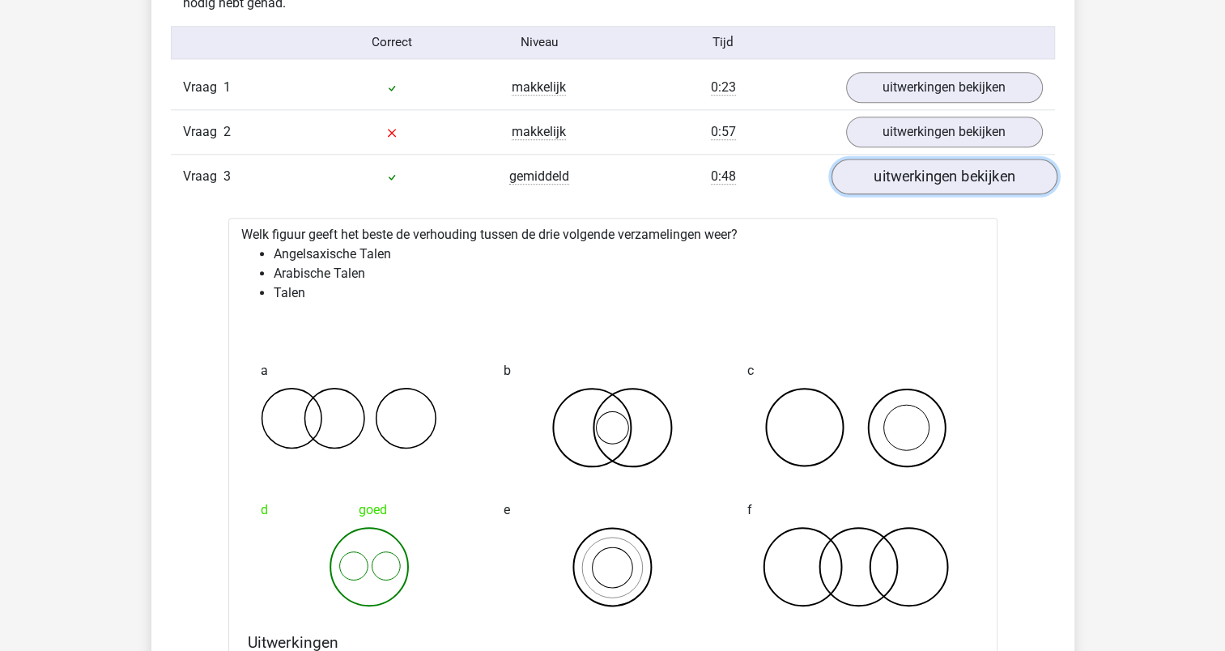
click at [935, 180] on link "uitwerkingen bekijken" at bounding box center [944, 178] width 226 height 36
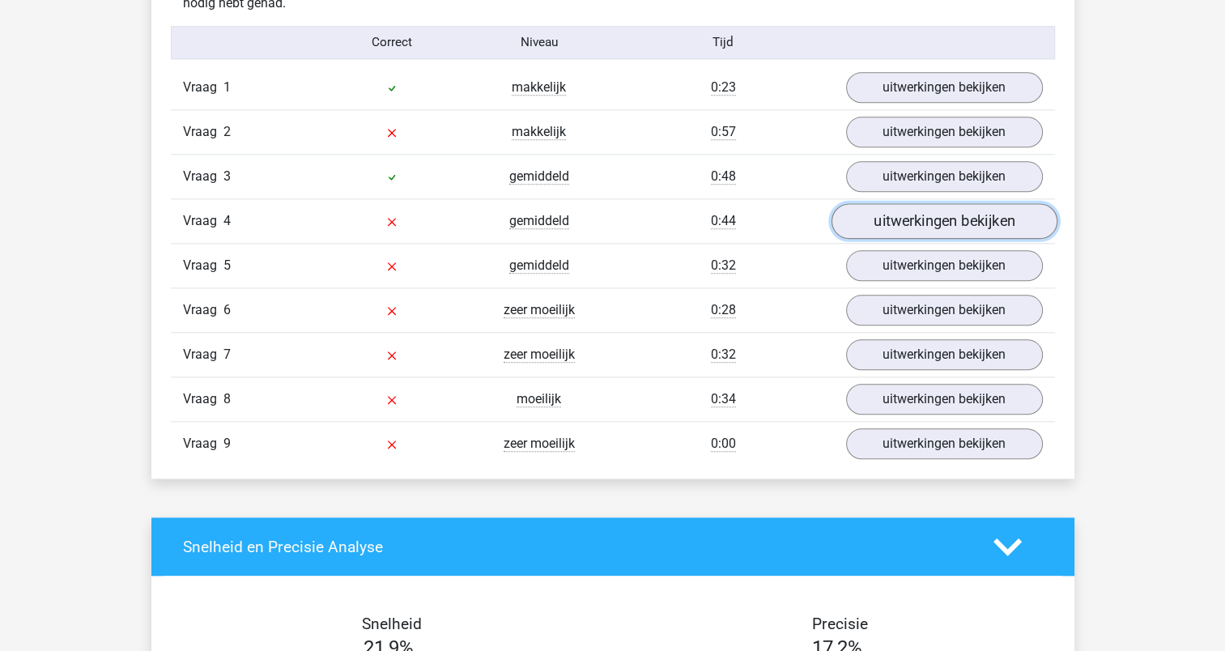
click at [914, 216] on link "uitwerkingen bekijken" at bounding box center [944, 222] width 226 height 36
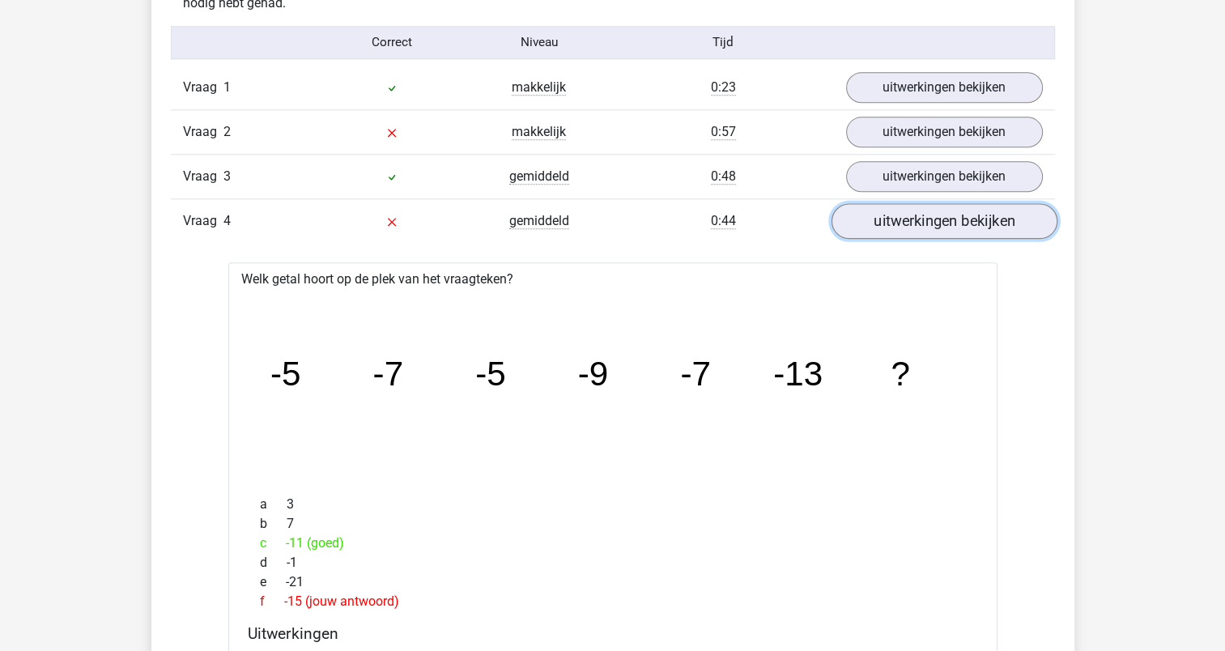
click at [914, 232] on link "uitwerkingen bekijken" at bounding box center [944, 222] width 226 height 36
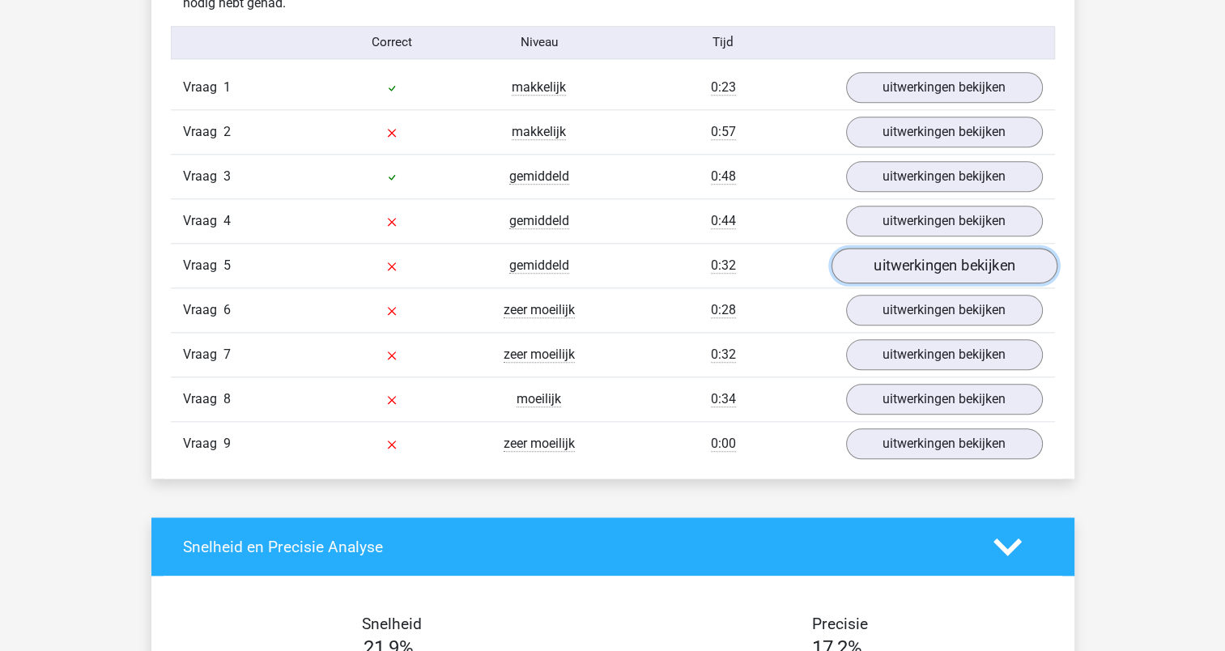
click at [875, 253] on link "uitwerkingen bekijken" at bounding box center [944, 267] width 226 height 36
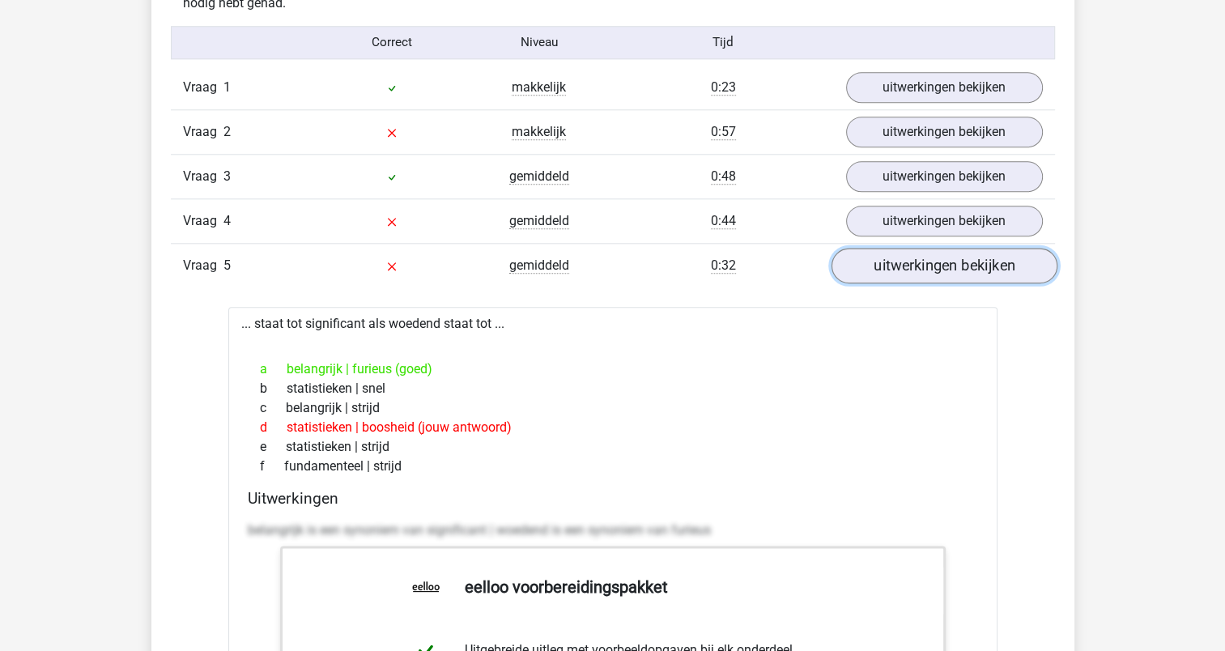
click at [875, 253] on link "uitwerkingen bekijken" at bounding box center [944, 267] width 226 height 36
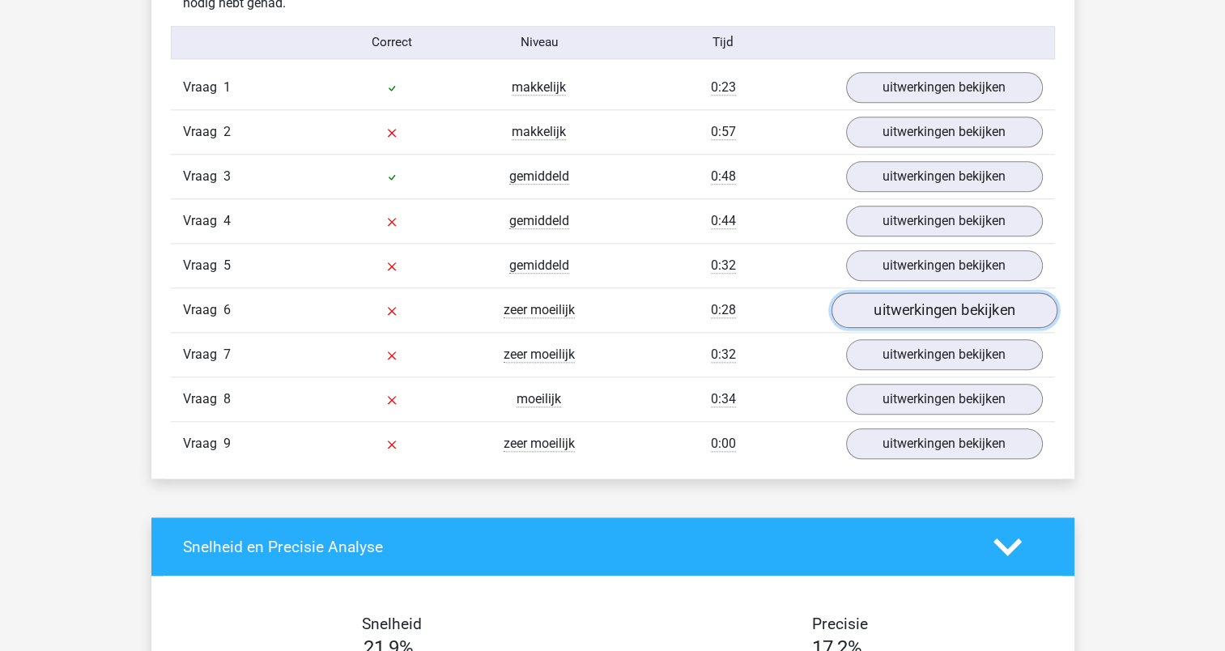
click at [901, 313] on link "uitwerkingen bekijken" at bounding box center [944, 311] width 226 height 36
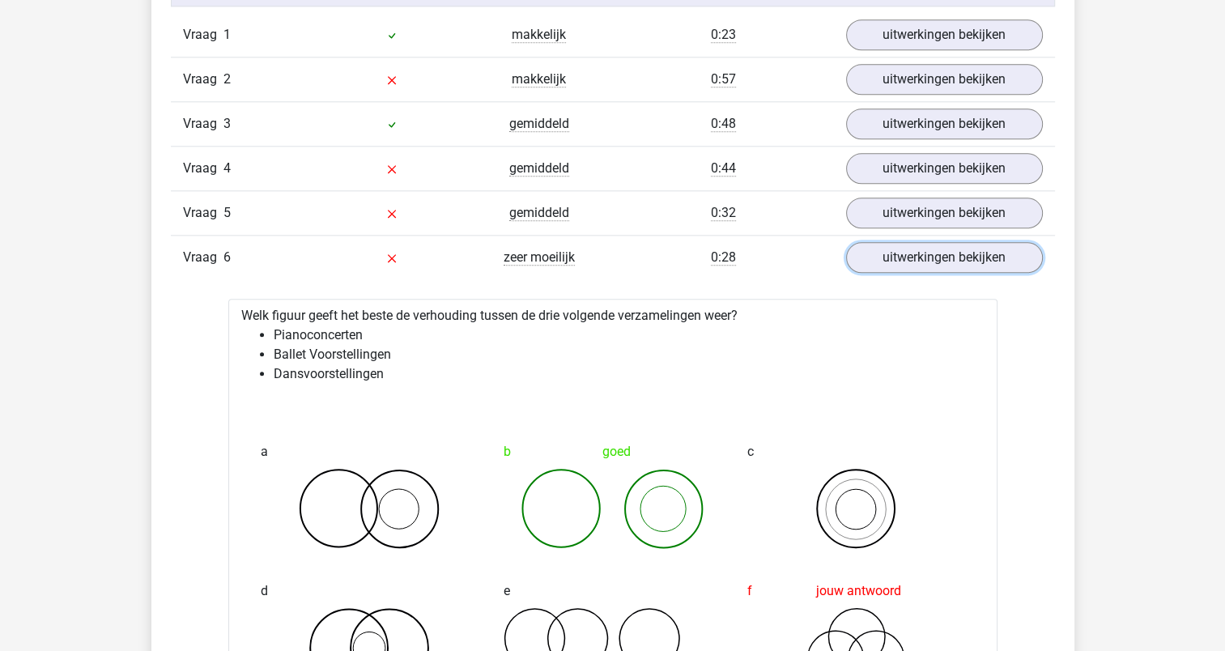
scroll to position [1863, 0]
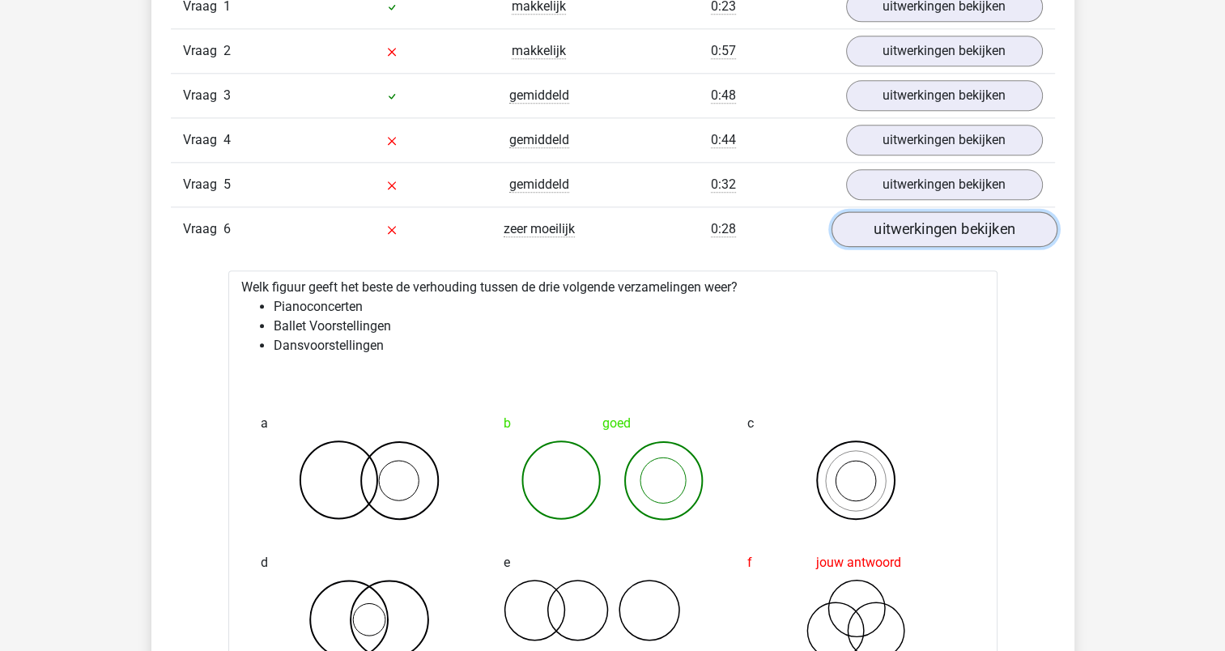
click at [929, 220] on link "uitwerkingen bekijken" at bounding box center [944, 230] width 226 height 36
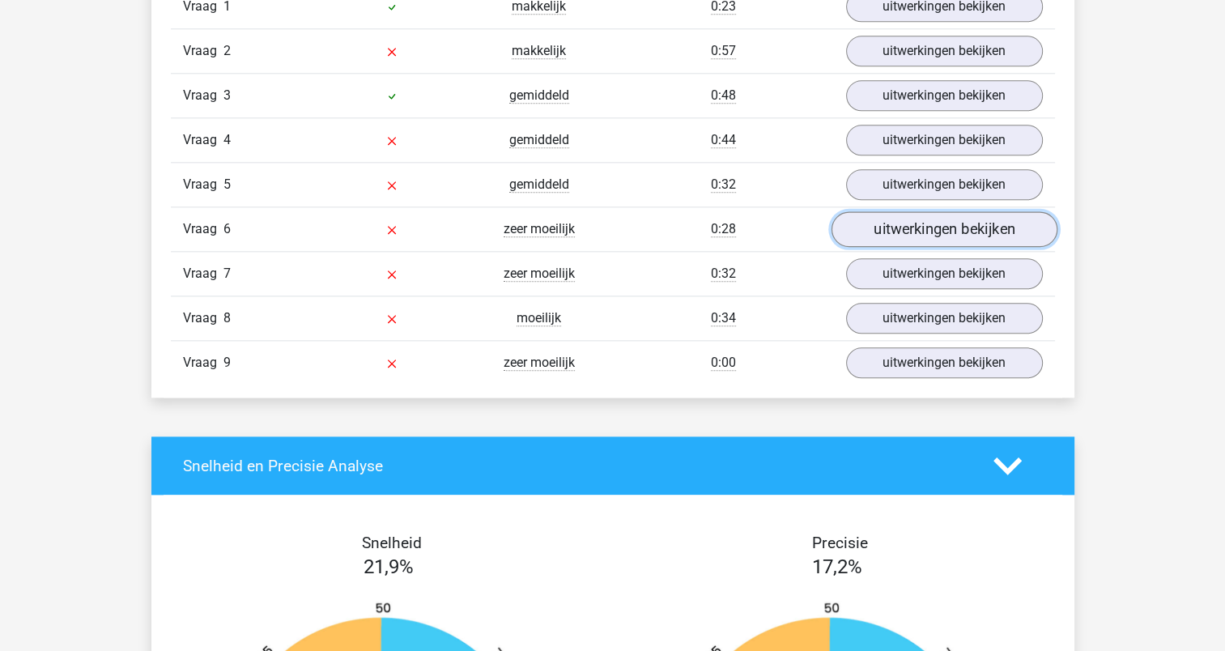
click at [922, 231] on link "uitwerkingen bekijken" at bounding box center [944, 230] width 226 height 36
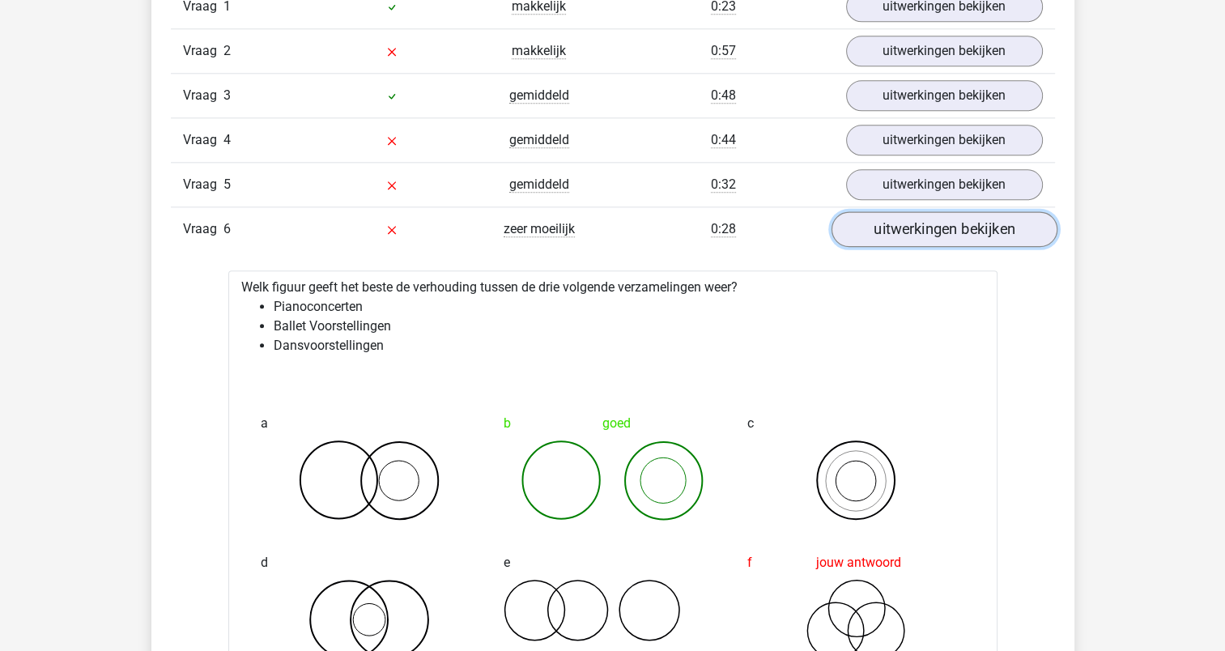
click at [922, 231] on link "uitwerkingen bekijken" at bounding box center [944, 230] width 226 height 36
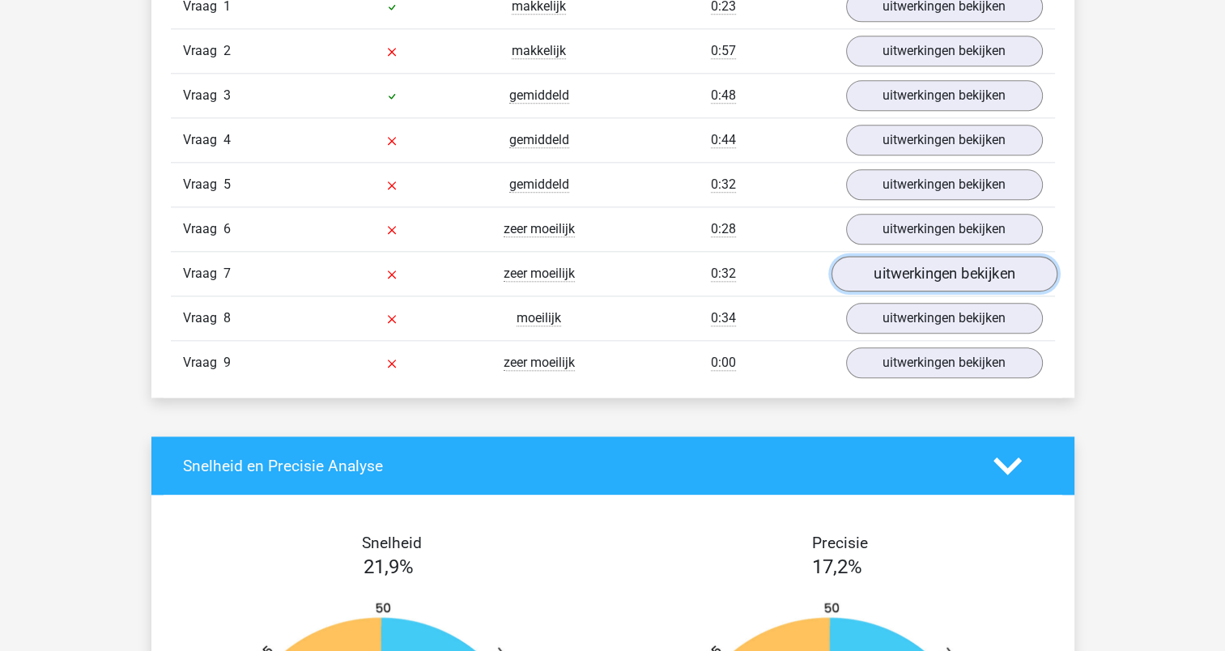
click at [912, 275] on link "uitwerkingen bekijken" at bounding box center [944, 275] width 226 height 36
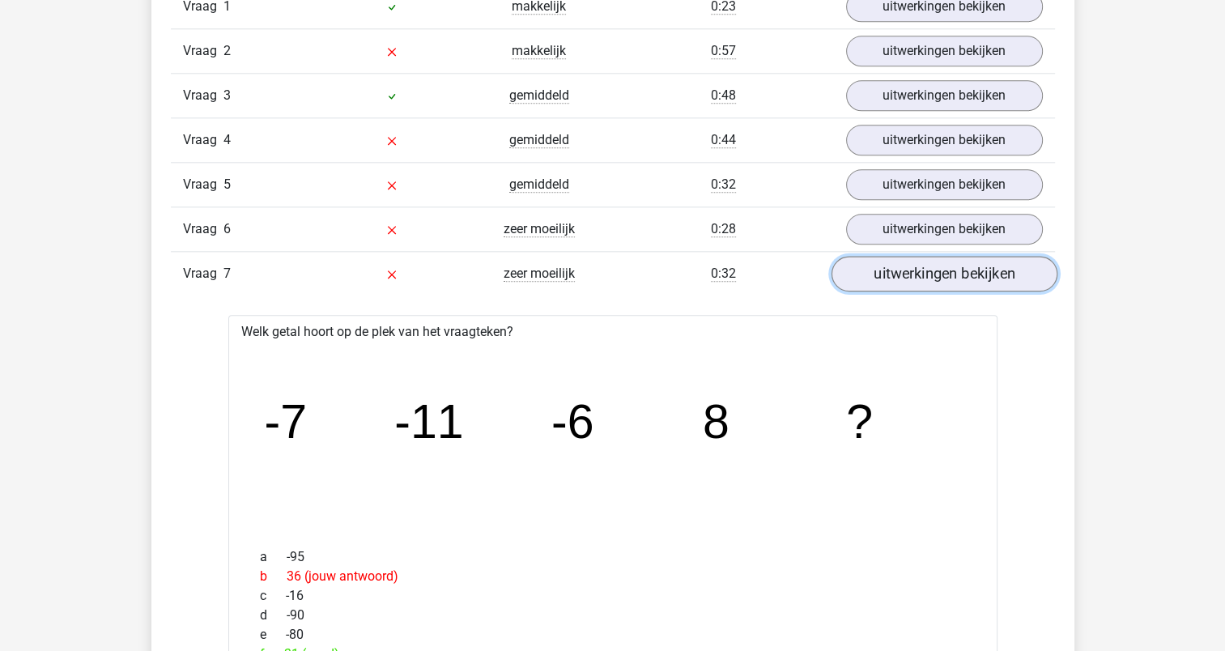
scroll to position [1944, 0]
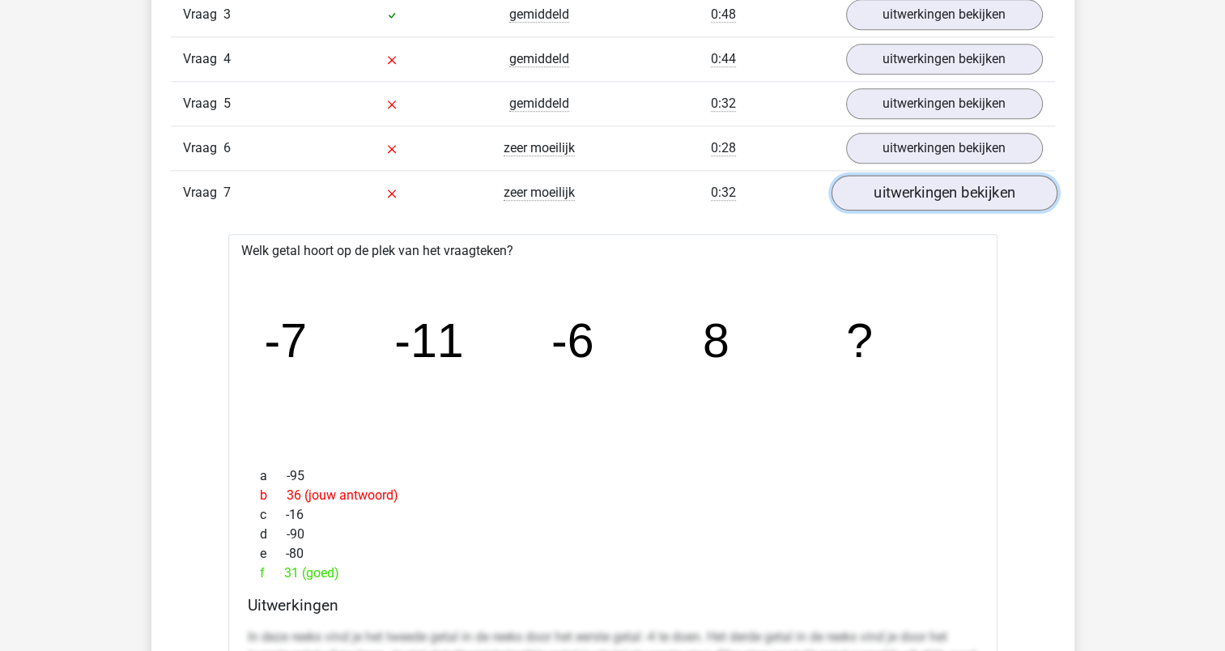
click at [973, 190] on link "uitwerkingen bekijken" at bounding box center [944, 194] width 226 height 36
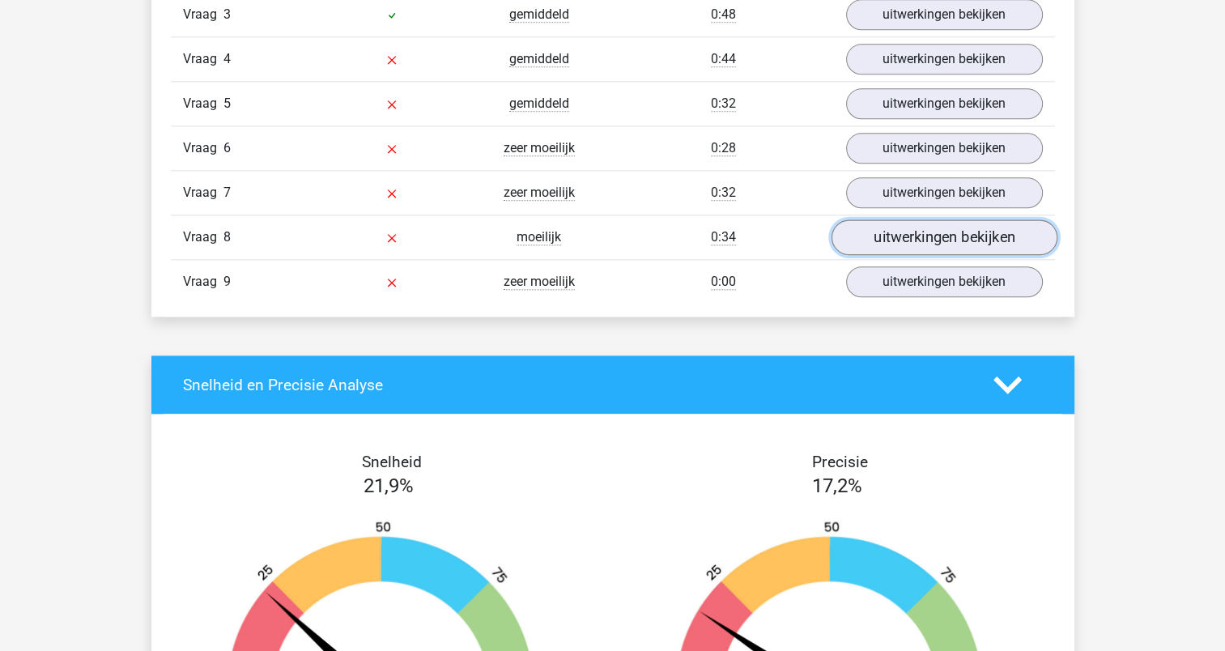
click at [936, 243] on link "uitwerkingen bekijken" at bounding box center [944, 238] width 226 height 36
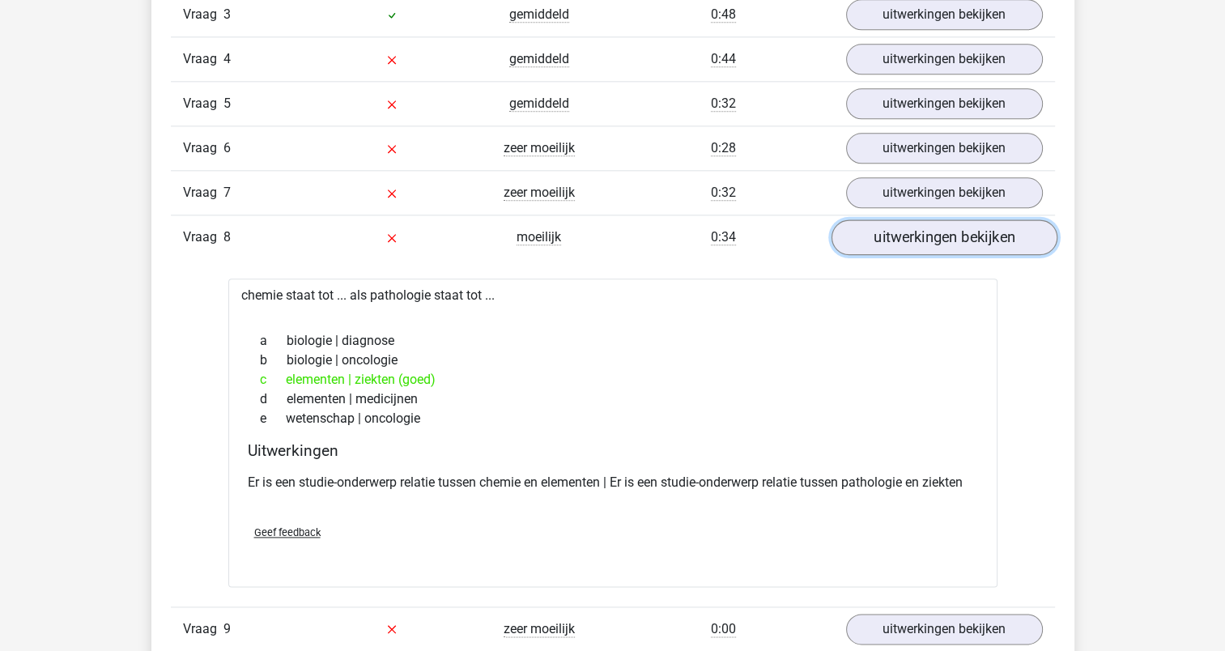
click at [936, 243] on link "uitwerkingen bekijken" at bounding box center [944, 238] width 226 height 36
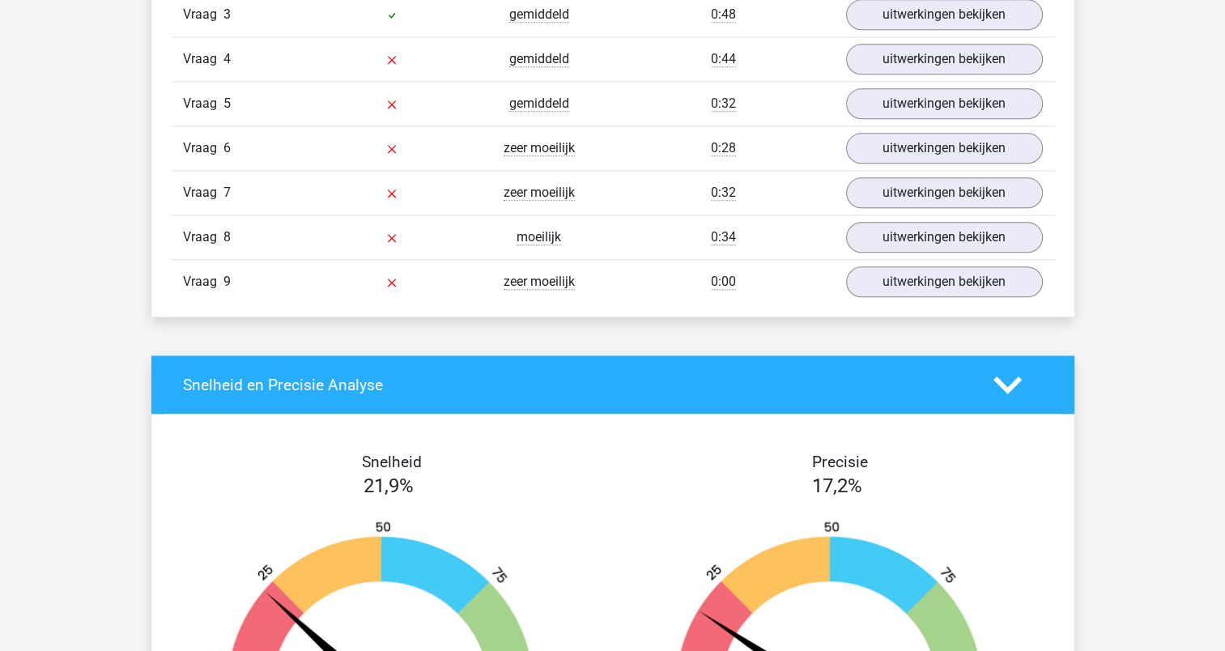
click at [938, 297] on div "Vraag 9 zeer moeilijk 0:00 uitwerkingen bekijken" at bounding box center [613, 281] width 884 height 45
click at [942, 283] on link "uitwerkingen bekijken" at bounding box center [944, 283] width 226 height 36
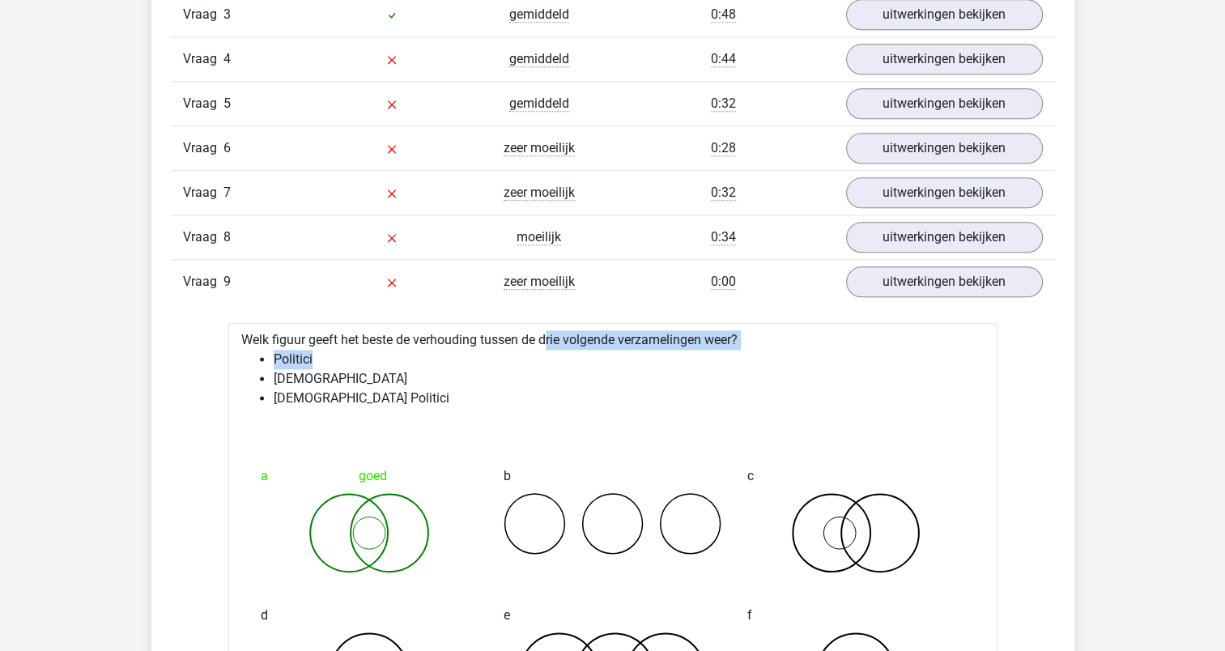
drag, startPoint x: 505, startPoint y: 340, endPoint x: 751, endPoint y: 347, distance: 245.5
drag, startPoint x: 751, startPoint y: 347, endPoint x: 752, endPoint y: 364, distance: 17.0
click at [752, 364] on ul "Politici [DEMOGRAPHIC_DATA] [DEMOGRAPHIC_DATA] Politici" at bounding box center [612, 379] width 743 height 58
click at [858, 350] on li "Politici" at bounding box center [629, 359] width 711 height 19
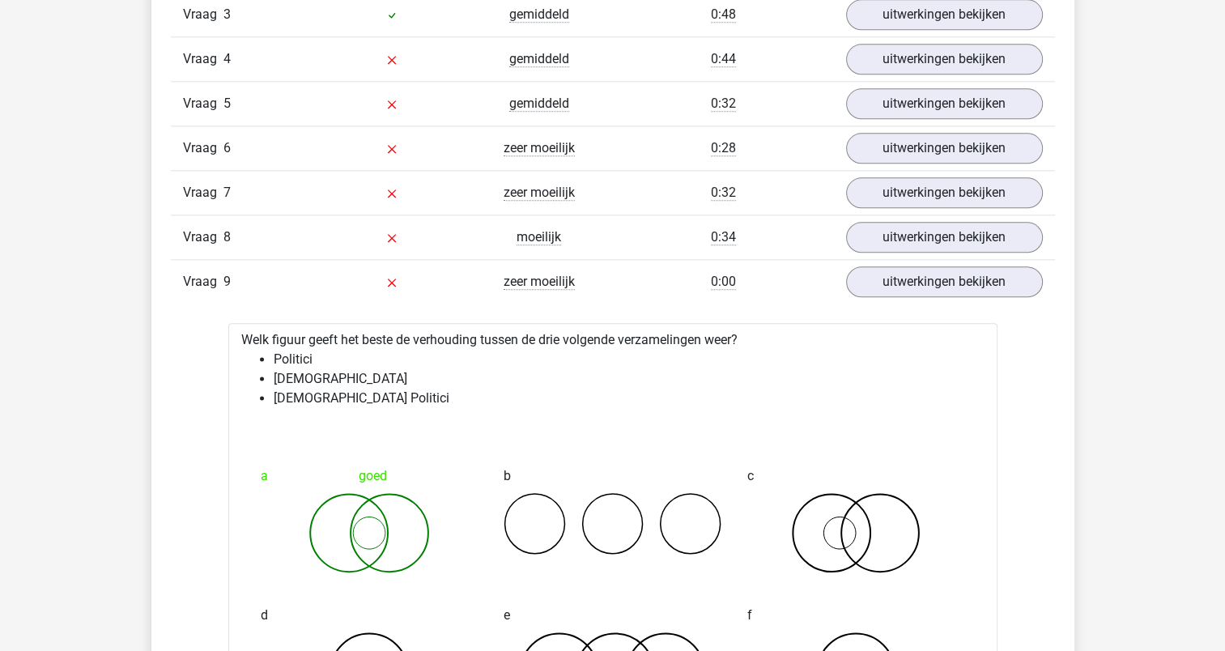
drag, startPoint x: 321, startPoint y: 350, endPoint x: 774, endPoint y: 363, distance: 453.7
click at [774, 363] on li "Politici" at bounding box center [629, 359] width 711 height 19
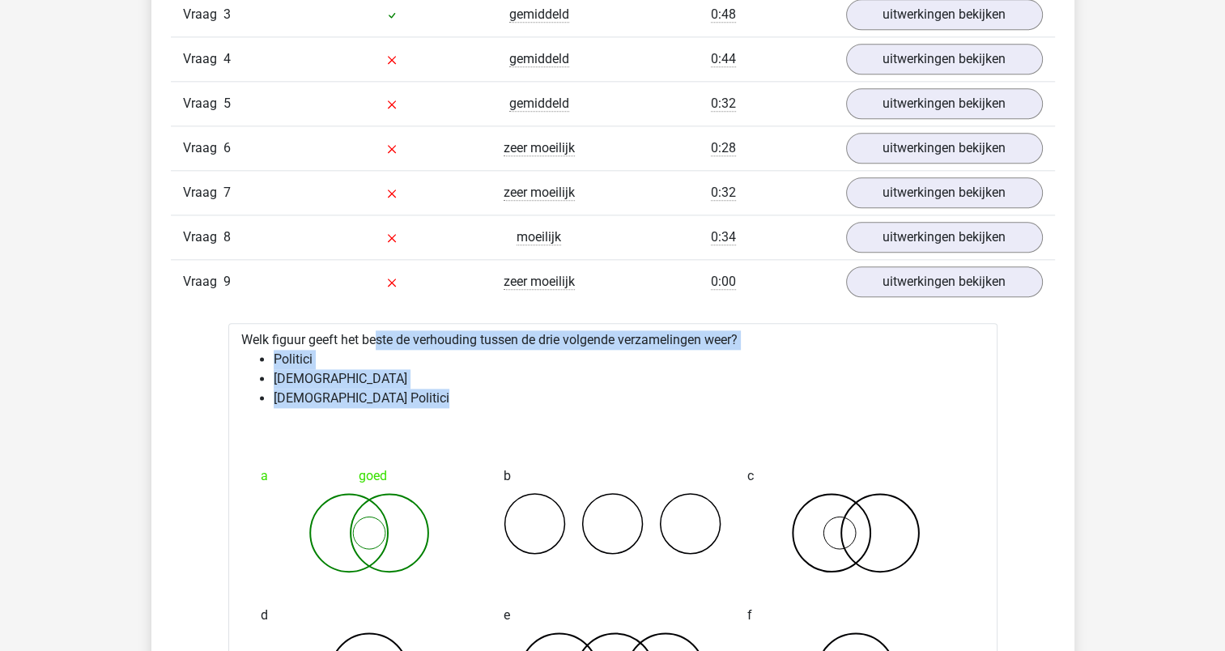
drag, startPoint x: 668, startPoint y: 420, endPoint x: 328, endPoint y: 333, distance: 351.0
drag, startPoint x: 328, startPoint y: 333, endPoint x: 730, endPoint y: 424, distance: 412.0
click at [730, 424] on div at bounding box center [612, 427] width 743 height 13
click at [954, 285] on link "uitwerkingen bekijken" at bounding box center [944, 283] width 226 height 36
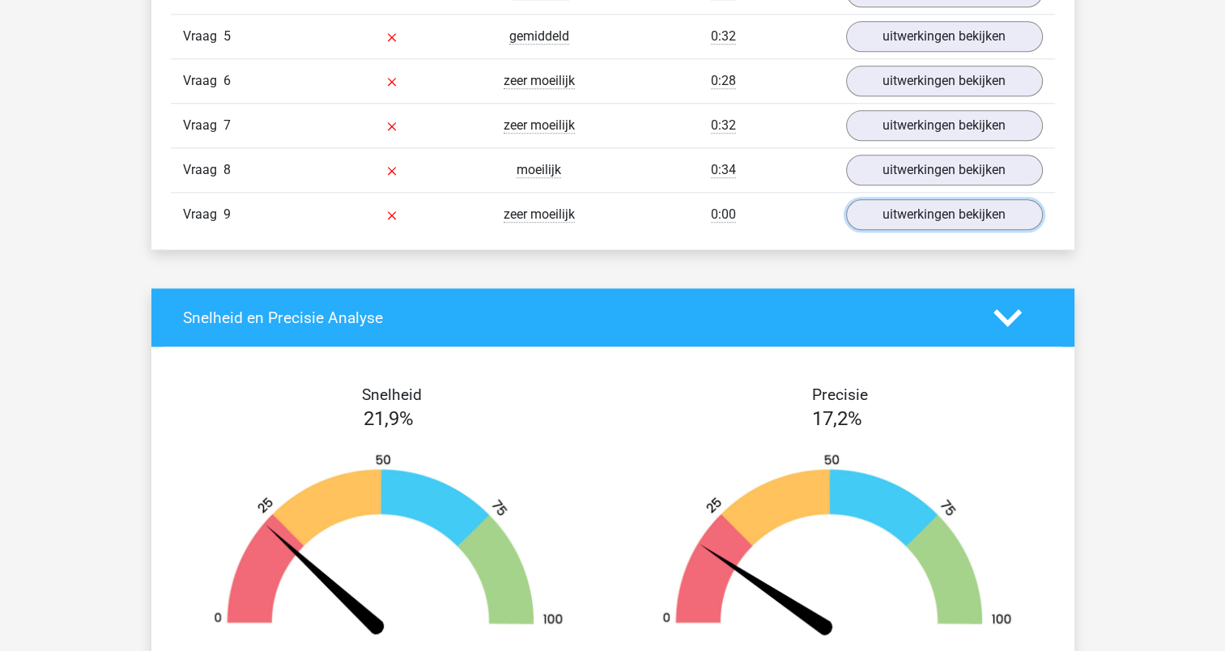
scroll to position [2268, 0]
